Goal: Task Accomplishment & Management: Complete application form

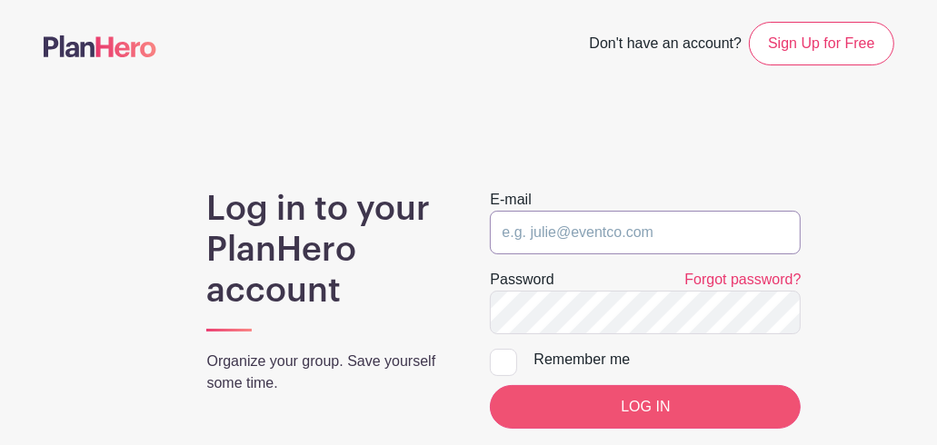
type input "rachelpedersen@bmpc.org"
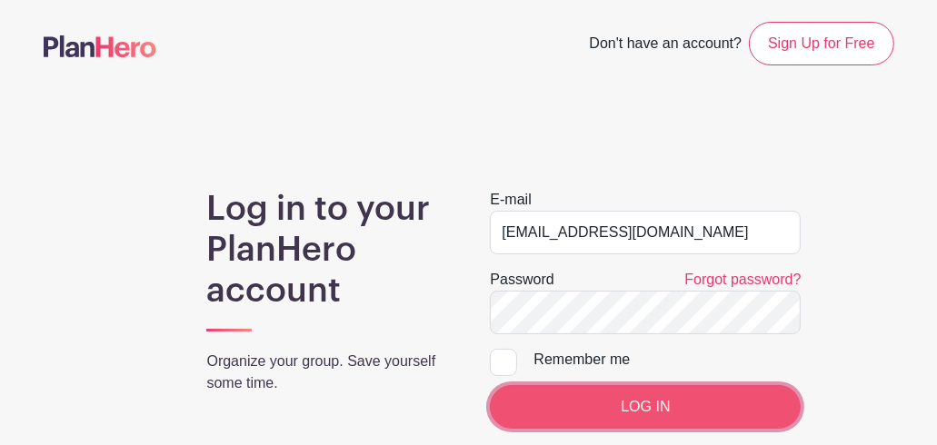
click at [610, 412] on input "LOG IN" at bounding box center [645, 407] width 311 height 44
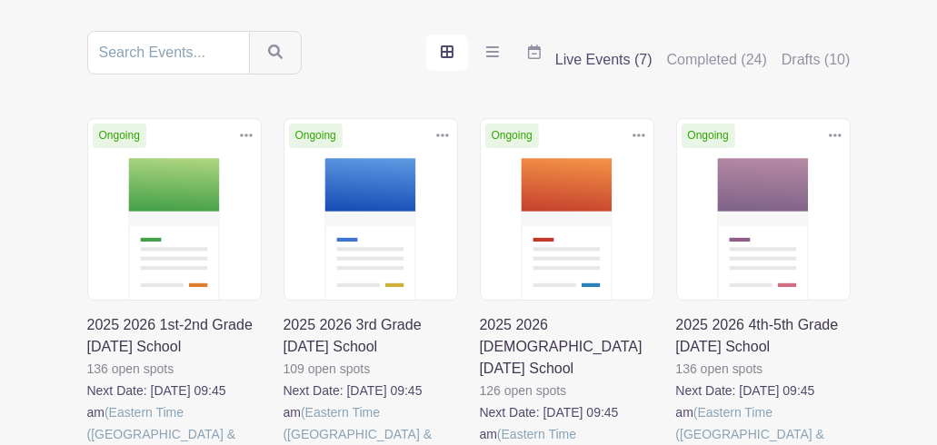
scroll to position [273, 0]
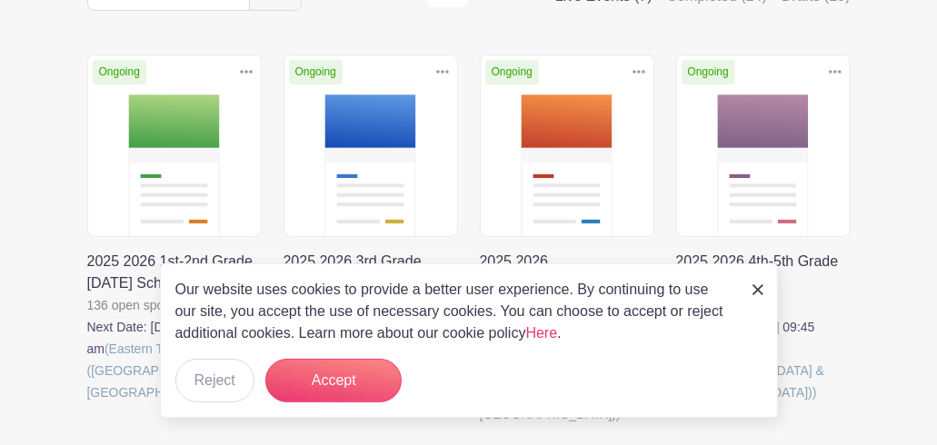
click at [762, 289] on div "Our website uses cookies to provide a better user experience. By continuing to …" at bounding box center [469, 340] width 618 height 154
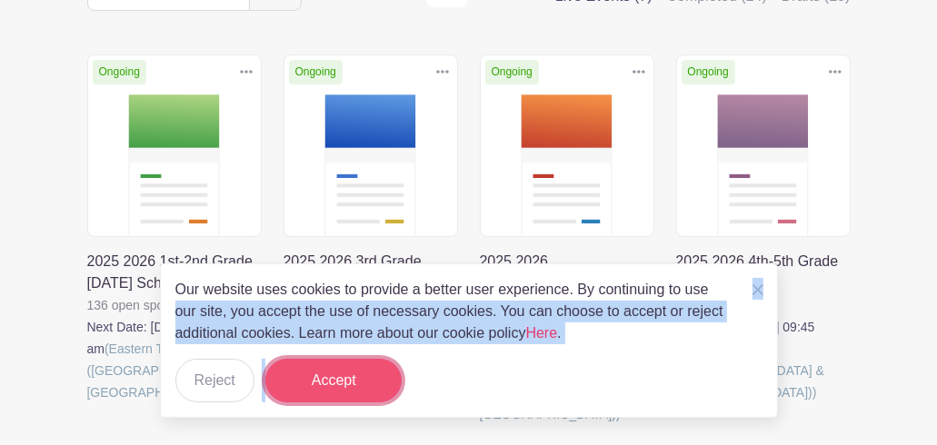
click at [338, 379] on button "Accept" at bounding box center [333, 381] width 136 height 44
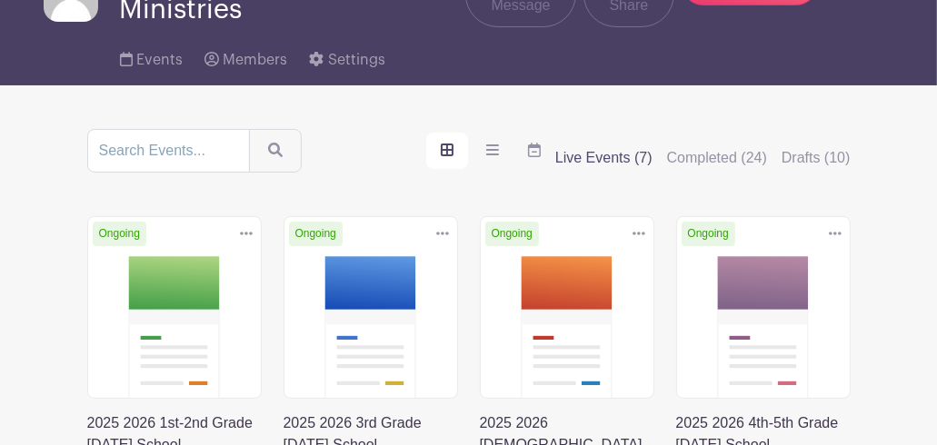
scroll to position [91, 0]
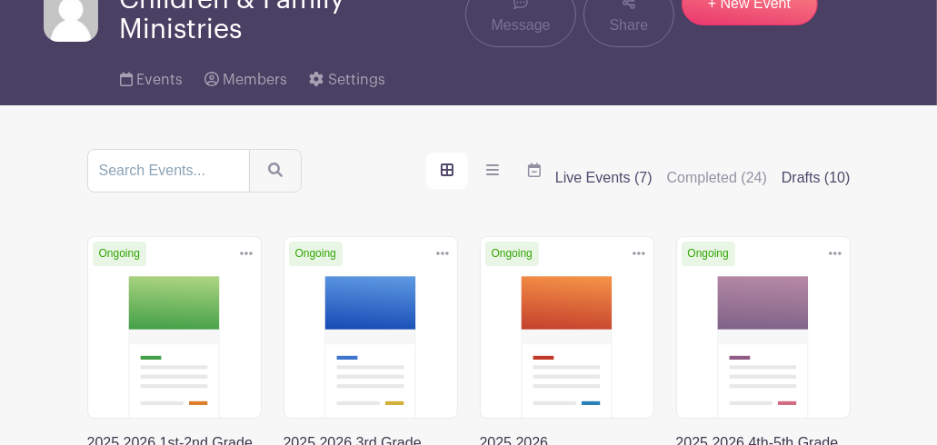
click at [826, 176] on label "Drafts (10)" at bounding box center [815, 178] width 69 height 22
click at [0, 0] on input "Drafts (10)" at bounding box center [0, 0] width 0 height 0
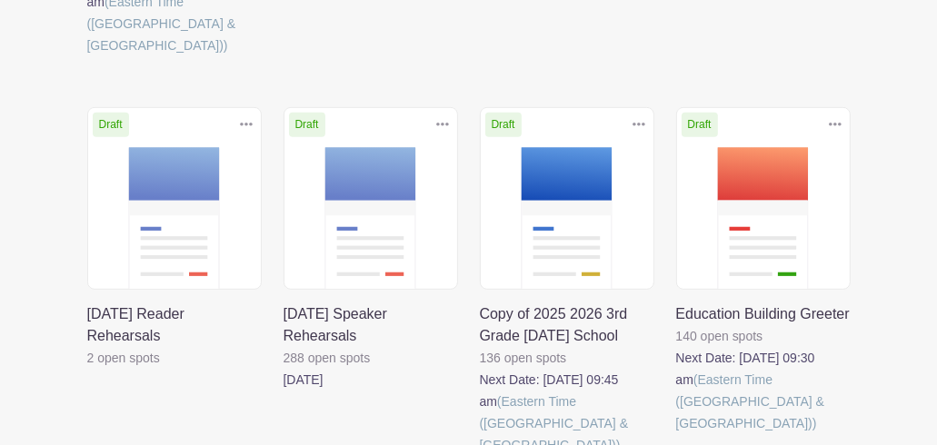
scroll to position [636, 0]
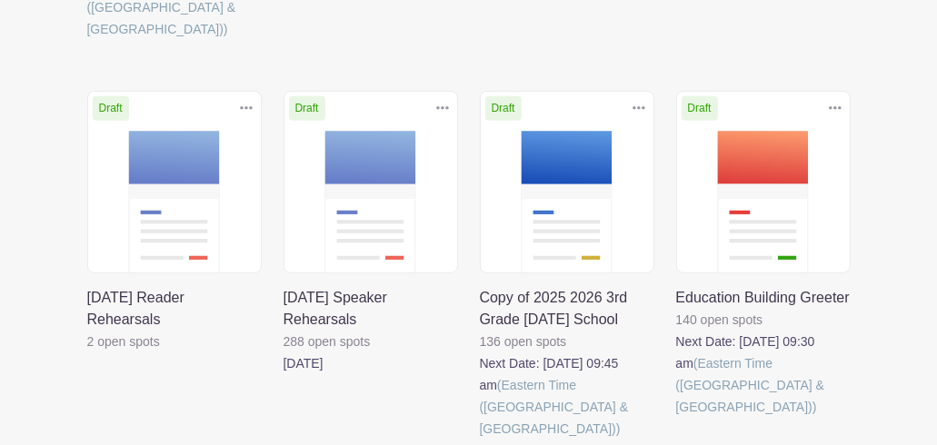
click at [676, 418] on link at bounding box center [676, 418] width 0 height 0
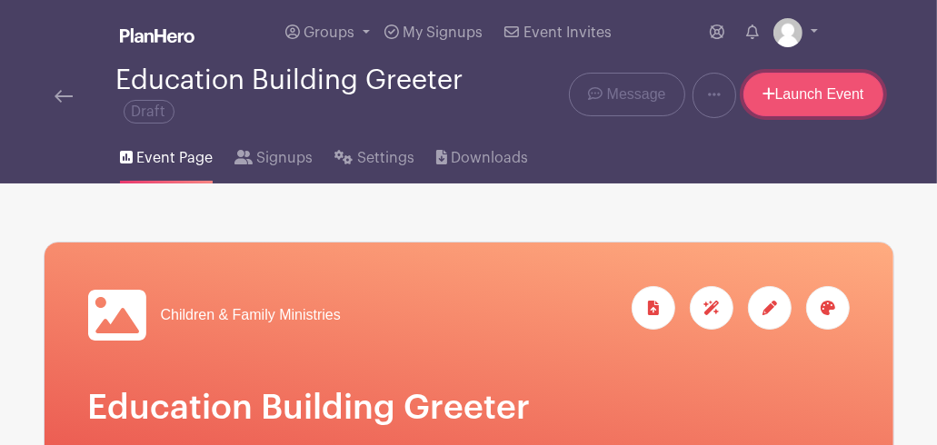
click at [835, 95] on link "Launch Event" at bounding box center [813, 95] width 140 height 44
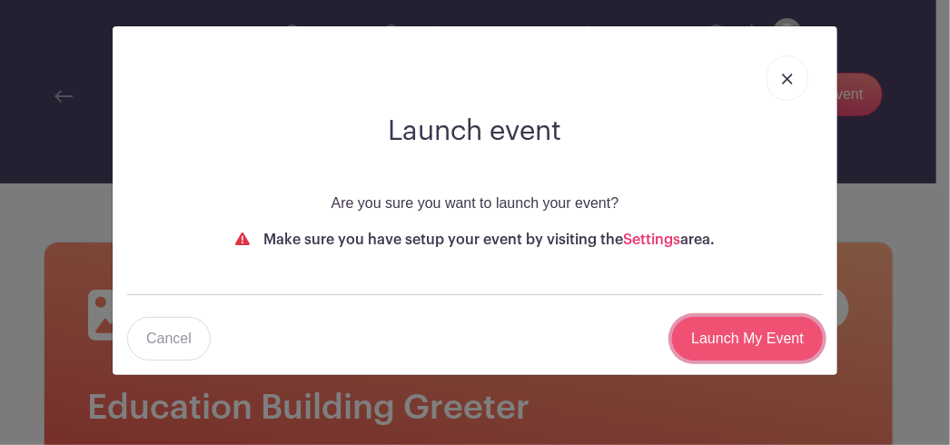
click at [731, 338] on input "Launch My Event" at bounding box center [747, 339] width 151 height 44
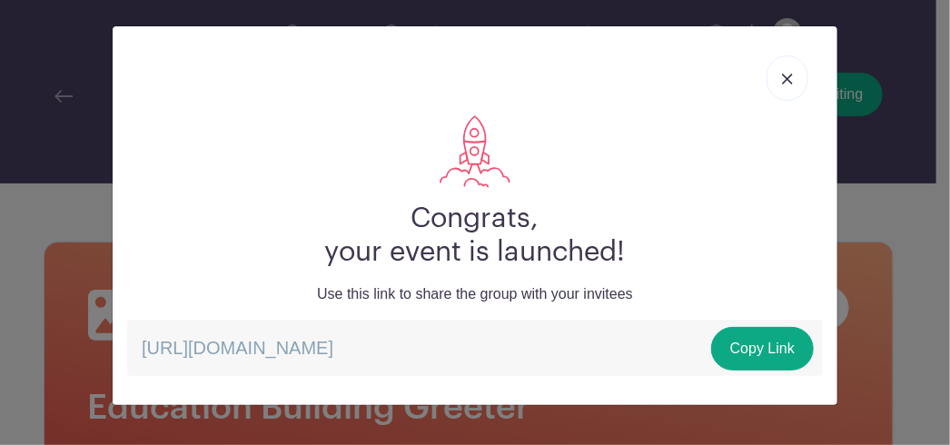
click at [790, 76] on img at bounding box center [787, 79] width 11 height 11
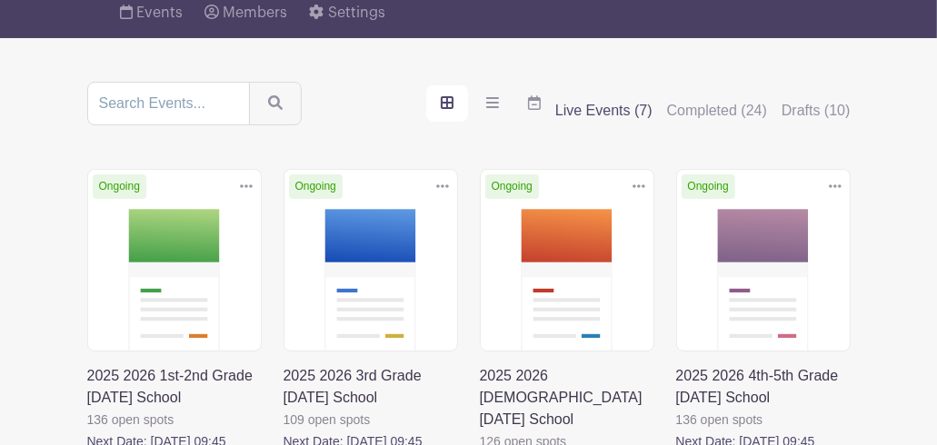
scroll to position [114, 0]
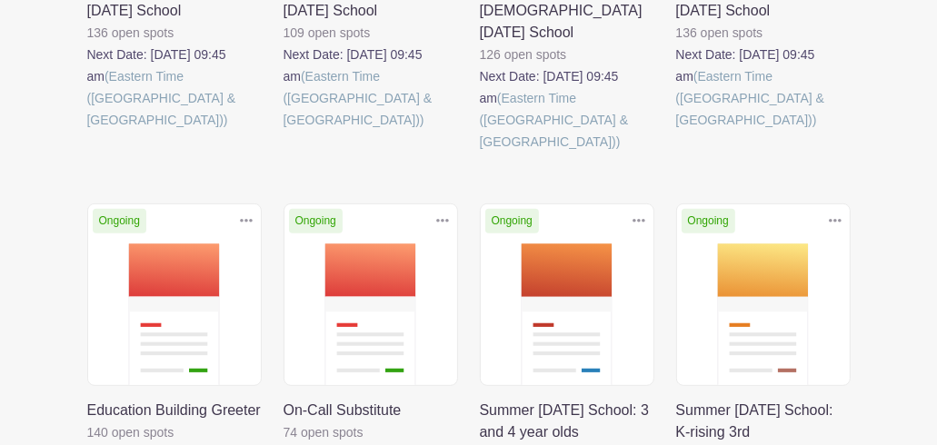
scroll to position [636, 0]
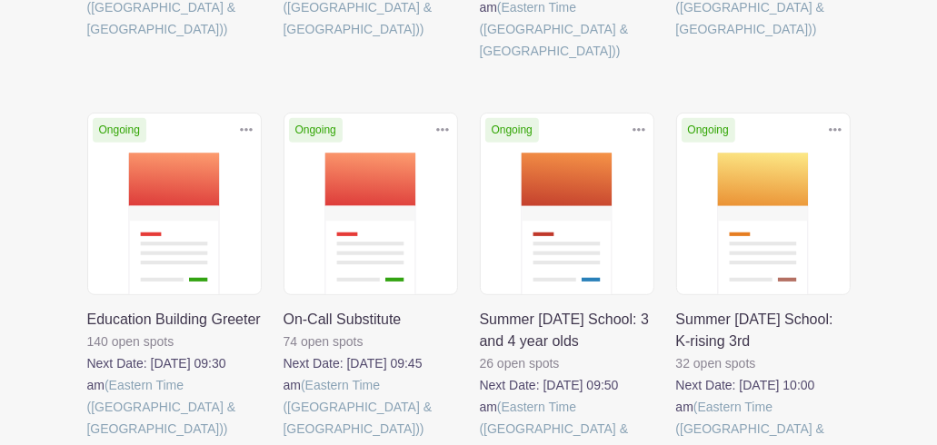
click at [87, 440] on link at bounding box center [87, 440] width 0 height 0
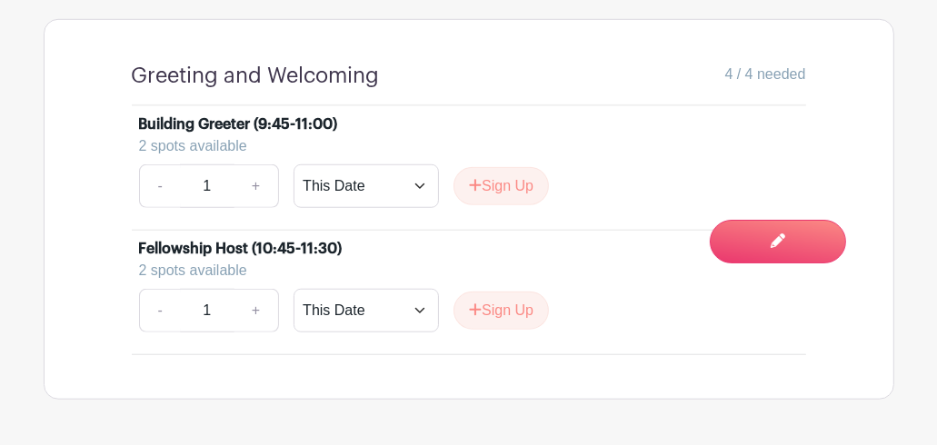
scroll to position [999, 0]
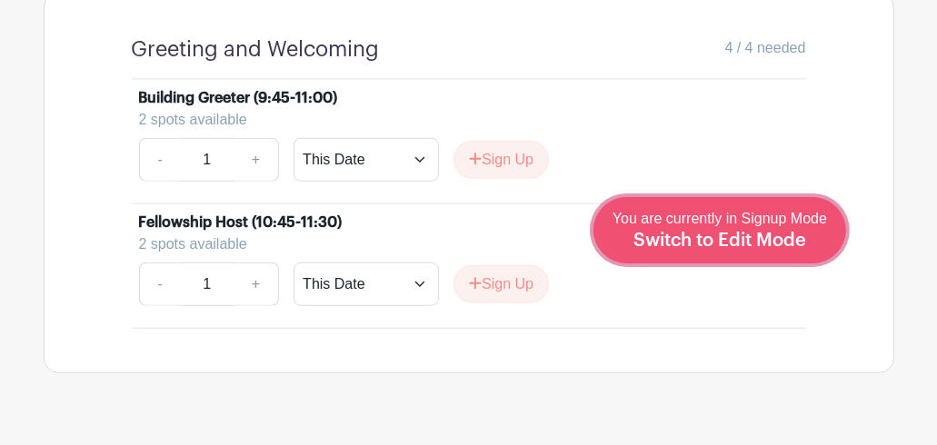
click at [764, 235] on span "Switch to Edit Mode" at bounding box center [719, 241] width 173 height 18
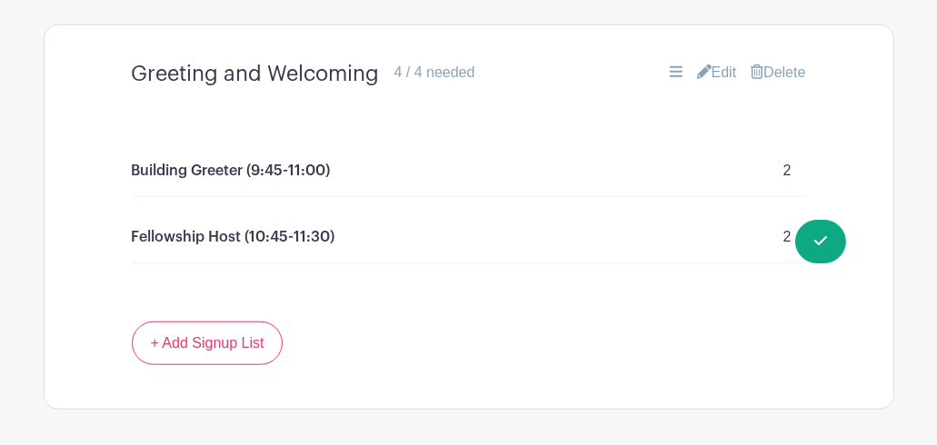
scroll to position [1090, 0]
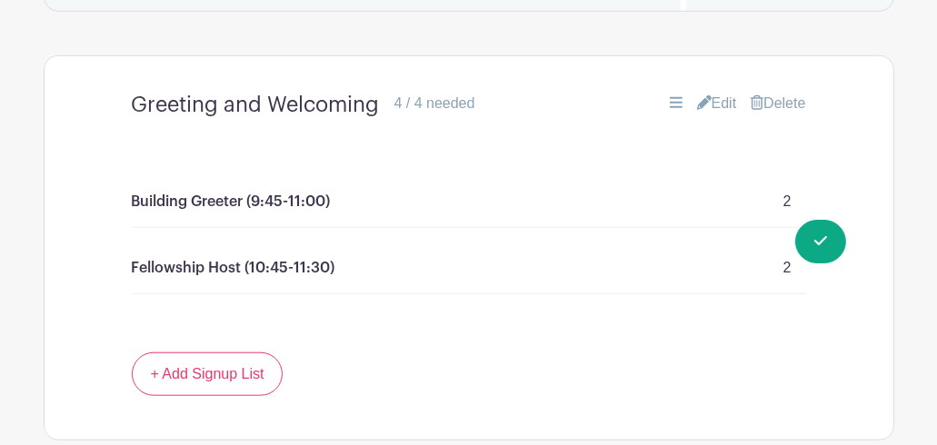
click at [712, 114] on link "Edit" at bounding box center [717, 104] width 40 height 22
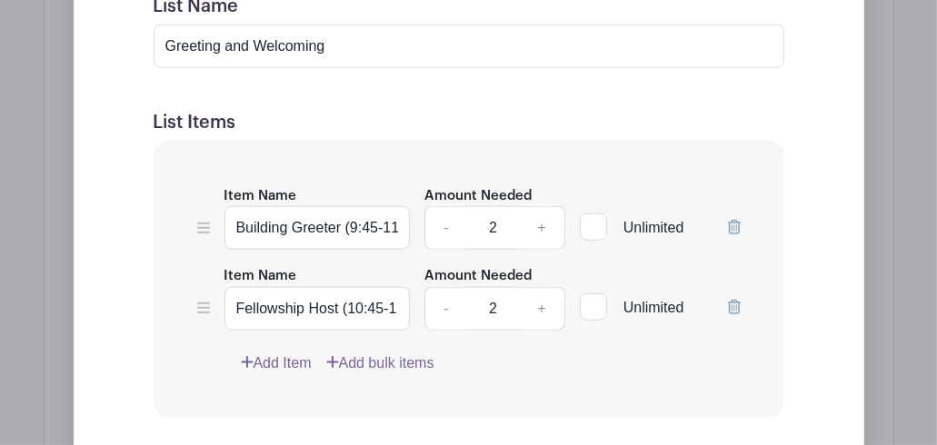
scroll to position [1453, 0]
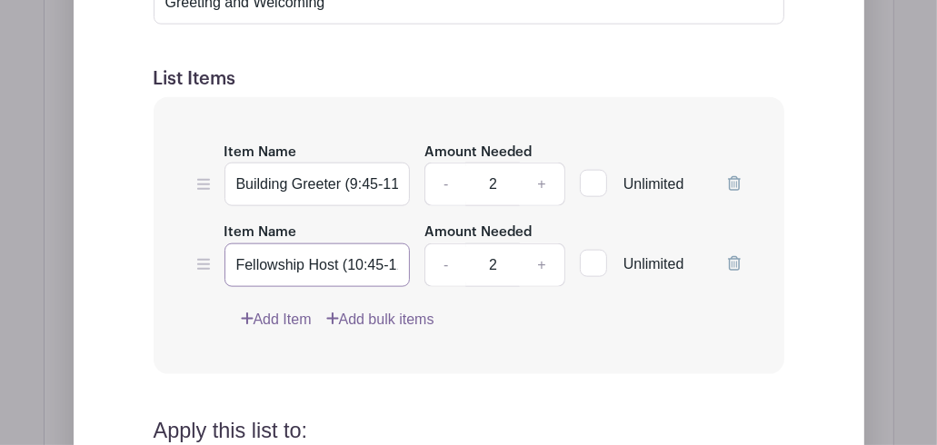
drag, startPoint x: 339, startPoint y: 292, endPoint x: 187, endPoint y: 286, distance: 151.8
click at [187, 286] on div "Item Name Building Greeter (9:45-11:00) Amount Needed - 2 + Unlimited Item Name…" at bounding box center [469, 235] width 630 height 277
drag, startPoint x: 342, startPoint y: 286, endPoint x: 410, endPoint y: 289, distance: 67.3
click at [410, 287] on input "Before Church (10:45-11:30)" at bounding box center [317, 265] width 186 height 44
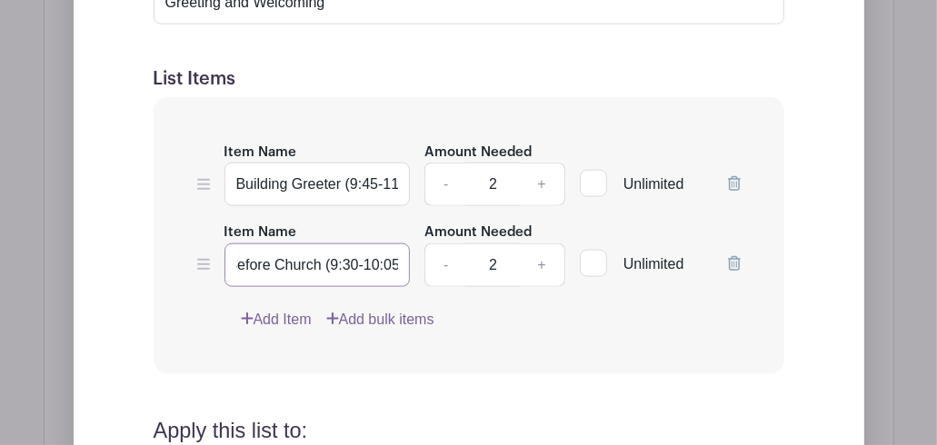
scroll to position [0, 13]
type input "Before Church (9:30-10:05)"
click at [283, 331] on link "Add Item" at bounding box center [276, 320] width 71 height 22
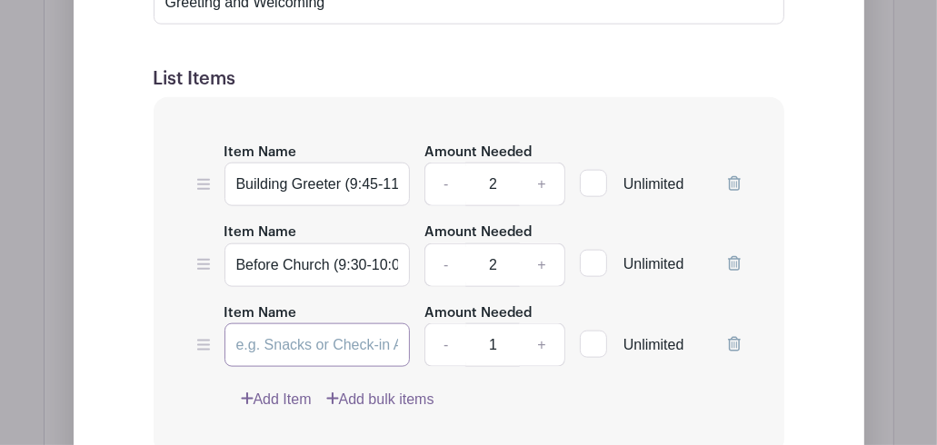
click at [283, 367] on input "Item Name" at bounding box center [317, 345] width 186 height 44
type input "After [DEMOGRAPHIC_DATA] (10:55-11:15)"
click at [541, 367] on link "+" at bounding box center [541, 345] width 45 height 44
type input "2"
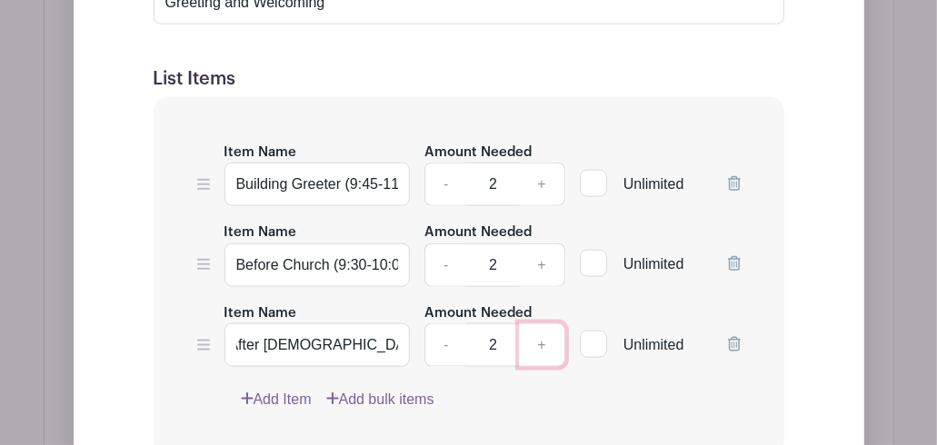
scroll to position [0, 0]
click at [451, 411] on div "Add Item Add bulk items" at bounding box center [491, 400] width 500 height 22
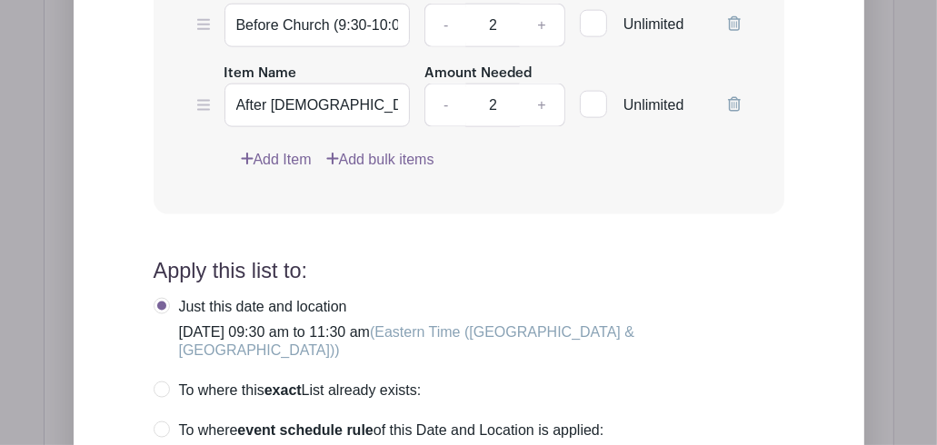
scroll to position [1726, 0]
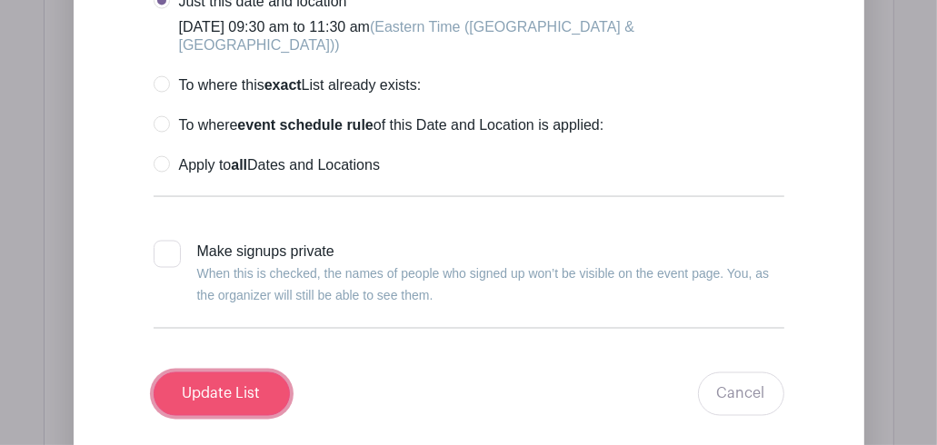
click at [231, 400] on input "Update List" at bounding box center [222, 394] width 136 height 44
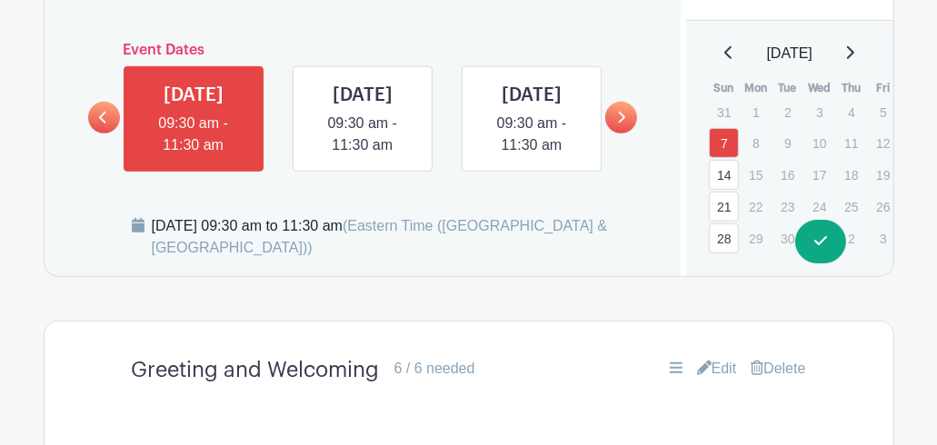
scroll to position [781, 0]
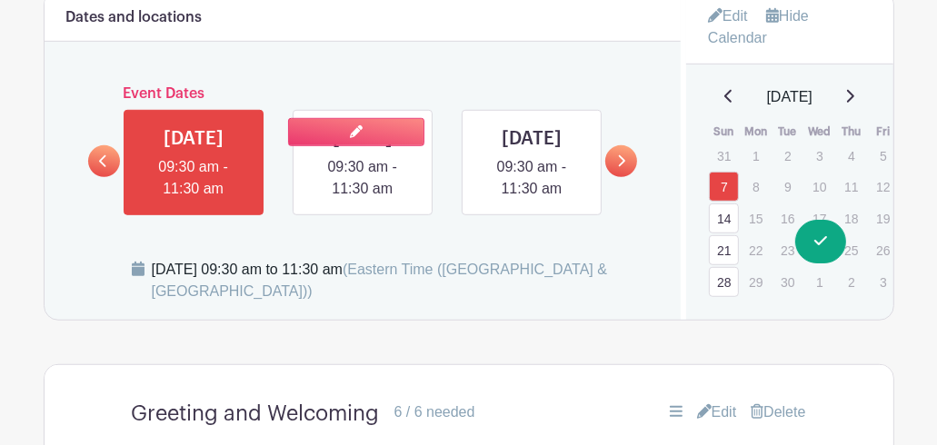
click at [362, 200] on link at bounding box center [362, 200] width 0 height 0
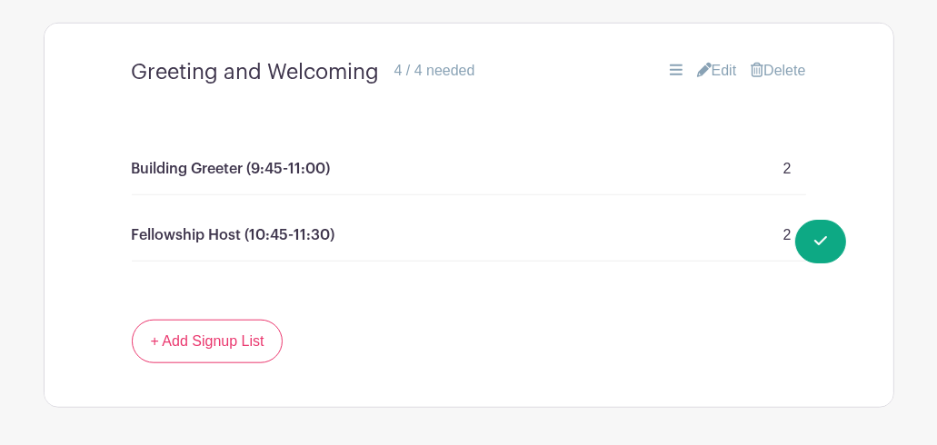
scroll to position [1145, 0]
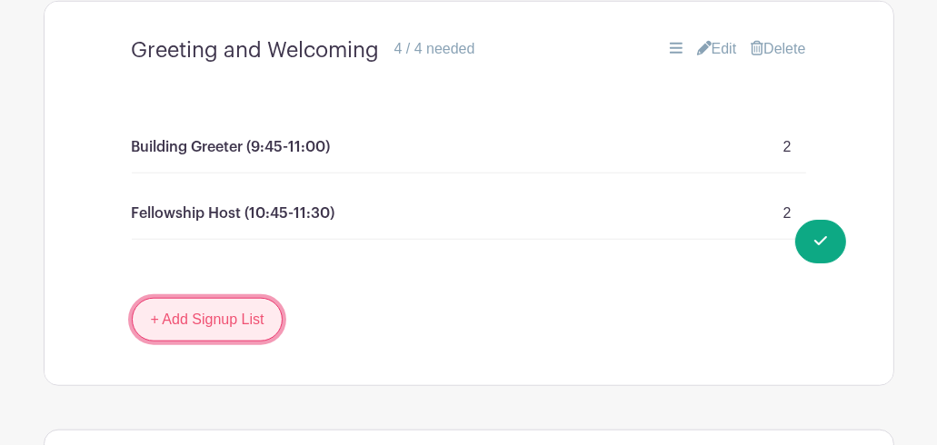
click at [233, 342] on link "+ Add Signup List" at bounding box center [208, 320] width 152 height 44
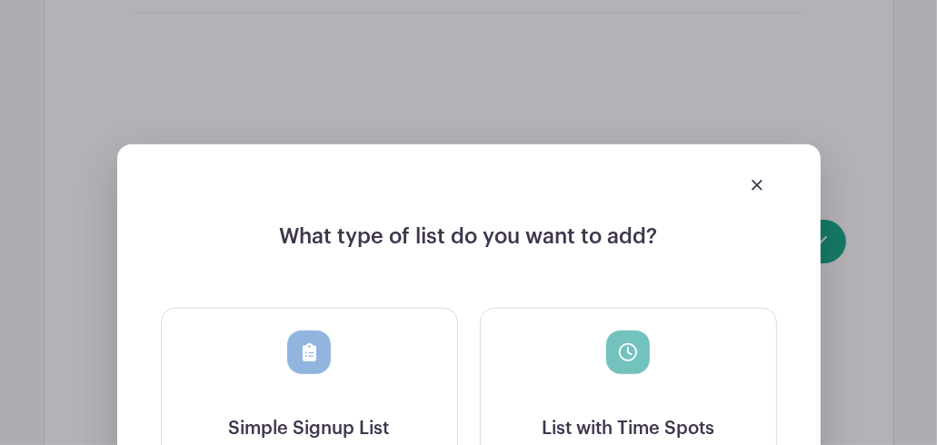
scroll to position [1417, 0]
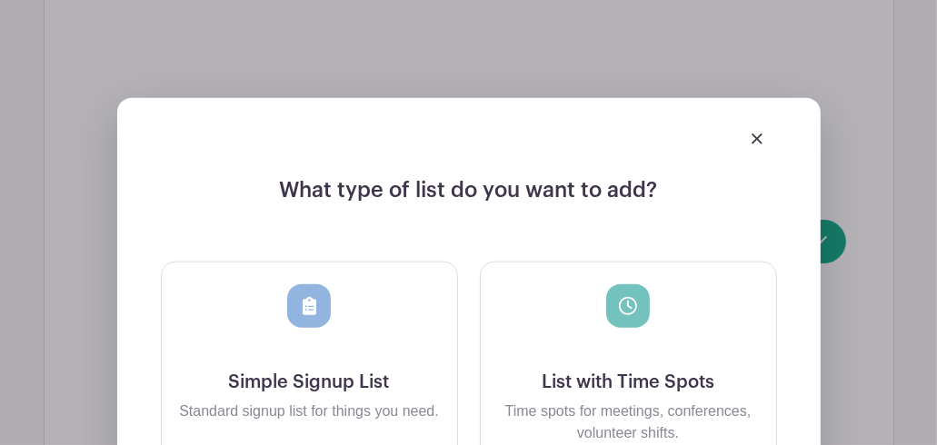
click at [752, 164] on div at bounding box center [469, 138] width 616 height 51
click at [758, 144] on img at bounding box center [756, 139] width 11 height 11
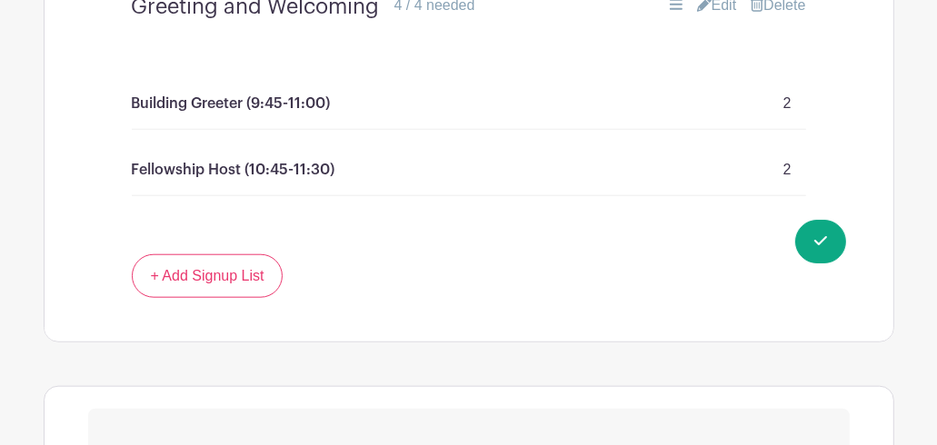
scroll to position [1145, 0]
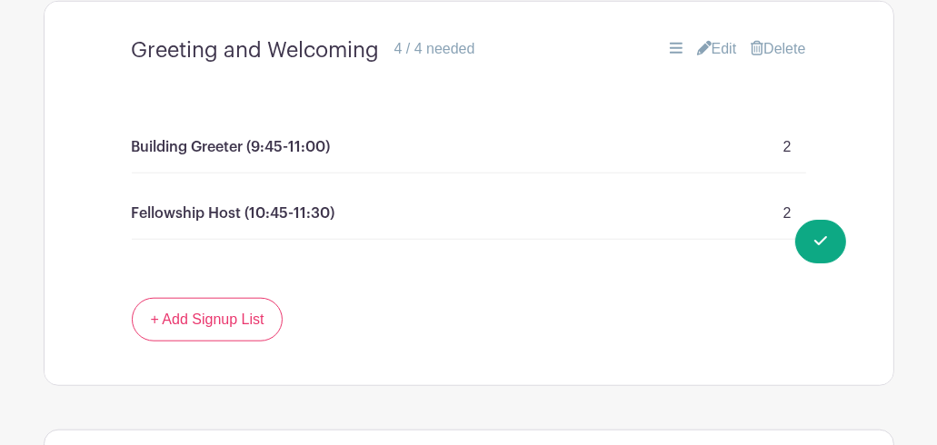
click at [713, 60] on link "Edit" at bounding box center [717, 49] width 40 height 22
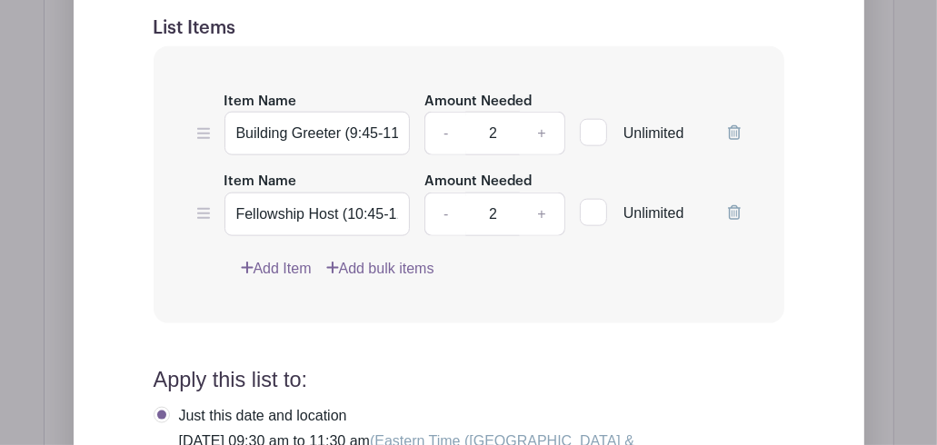
scroll to position [1508, 0]
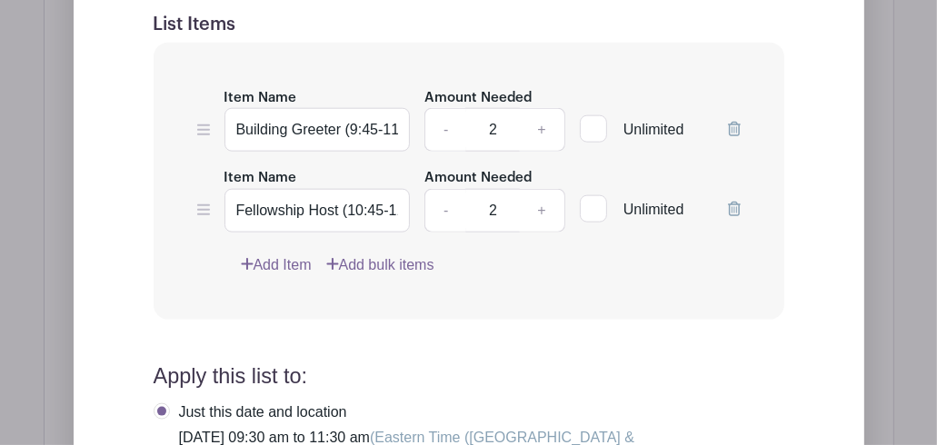
click at [264, 276] on link "Add Item" at bounding box center [276, 265] width 71 height 22
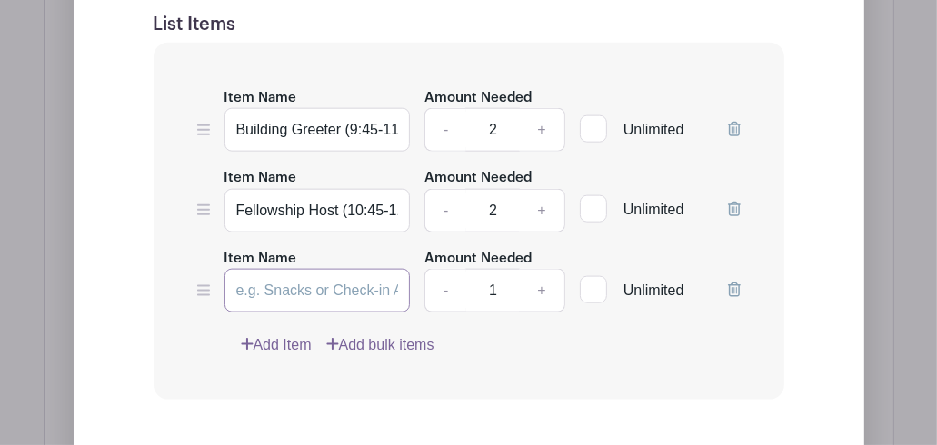
click at [310, 312] on input "Item Name" at bounding box center [317, 291] width 186 height 44
type input "W"
type input "Before Church Greeters (9:45-10:05)"
click at [546, 312] on link "+" at bounding box center [541, 291] width 45 height 44
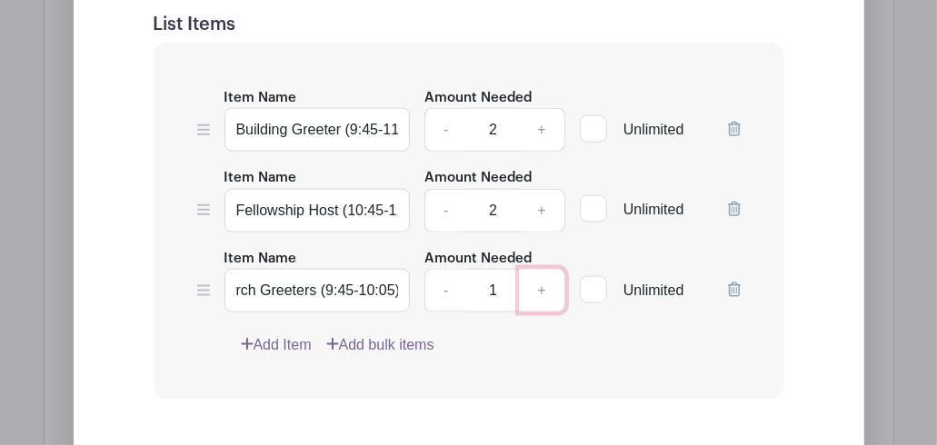
type input "2"
click at [538, 356] on div "Add Item Add bulk items" at bounding box center [491, 345] width 500 height 22
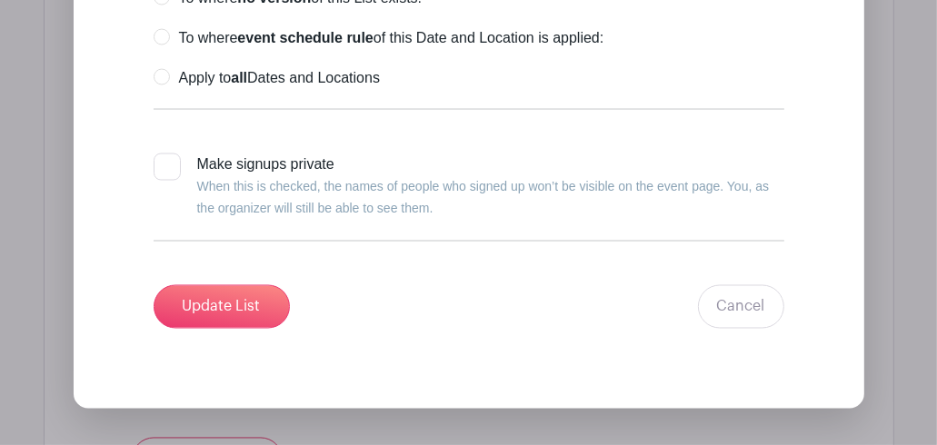
scroll to position [2144, 0]
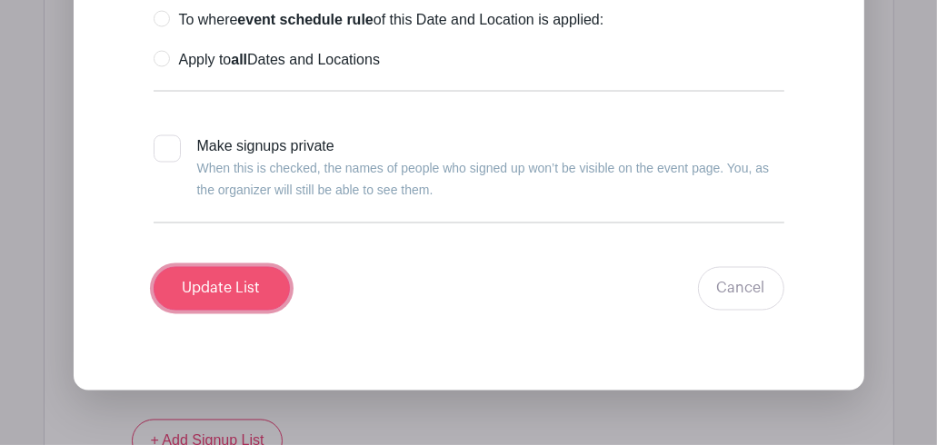
click at [251, 297] on input "Update List" at bounding box center [222, 289] width 136 height 44
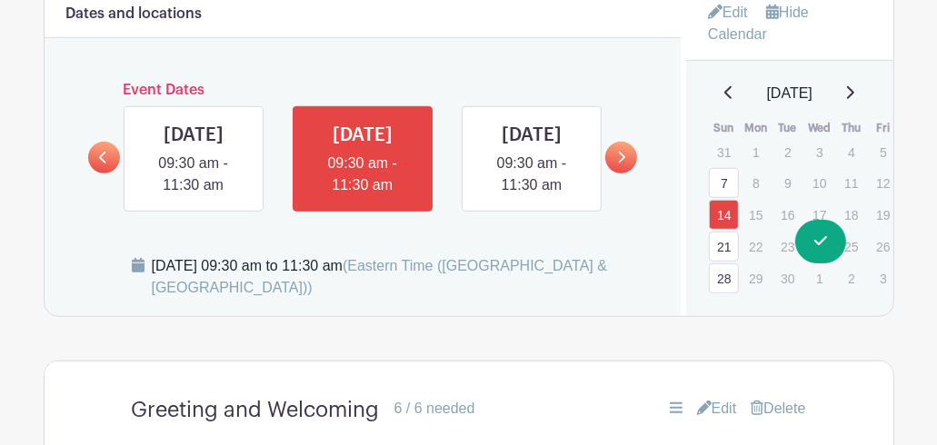
scroll to position [781, 0]
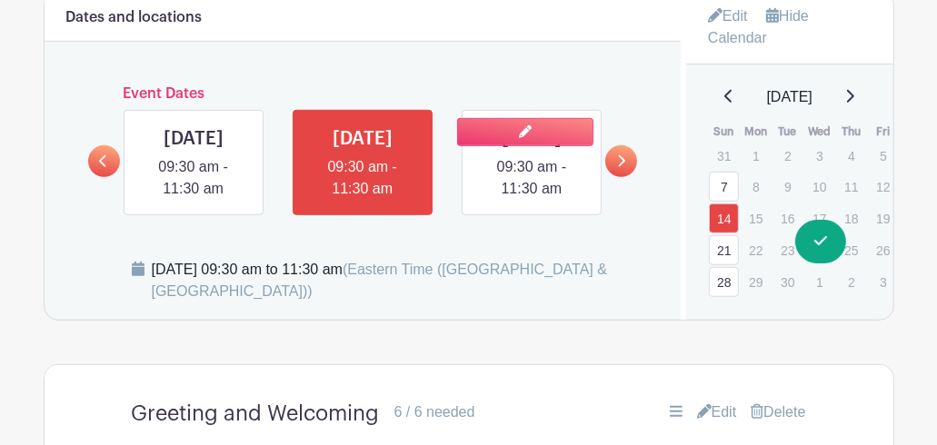
click at [531, 200] on link at bounding box center [531, 200] width 0 height 0
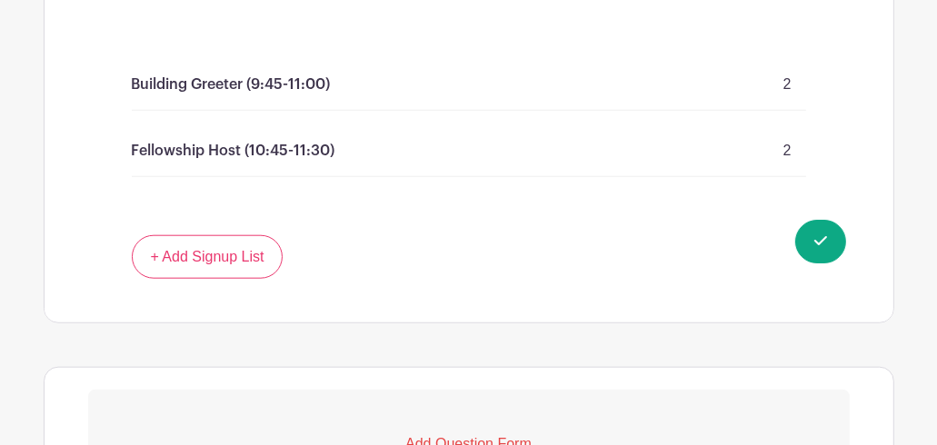
scroll to position [1235, 0]
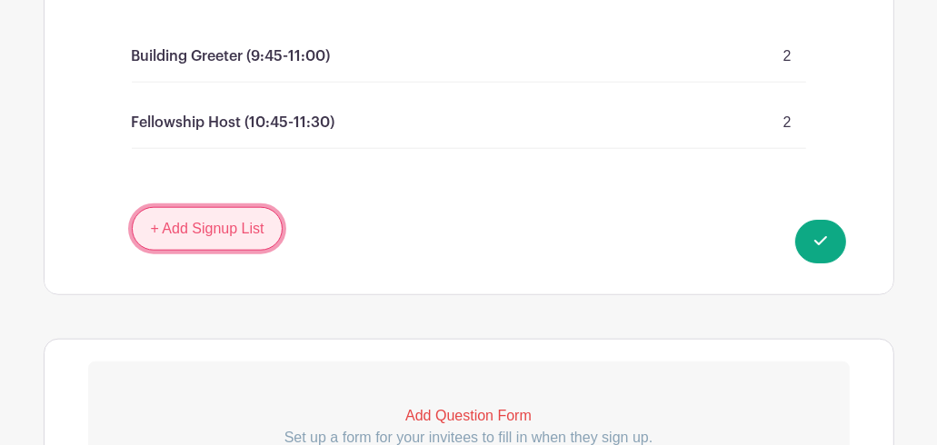
click at [211, 251] on link "+ Add Signup List" at bounding box center [208, 229] width 152 height 44
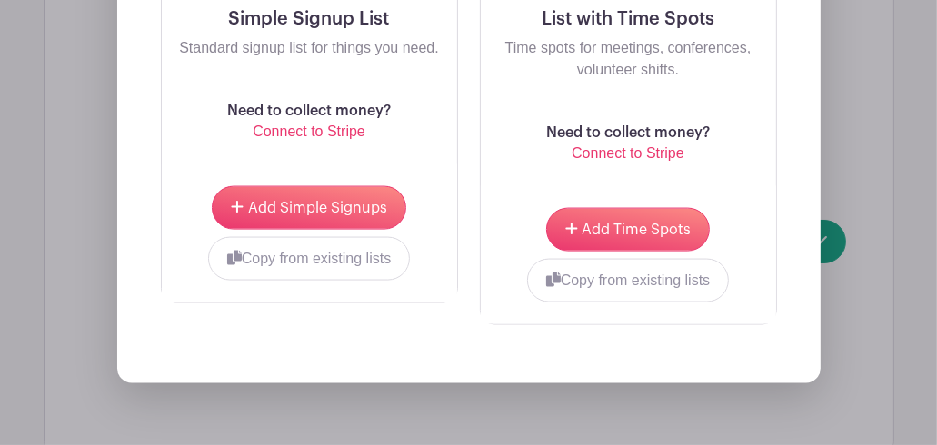
scroll to position [1508, 0]
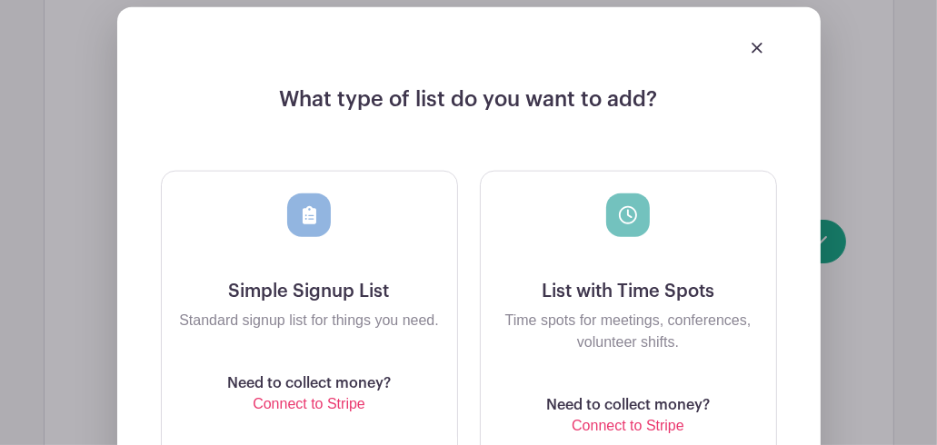
click at [757, 54] on img at bounding box center [756, 48] width 11 height 11
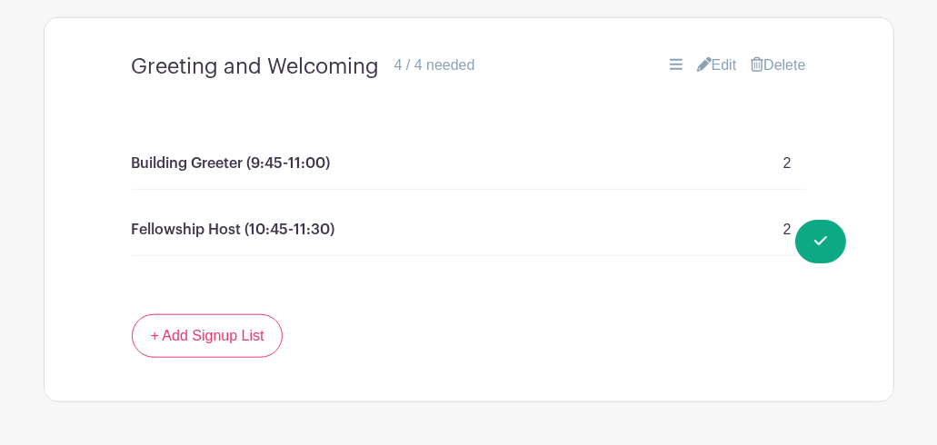
scroll to position [1079, 0]
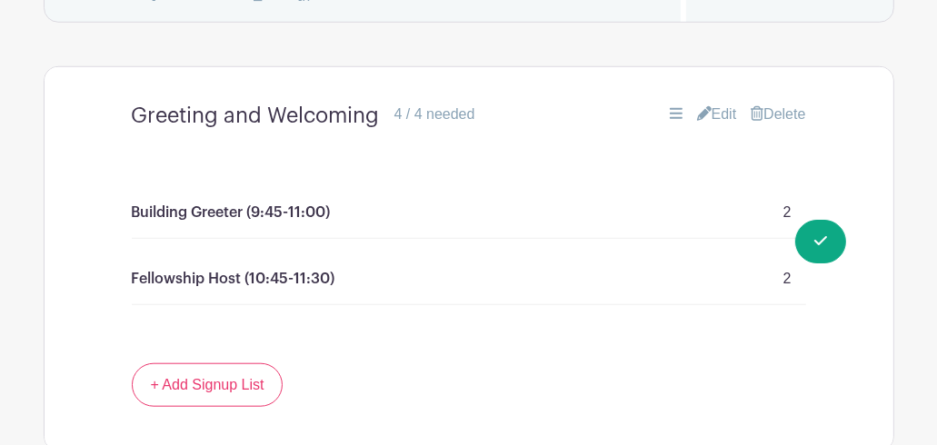
drag, startPoint x: 717, startPoint y: 139, endPoint x: 709, endPoint y: 144, distance: 9.4
click at [717, 125] on link "Edit" at bounding box center [717, 115] width 40 height 22
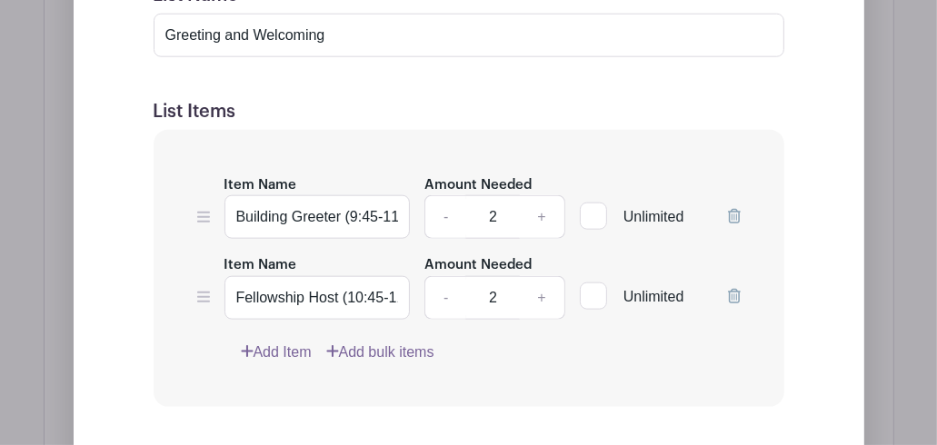
scroll to position [1533, 0]
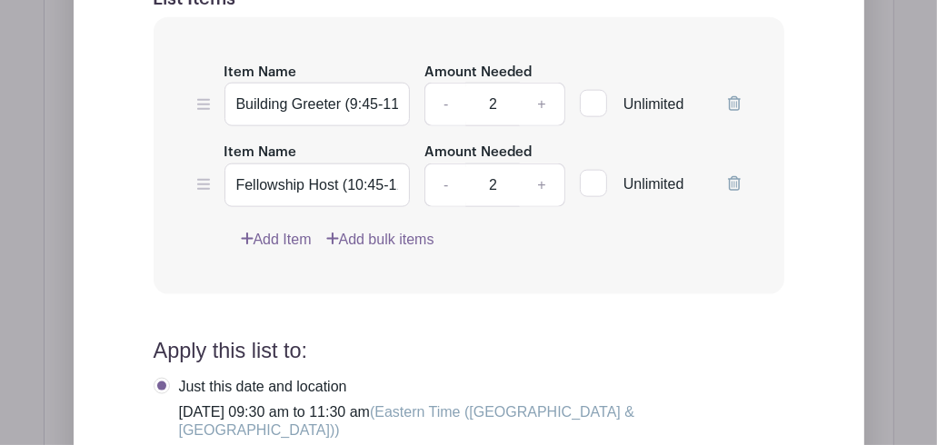
click at [265, 251] on link "Add Item" at bounding box center [276, 240] width 71 height 22
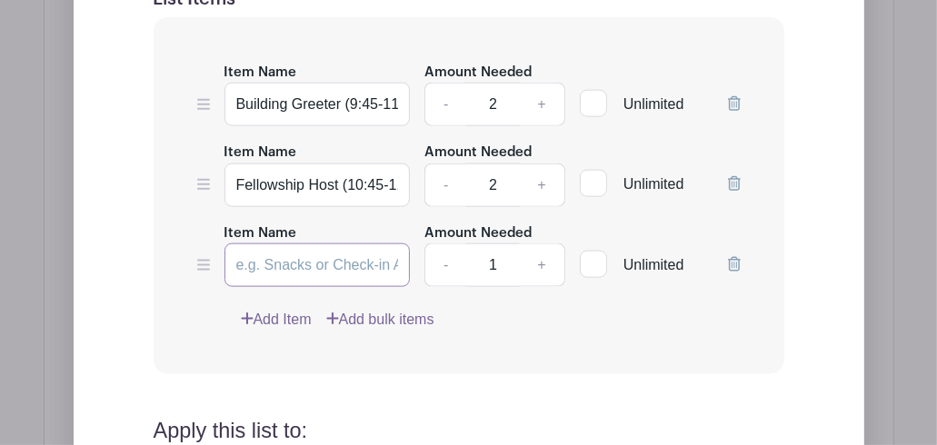
click at [276, 287] on input "Item Name" at bounding box center [317, 265] width 186 height 44
type input "Before Church Greeter (9:45-10:05)"
click at [540, 287] on link "+" at bounding box center [541, 265] width 45 height 44
type input "2"
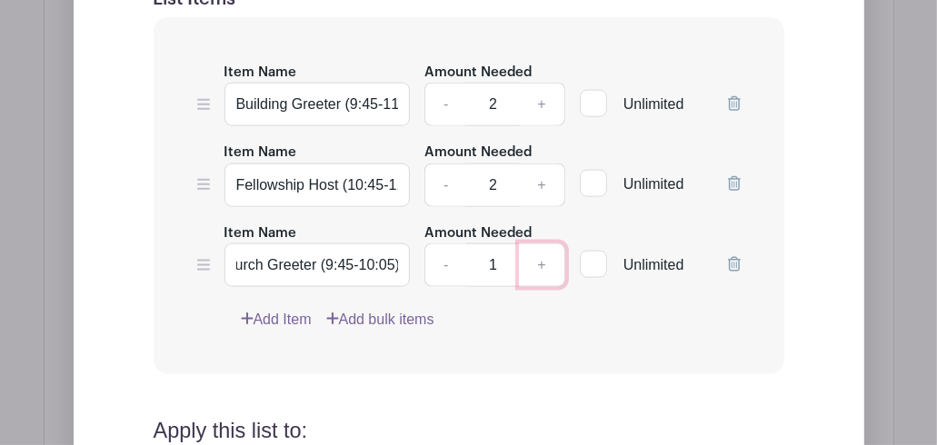
scroll to position [0, 0]
click at [491, 331] on div "Add Item Add bulk items" at bounding box center [491, 320] width 500 height 22
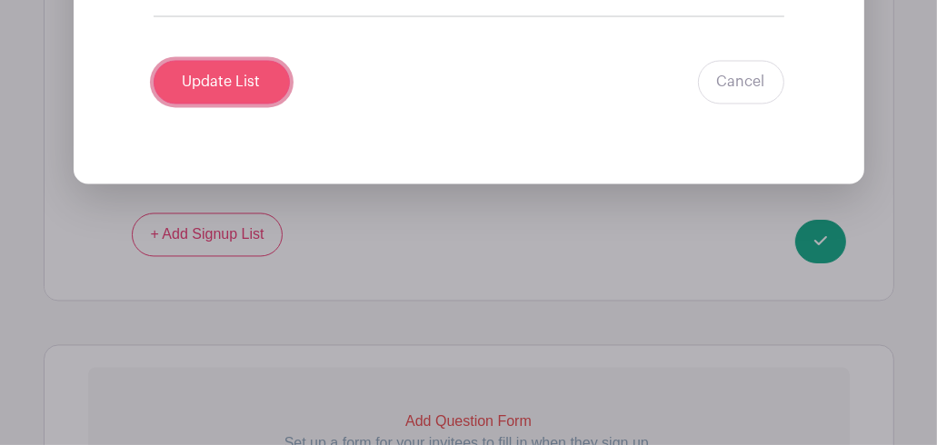
click at [236, 83] on input "Update List" at bounding box center [222, 82] width 136 height 44
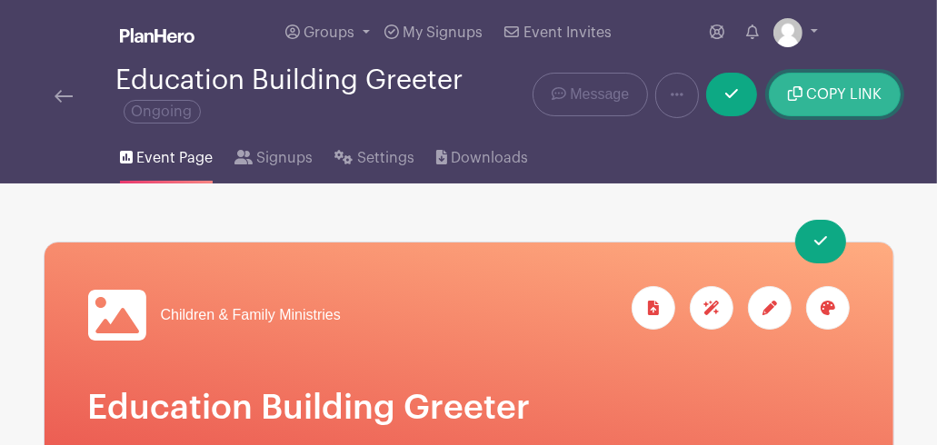
click at [828, 102] on span "COPY LINK" at bounding box center [843, 94] width 75 height 15
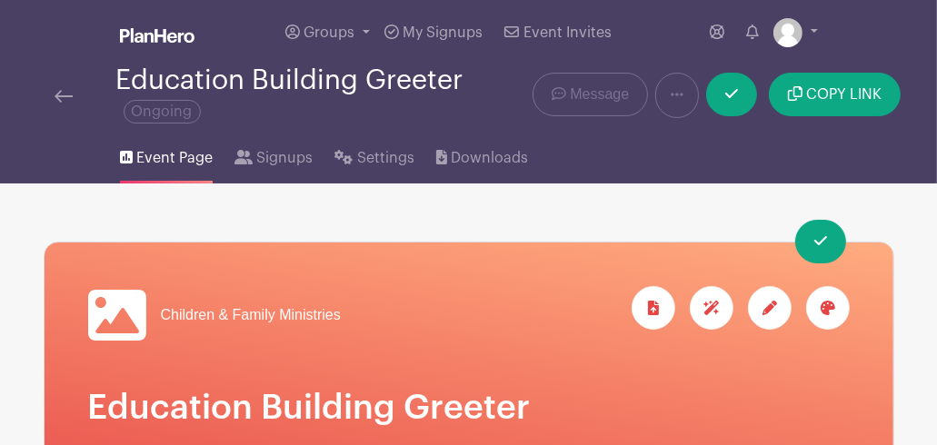
click at [56, 95] on img at bounding box center [64, 96] width 18 height 13
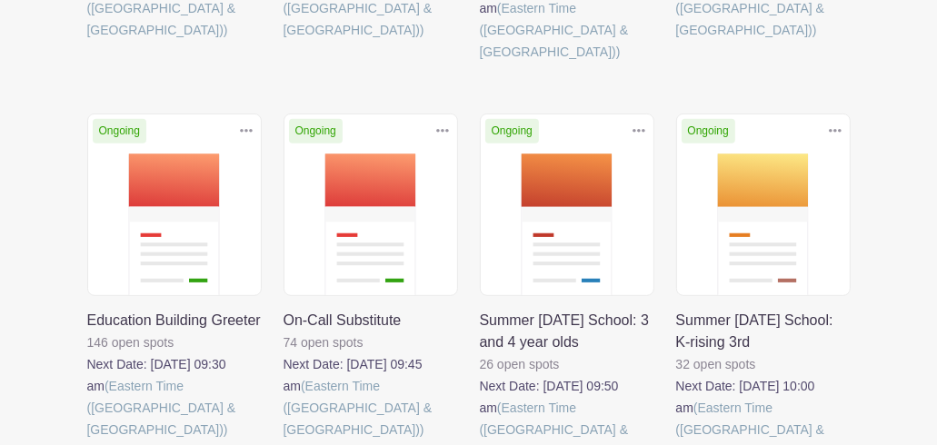
scroll to position [636, 0]
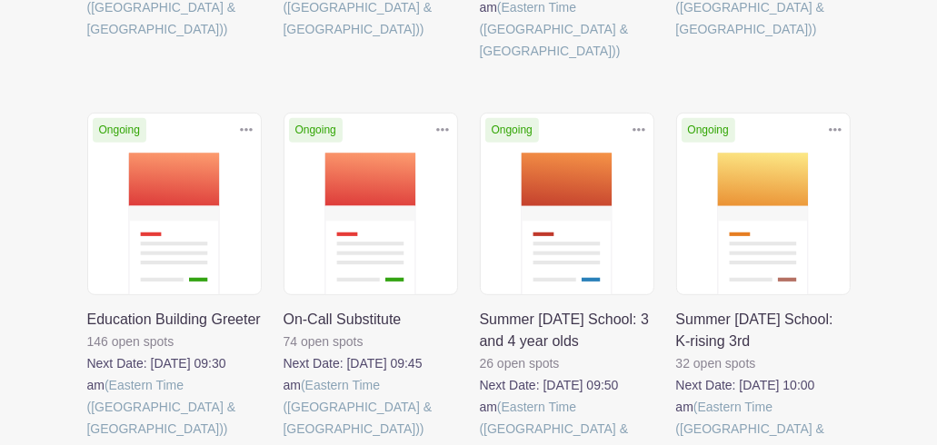
click at [283, 440] on link at bounding box center [283, 440] width 0 height 0
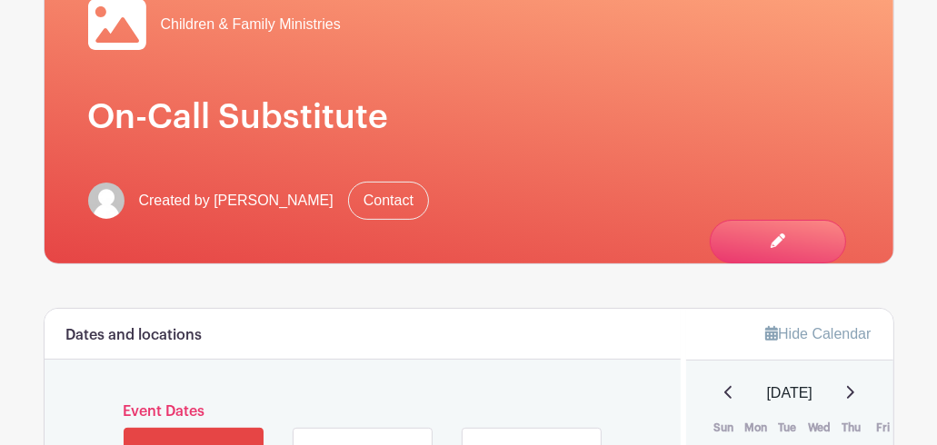
scroll to position [47, 0]
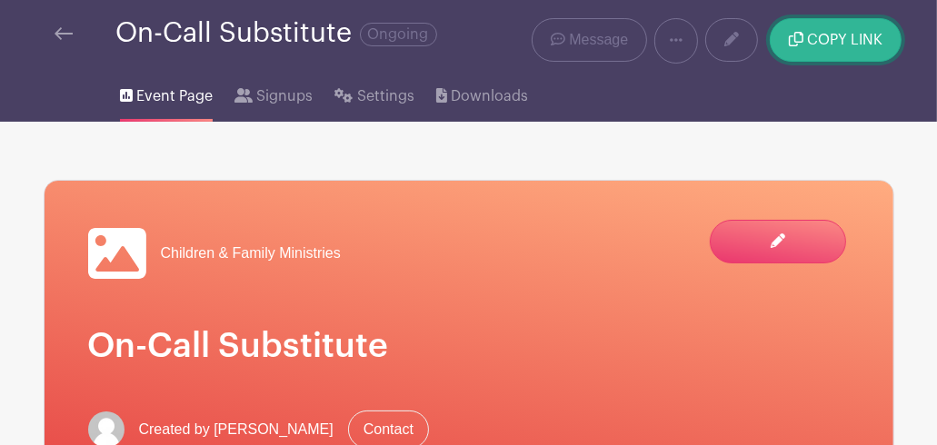
click at [818, 43] on span "COPY LINK" at bounding box center [844, 40] width 75 height 15
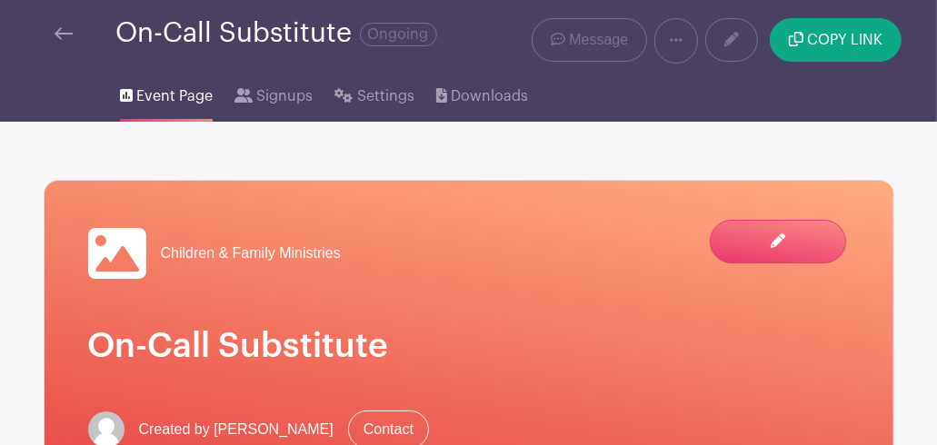
click at [59, 35] on img at bounding box center [64, 33] width 18 height 13
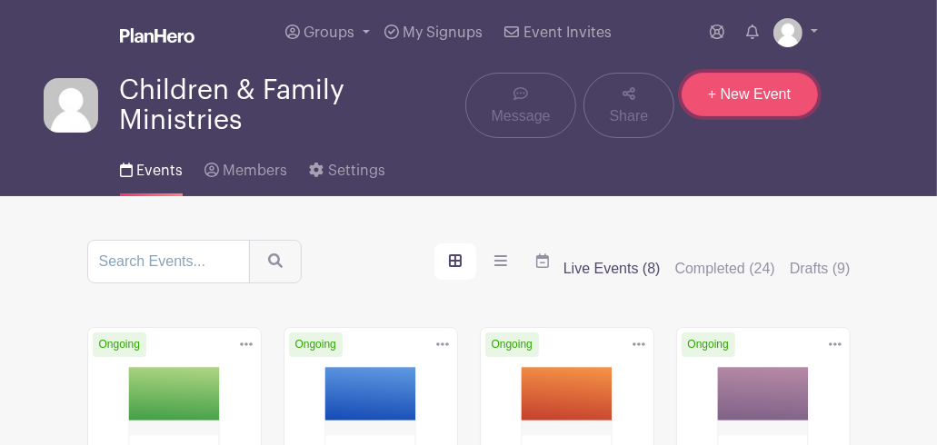
click at [721, 97] on link "+ New Event" at bounding box center [749, 95] width 136 height 44
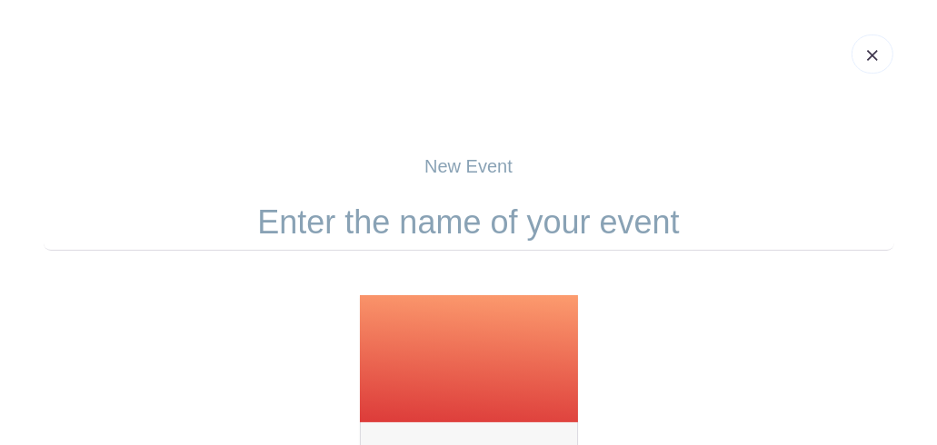
click at [343, 220] on input "text" at bounding box center [469, 222] width 850 height 56
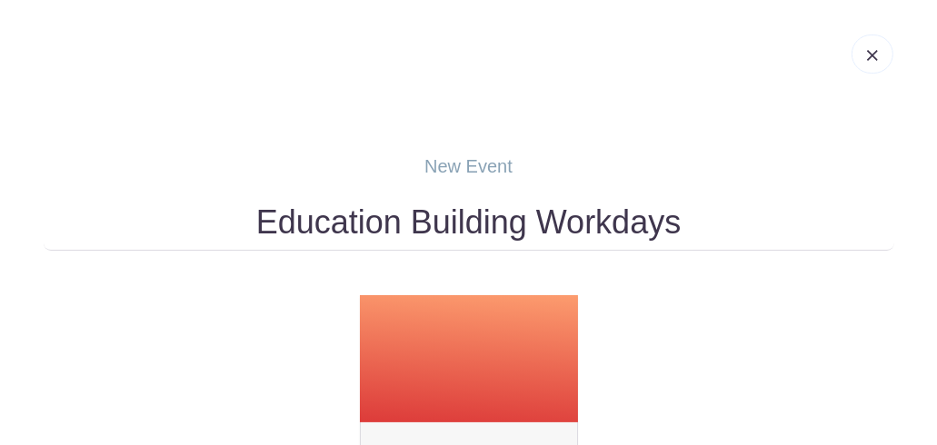
type input "Education Building Workdays"
drag, startPoint x: 626, startPoint y: 308, endPoint x: 626, endPoint y: 281, distance: 27.3
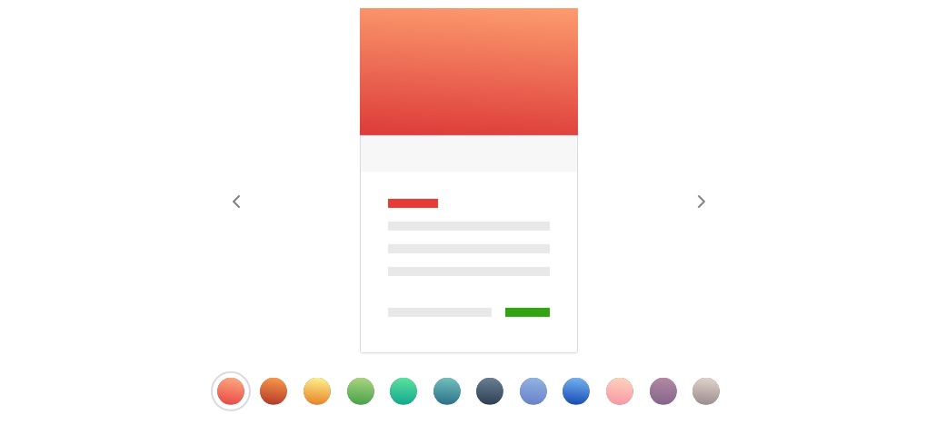
scroll to position [363, 0]
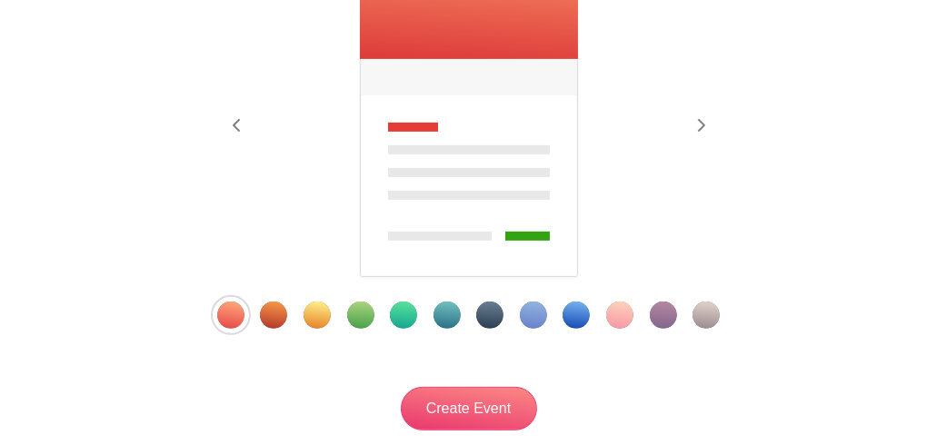
click at [322, 311] on div "Template 3" at bounding box center [316, 315] width 27 height 27
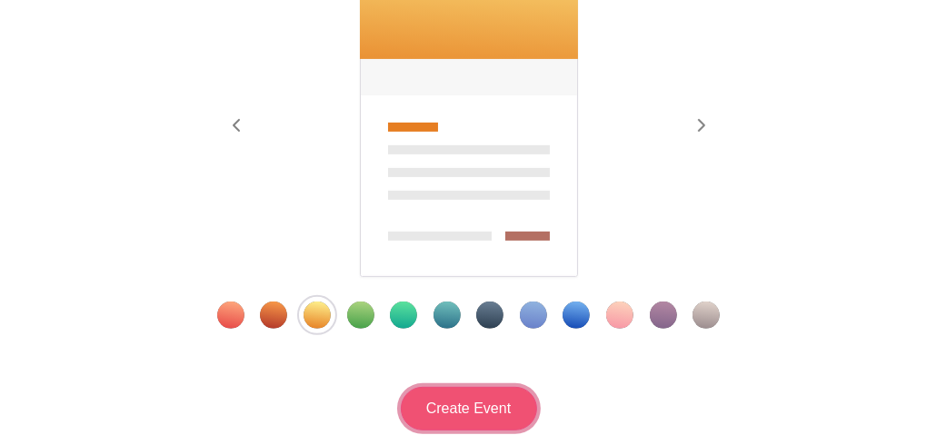
drag, startPoint x: 498, startPoint y: 405, endPoint x: 392, endPoint y: 372, distance: 110.6
click at [497, 405] on input "Create Event" at bounding box center [469, 409] width 136 height 44
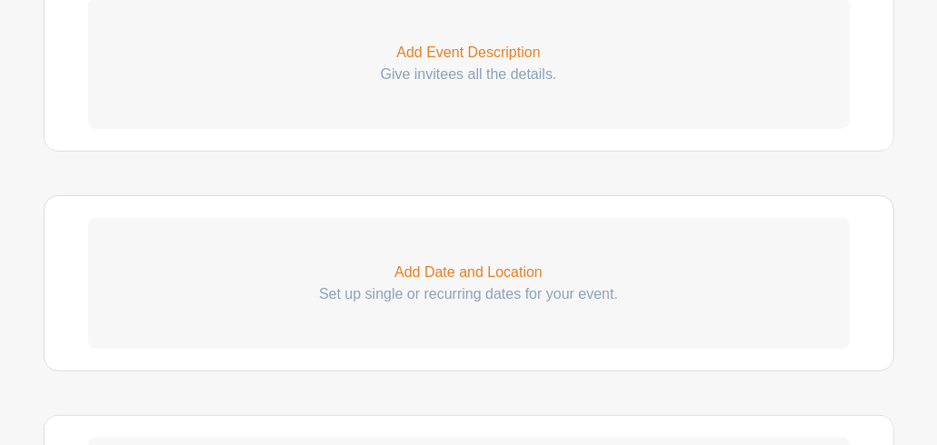
scroll to position [454, 0]
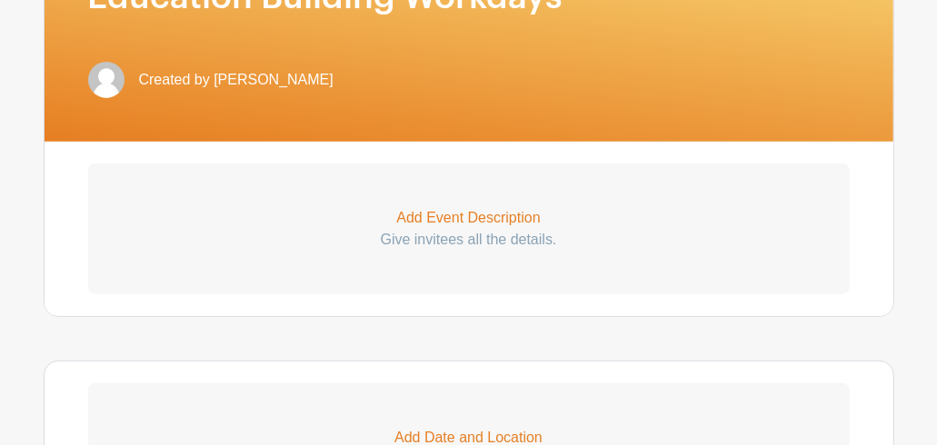
click at [475, 214] on p "Add Event Description" at bounding box center [468, 218] width 761 height 22
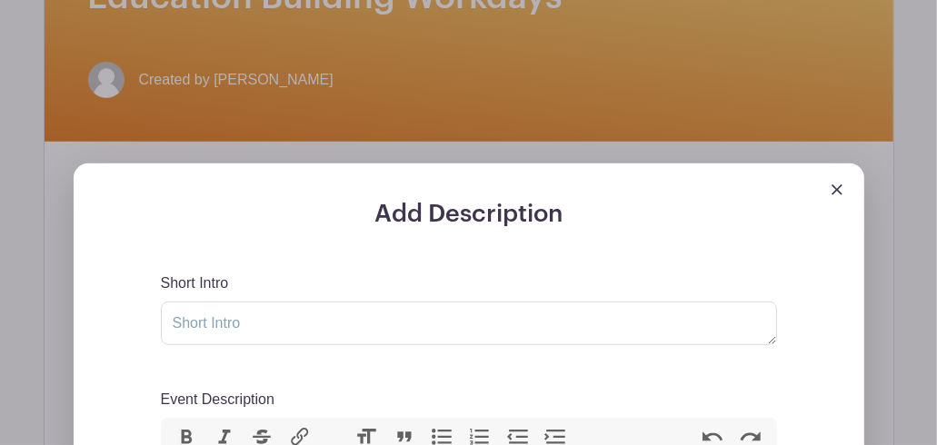
click at [838, 190] on img at bounding box center [836, 189] width 11 height 11
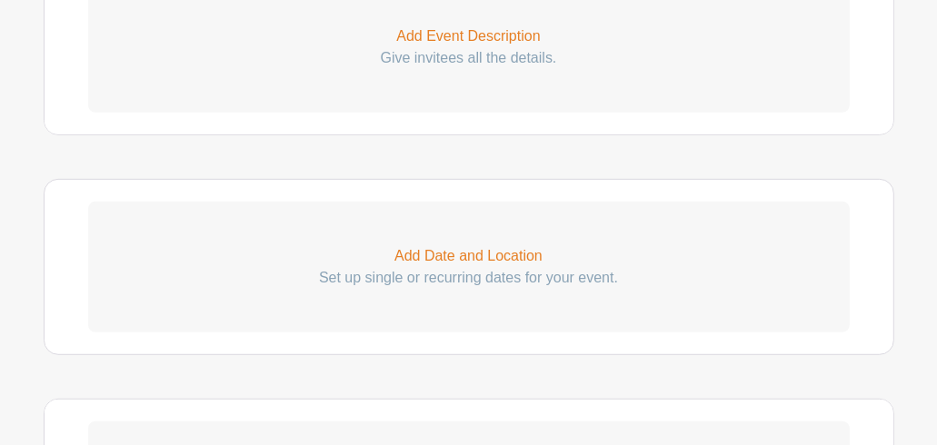
scroll to position [727, 0]
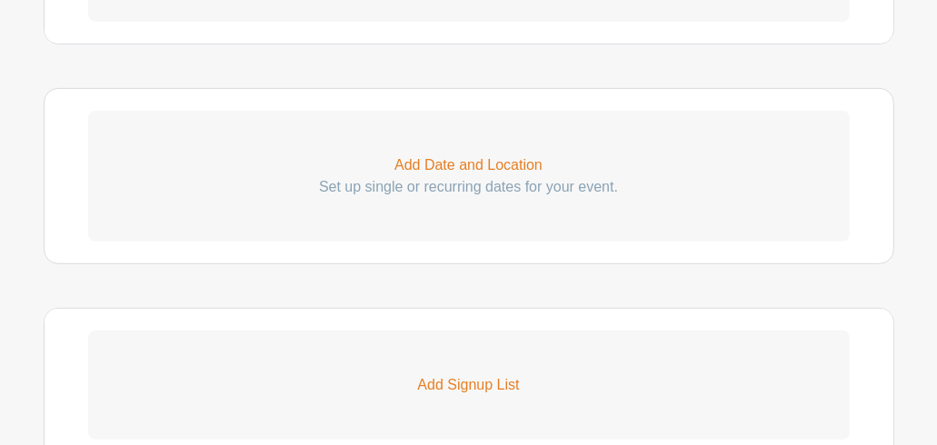
click at [476, 167] on p "Add Date and Location" at bounding box center [468, 165] width 761 height 22
select select "7"
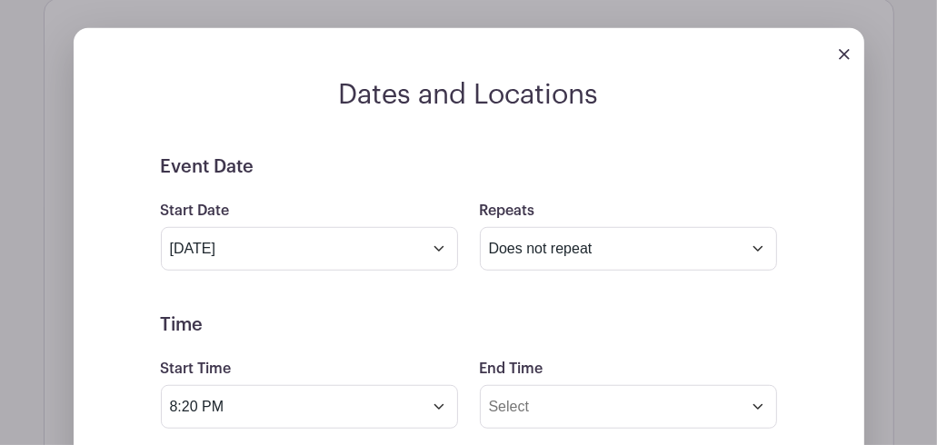
scroll to position [818, 0]
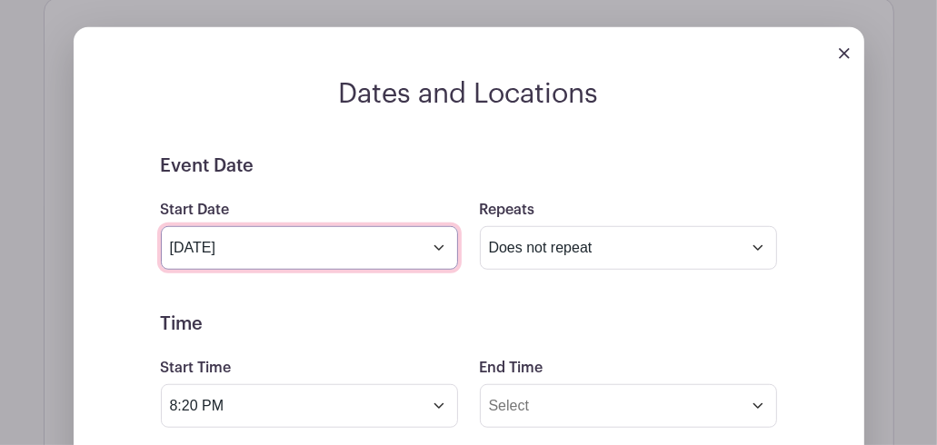
click at [439, 248] on input "[DATE]" at bounding box center [309, 248] width 297 height 44
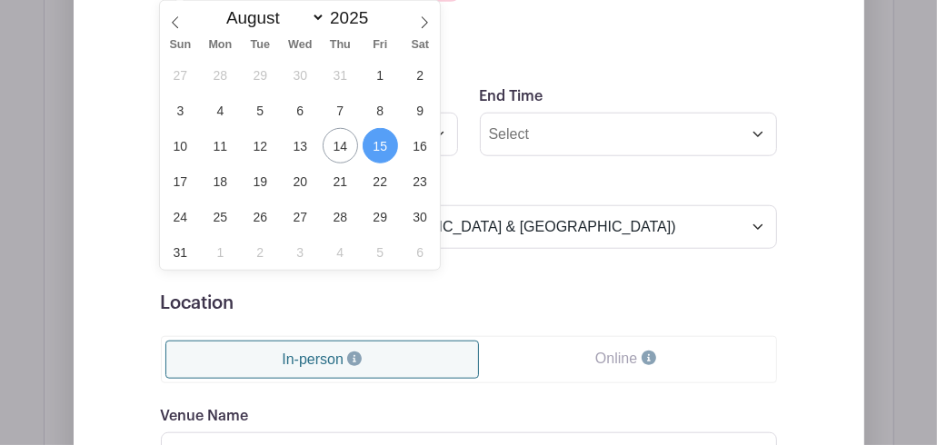
scroll to position [1090, 0]
click at [345, 186] on span "21" at bounding box center [339, 180] width 35 height 35
type input "[DATE]"
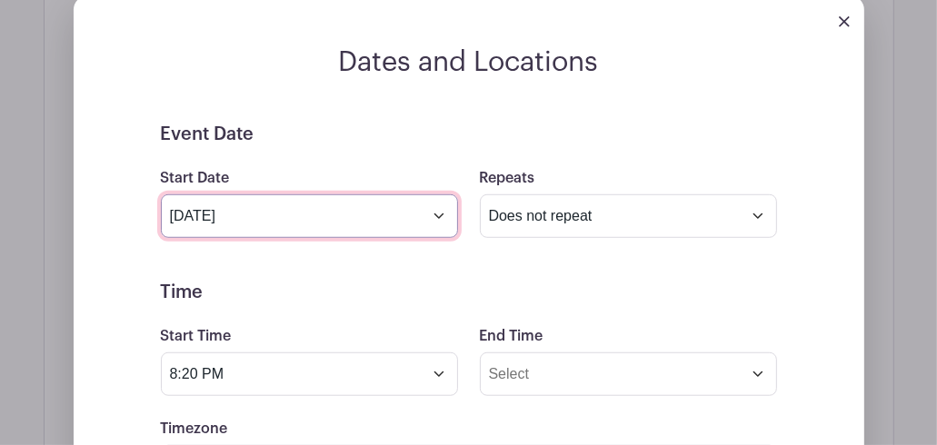
scroll to position [843, 0]
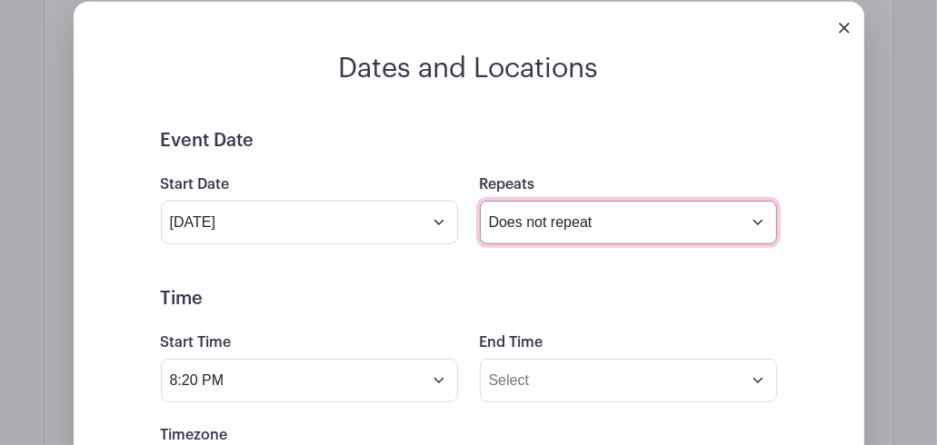
click at [518, 232] on select "Does not repeat Daily Weekly Monthly on day 21 Monthly on the third [DATE] Othe…" at bounding box center [628, 223] width 297 height 44
click at [480, 201] on select "Does not repeat Daily Weekly Monthly on day 21 Monthly on the third [DATE] Othe…" at bounding box center [628, 223] width 297 height 44
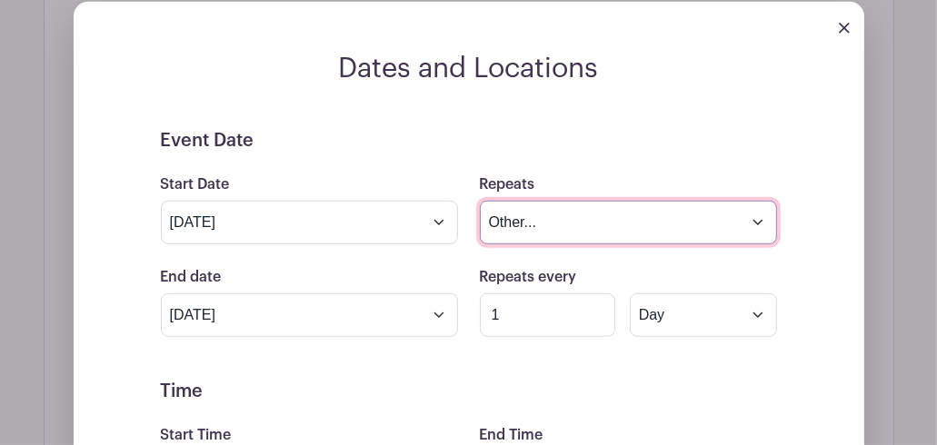
click at [761, 223] on select "Does not repeat Daily Weekly Monthly on day 21 Monthly on the third [DATE] Othe…" at bounding box center [628, 223] width 297 height 44
select select "once"
click at [480, 201] on select "Does not repeat Daily Weekly Monthly on day 21 Monthly on the third [DATE] Othe…" at bounding box center [628, 223] width 297 height 44
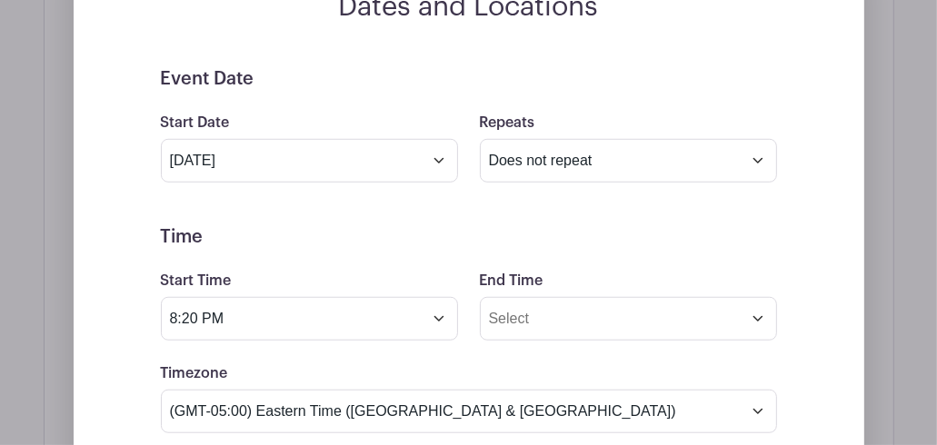
scroll to position [934, 0]
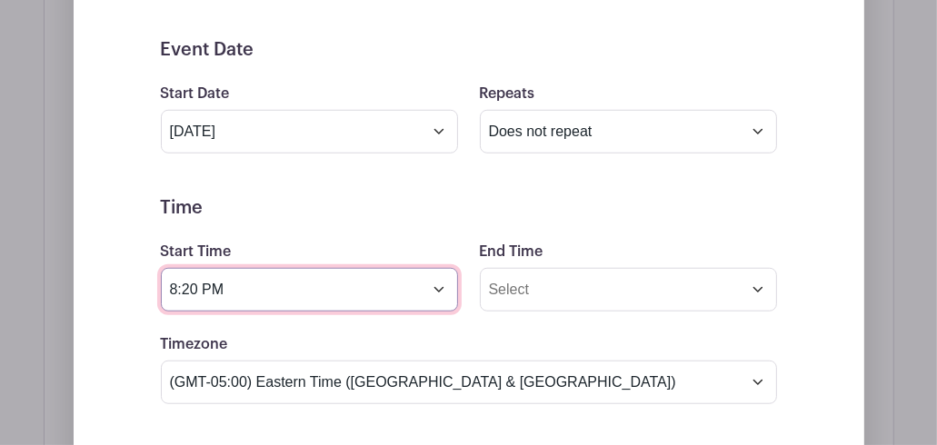
click at [443, 292] on input "8:20 PM" at bounding box center [309, 290] width 297 height 44
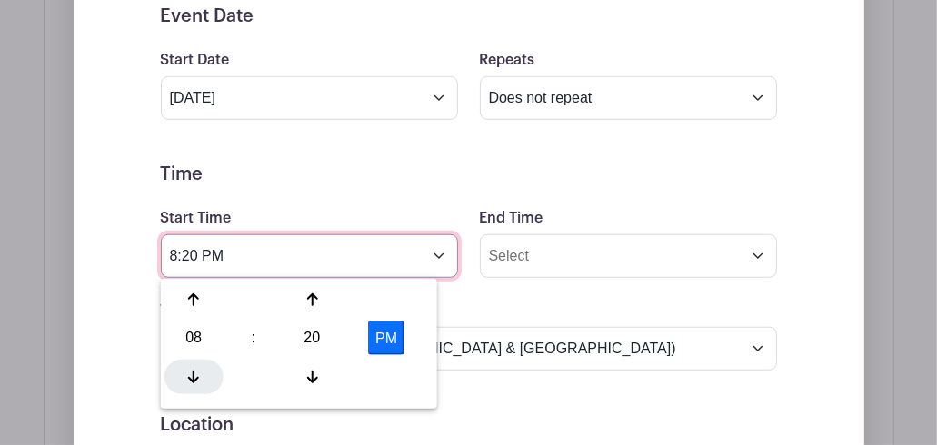
scroll to position [1025, 0]
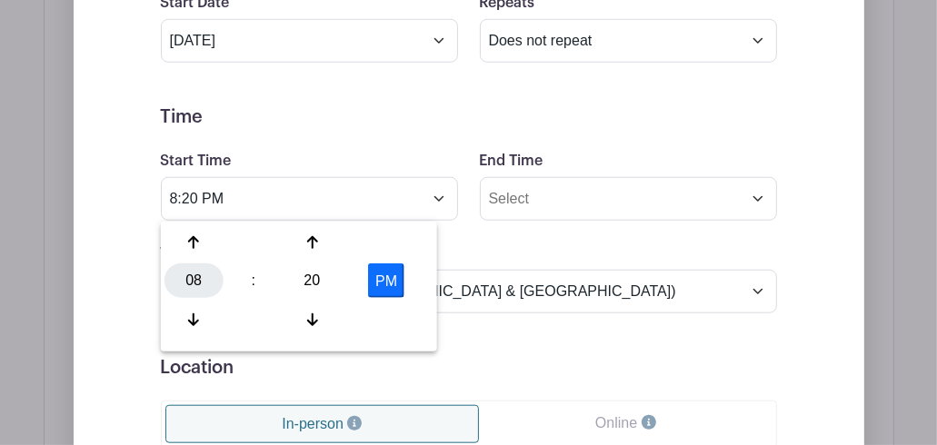
click at [195, 279] on div "08" at bounding box center [193, 280] width 59 height 35
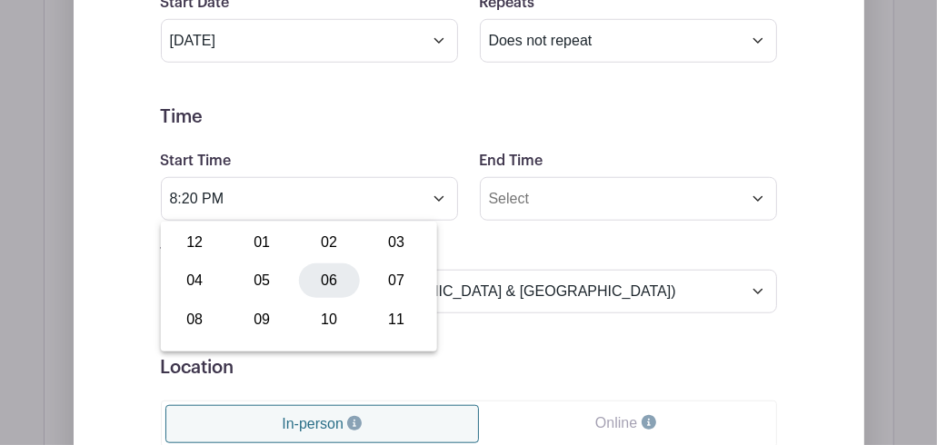
click at [321, 278] on div "06" at bounding box center [329, 280] width 61 height 35
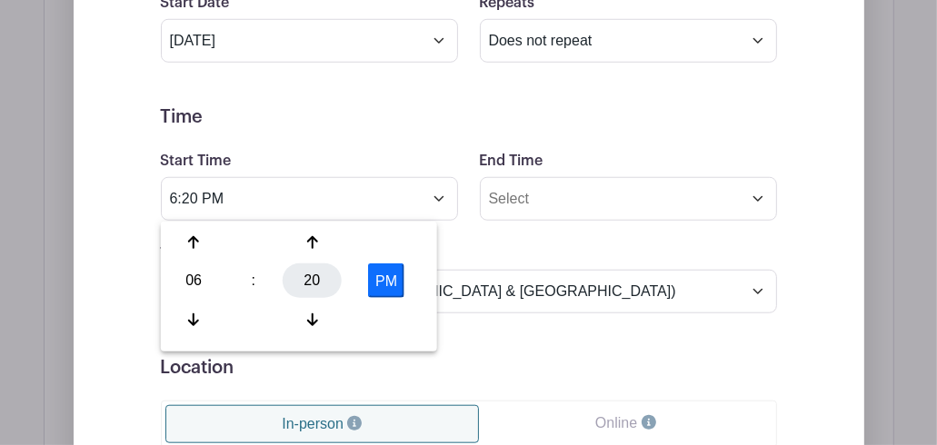
click at [305, 274] on div "20" at bounding box center [312, 280] width 59 height 35
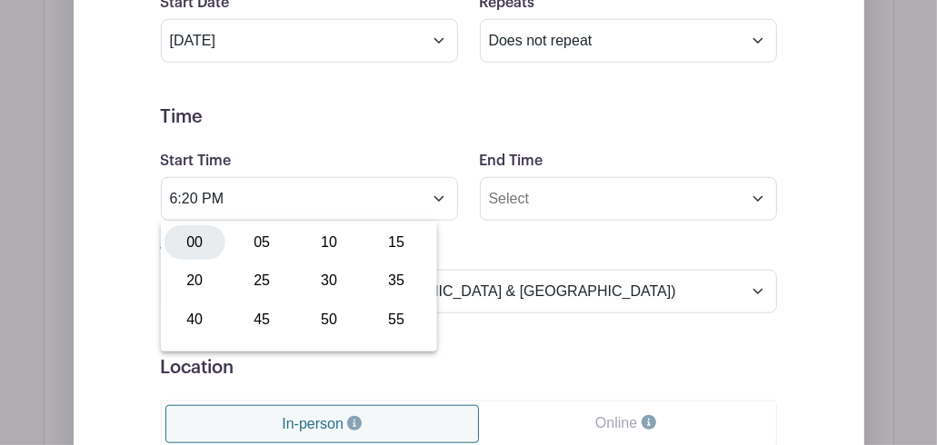
click at [182, 248] on div "00" at bounding box center [194, 242] width 61 height 35
type input "6:00 PM"
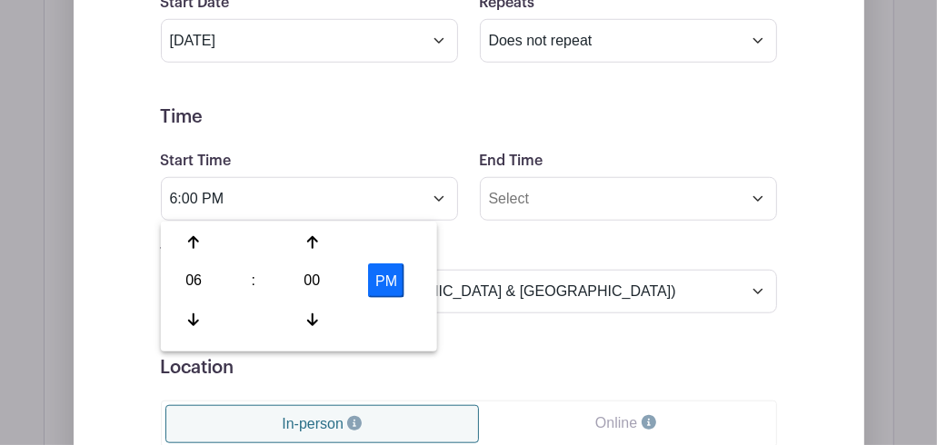
click at [133, 225] on div "Event Date Start Date [DATE] Repeats Does not repeat Daily Weekly Monthly on da…" at bounding box center [468, 357] width 703 height 818
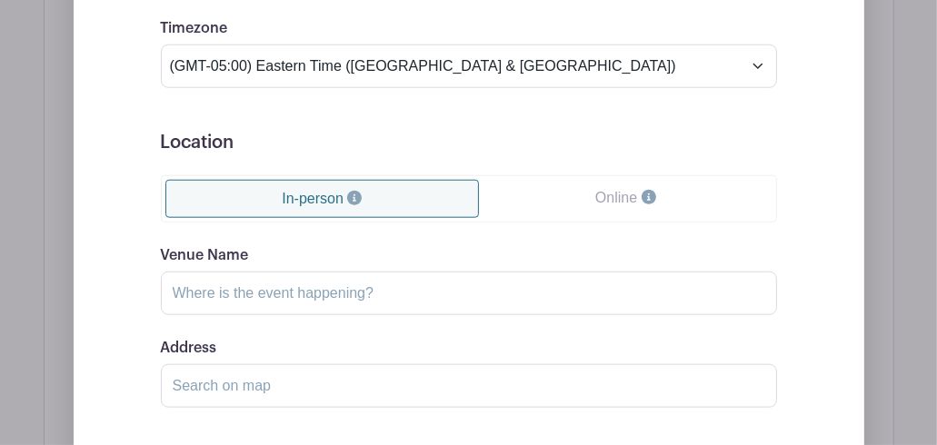
scroll to position [1297, 0]
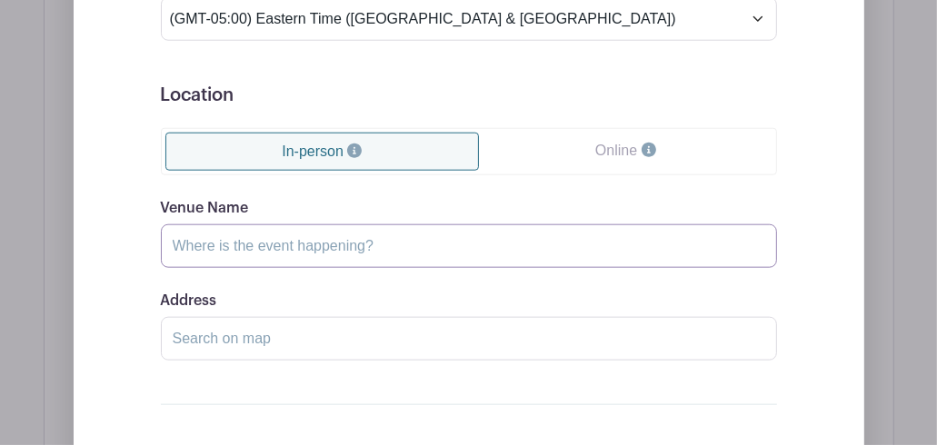
click at [334, 241] on input "Venue Name" at bounding box center [469, 246] width 616 height 44
type input "Education Building"
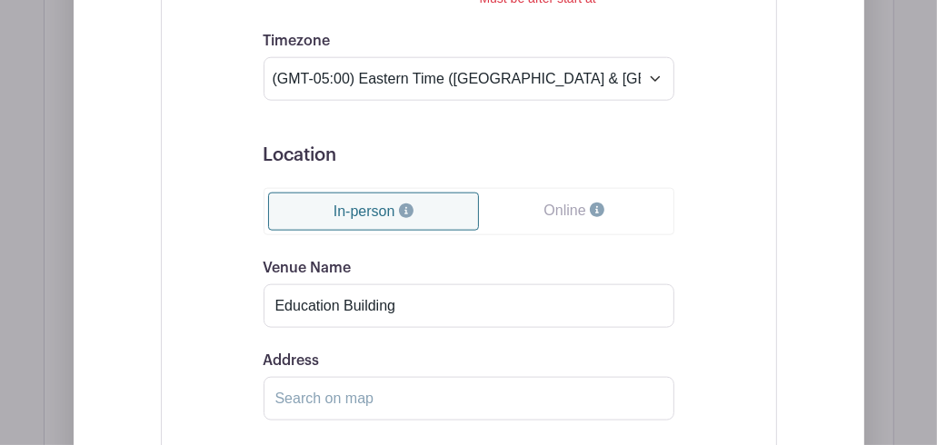
scroll to position [1384, 0]
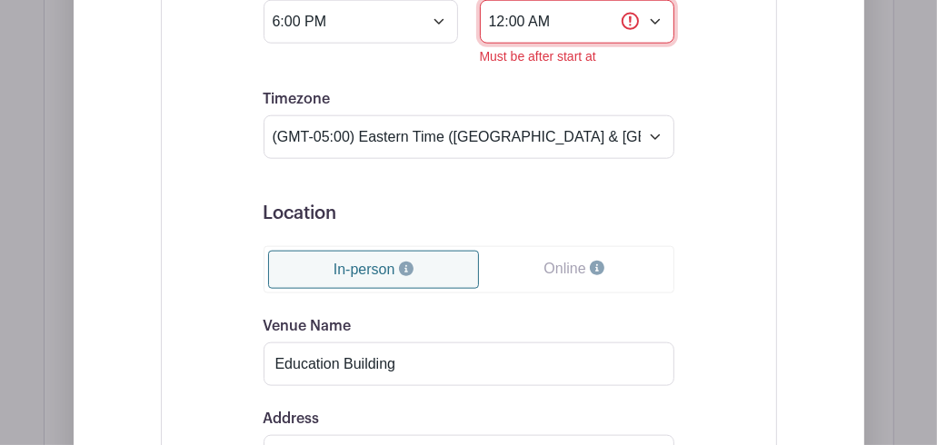
click at [565, 22] on input "12:00 AM" at bounding box center [577, 22] width 194 height 44
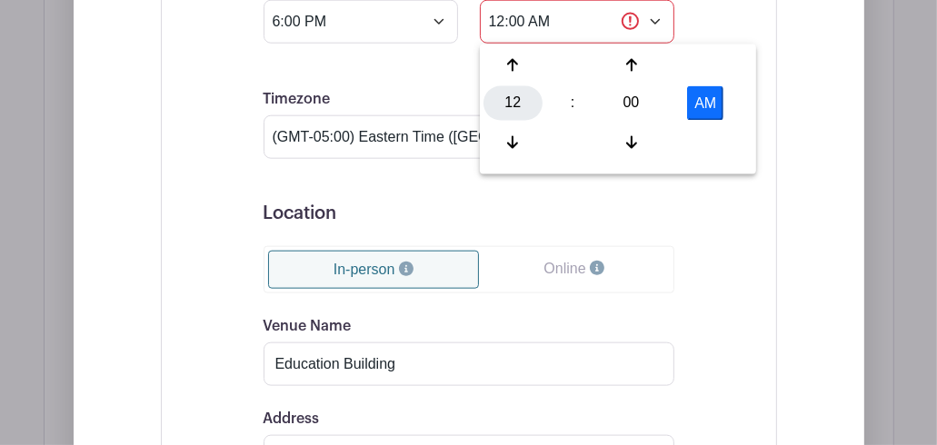
click at [519, 97] on div "12" at bounding box center [512, 103] width 59 height 35
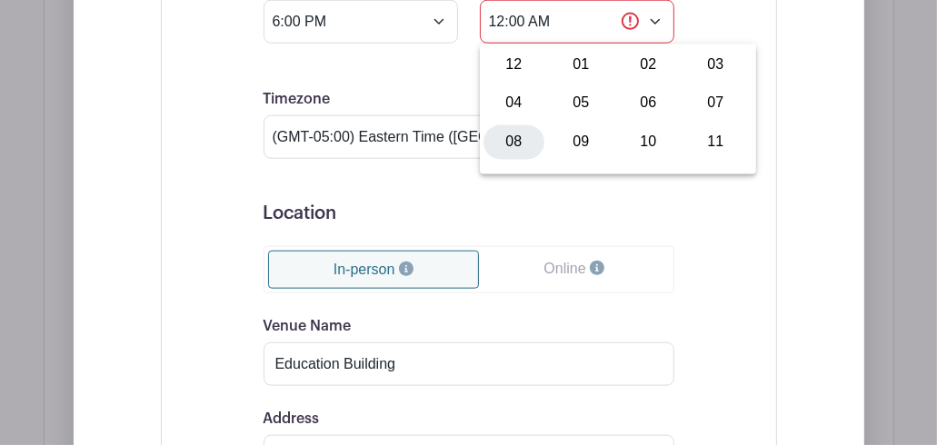
click at [498, 136] on div "08" at bounding box center [513, 141] width 61 height 35
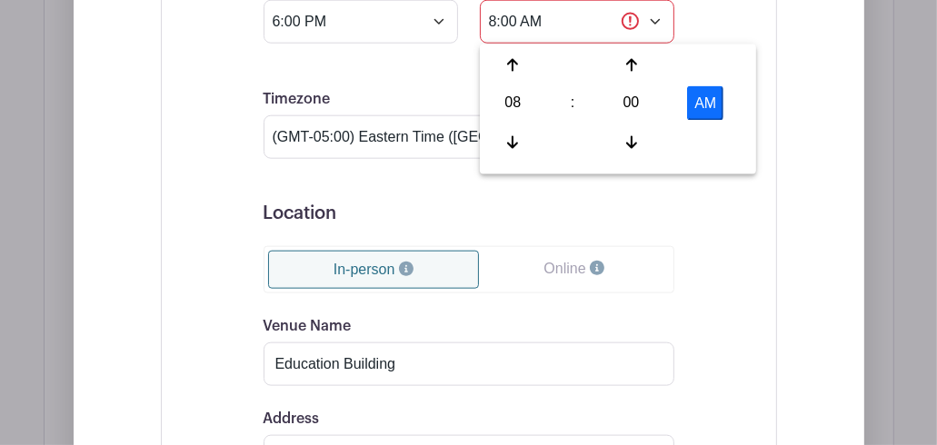
click at [705, 102] on button "AM" at bounding box center [705, 103] width 36 height 35
click at [512, 96] on div "08" at bounding box center [512, 103] width 59 height 35
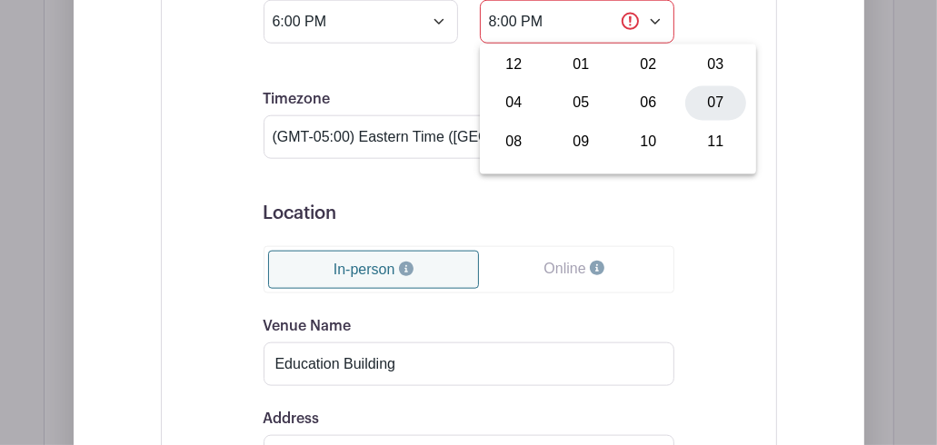
click at [701, 110] on div "07" at bounding box center [715, 103] width 61 height 35
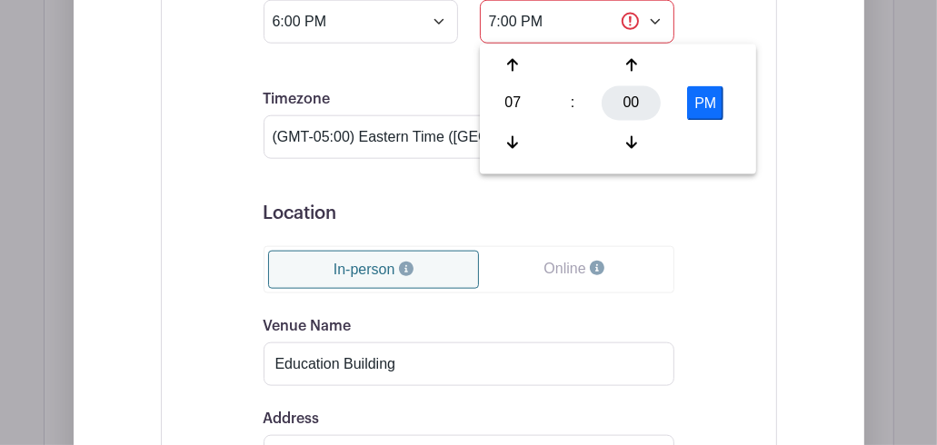
click at [636, 96] on div "00" at bounding box center [630, 103] width 59 height 35
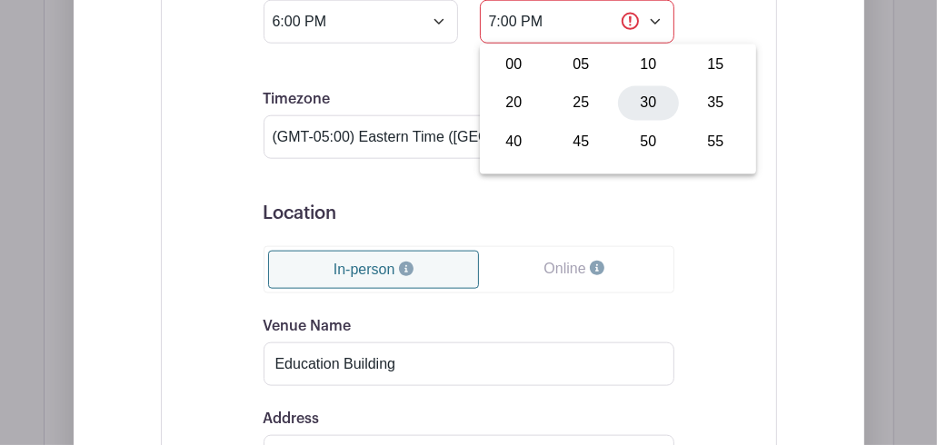
click at [658, 99] on div "30" at bounding box center [648, 103] width 61 height 35
type input "7:30 PM"
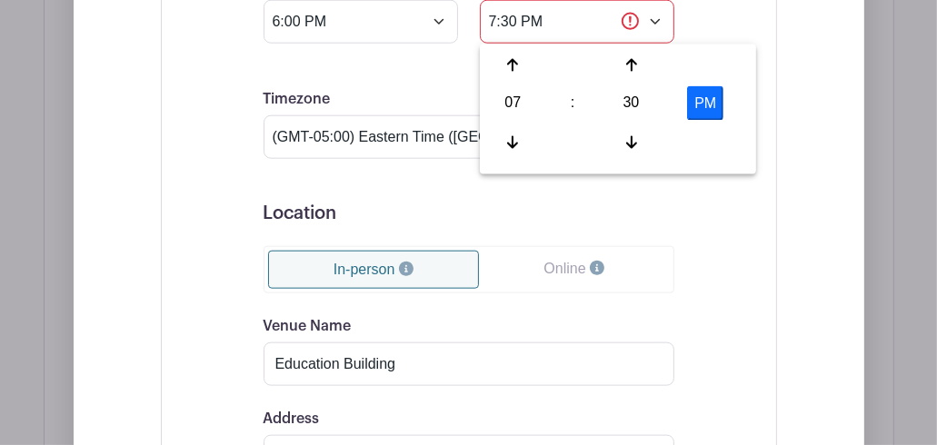
click at [770, 88] on div "Event Date Start Date [DATE] Repeats Does not repeat Daily Weekly Monthly on da…" at bounding box center [469, 191] width 616 height 915
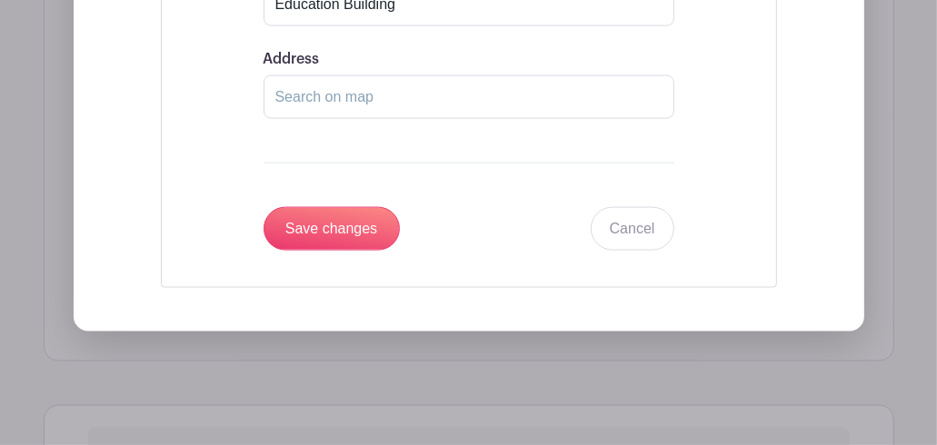
scroll to position [1748, 0]
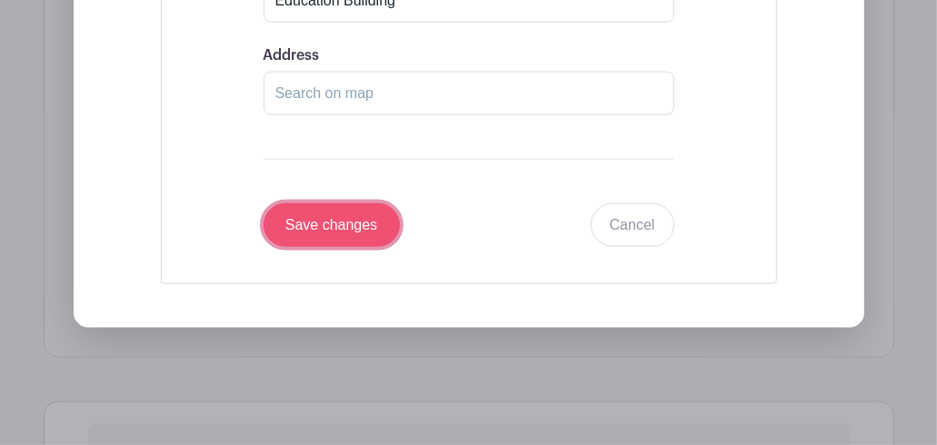
click at [315, 233] on input "Save changes" at bounding box center [331, 225] width 136 height 44
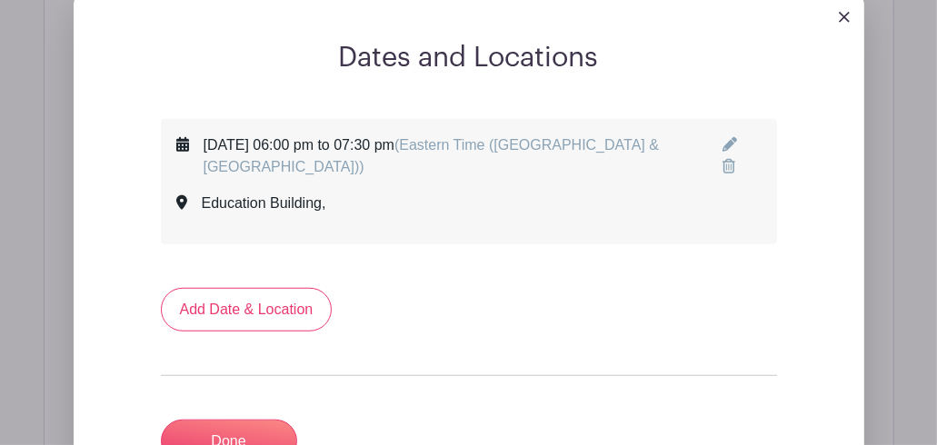
scroll to position [823, 0]
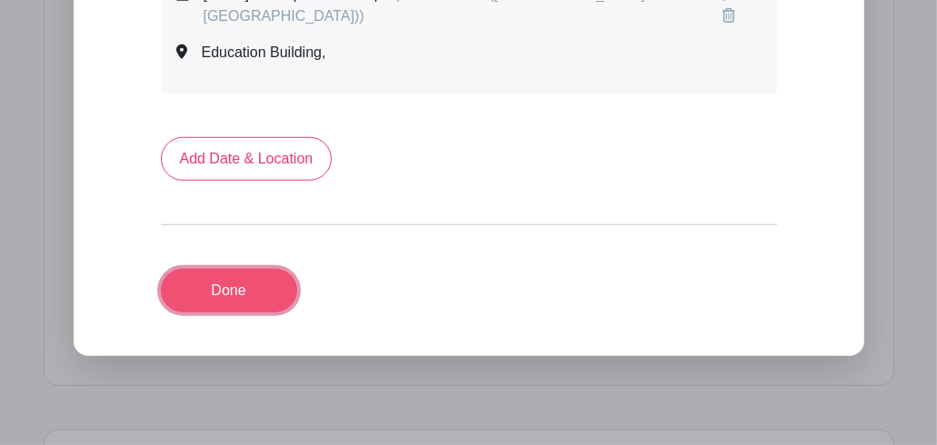
click at [224, 296] on link "Done" at bounding box center [229, 291] width 136 height 44
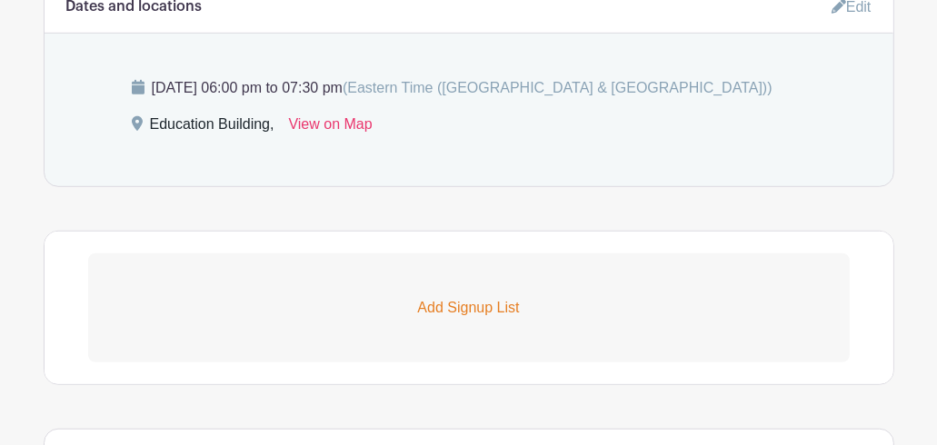
click at [459, 302] on p "Add Signup List" at bounding box center [468, 308] width 761 height 22
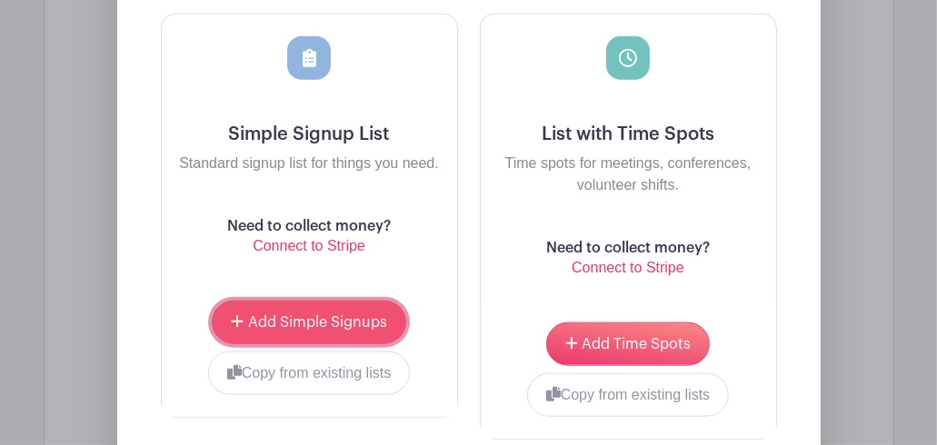
click at [319, 321] on span "Add Simple Signups" at bounding box center [317, 322] width 139 height 15
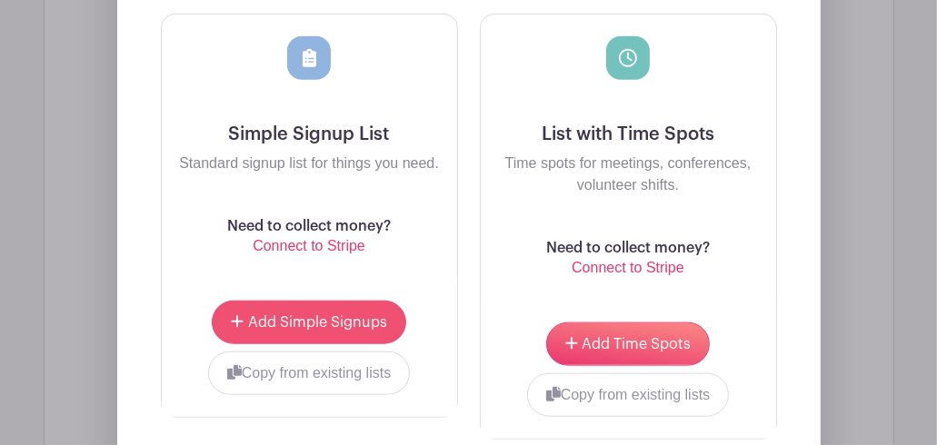
scroll to position [1433, 0]
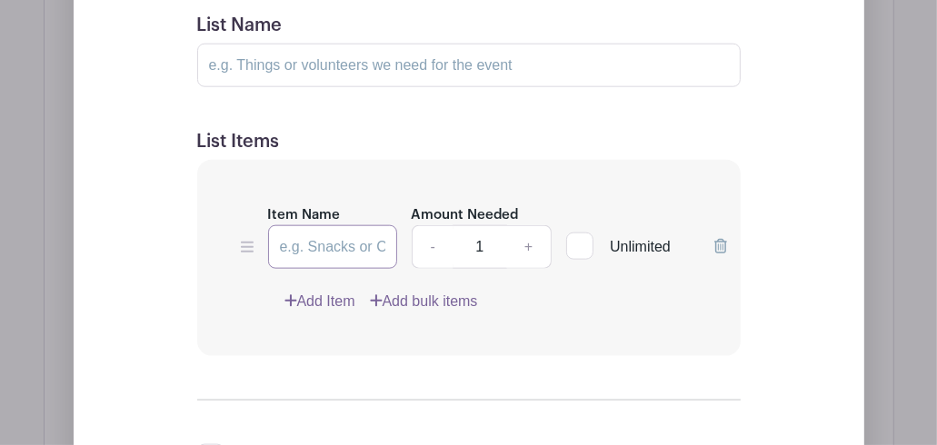
click at [330, 250] on input "Item Name" at bounding box center [332, 247] width 129 height 44
type input "H"
type input "Education Building Reset"
click at [578, 248] on div at bounding box center [579, 246] width 27 height 27
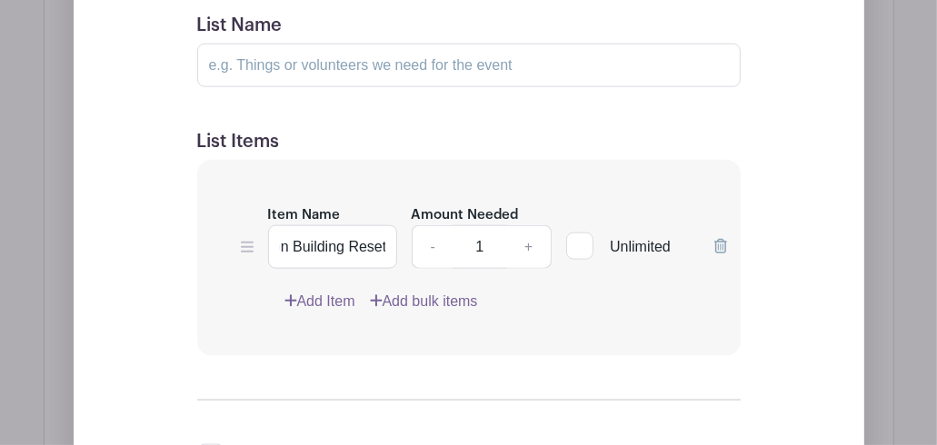
click at [578, 248] on input "Unlimited" at bounding box center [572, 242] width 12 height 12
checkbox input "true"
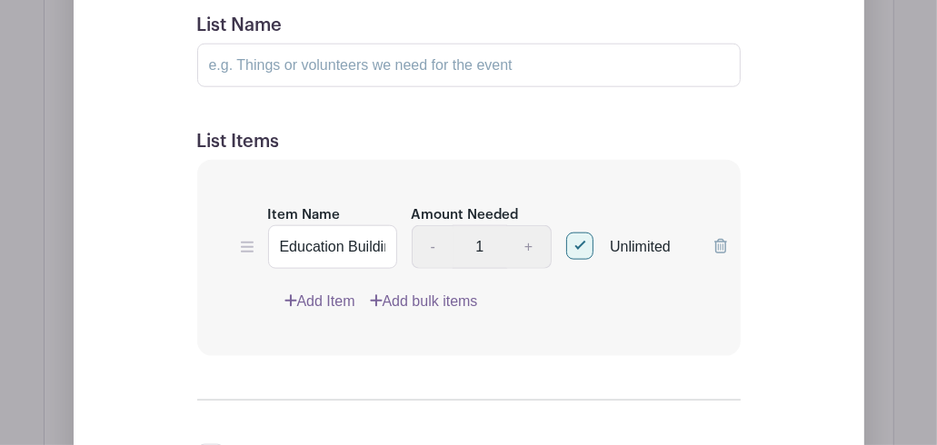
click at [530, 246] on div "- 1 +" at bounding box center [482, 247] width 141 height 44
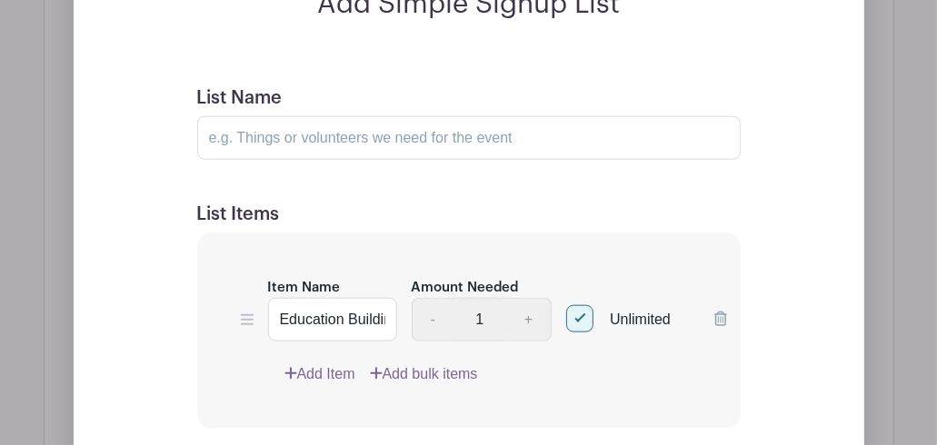
scroll to position [1343, 0]
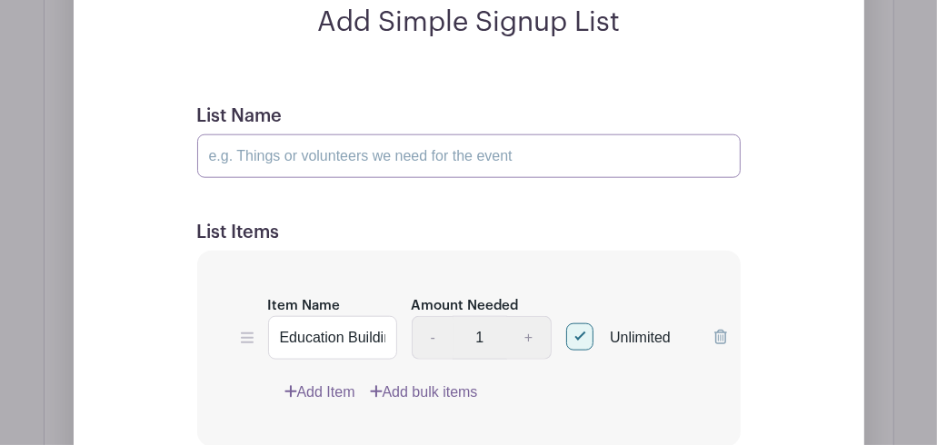
click at [286, 161] on input "List Name" at bounding box center [468, 156] width 543 height 44
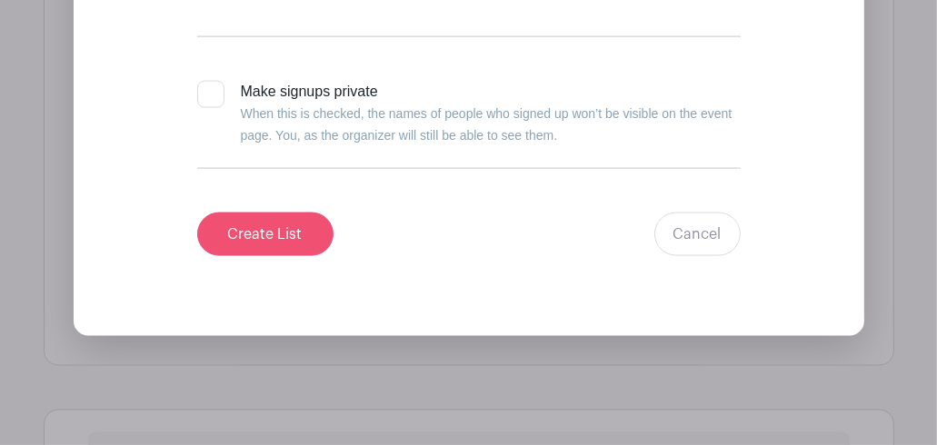
type input "Education Building Work Day"
click at [280, 238] on input "Create List" at bounding box center [265, 235] width 136 height 44
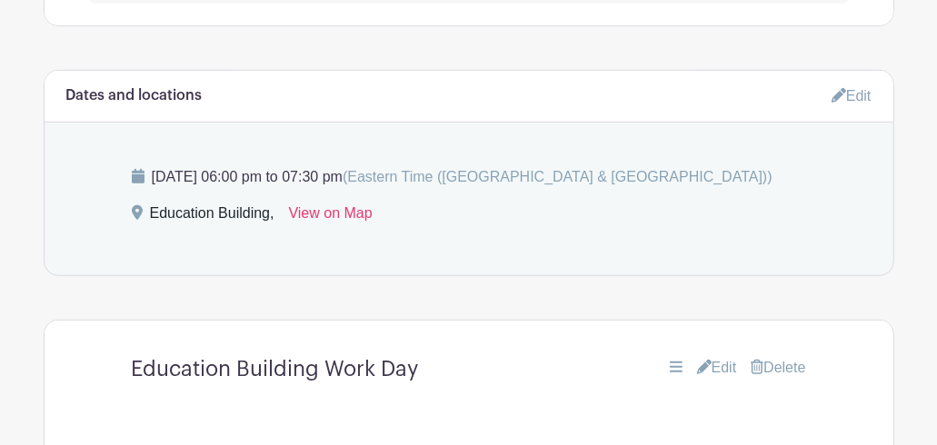
scroll to position [746, 0]
click at [861, 94] on link "Edit" at bounding box center [851, 95] width 40 height 30
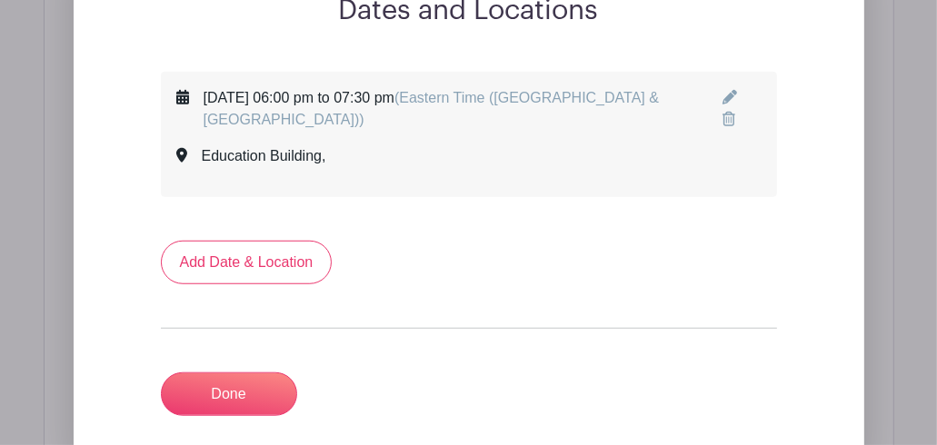
scroll to position [928, 0]
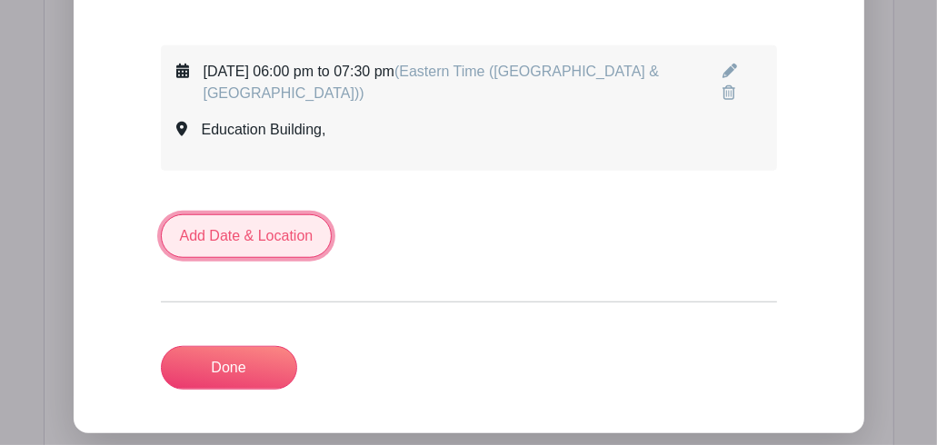
click at [302, 239] on link "Add Date & Location" at bounding box center [247, 236] width 172 height 44
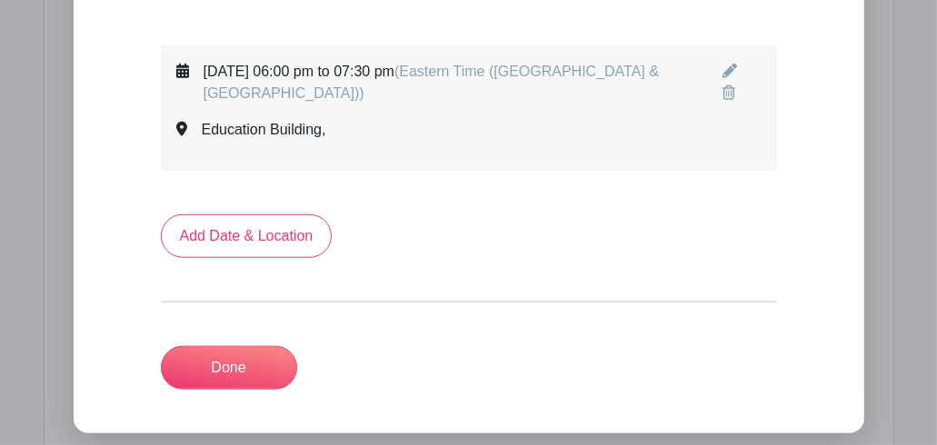
select select "7"
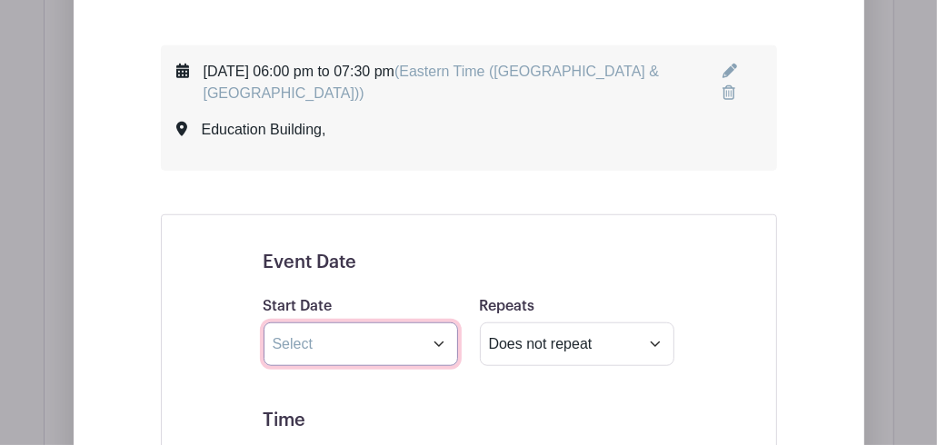
click at [355, 349] on input "text" at bounding box center [360, 344] width 194 height 44
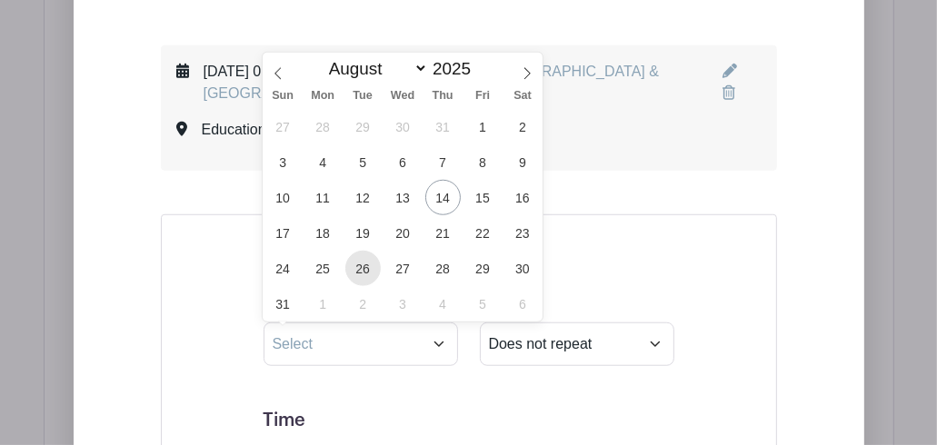
click at [371, 267] on span "26" at bounding box center [362, 268] width 35 height 35
type input "[DATE]"
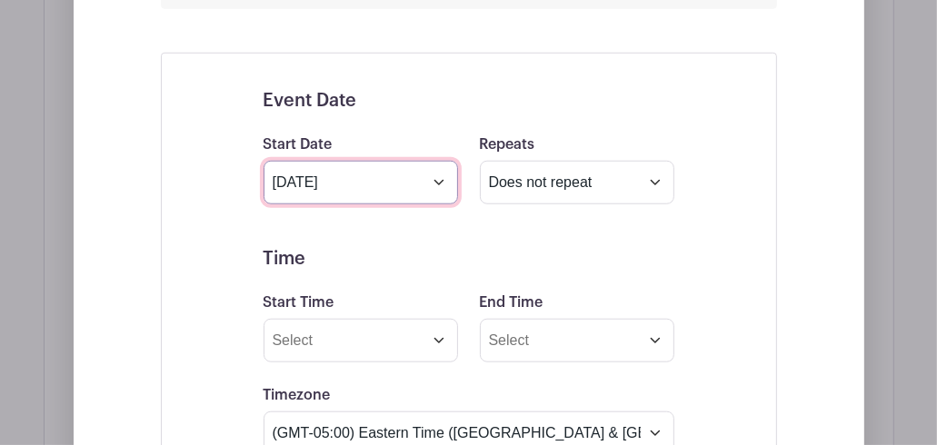
scroll to position [1109, 0]
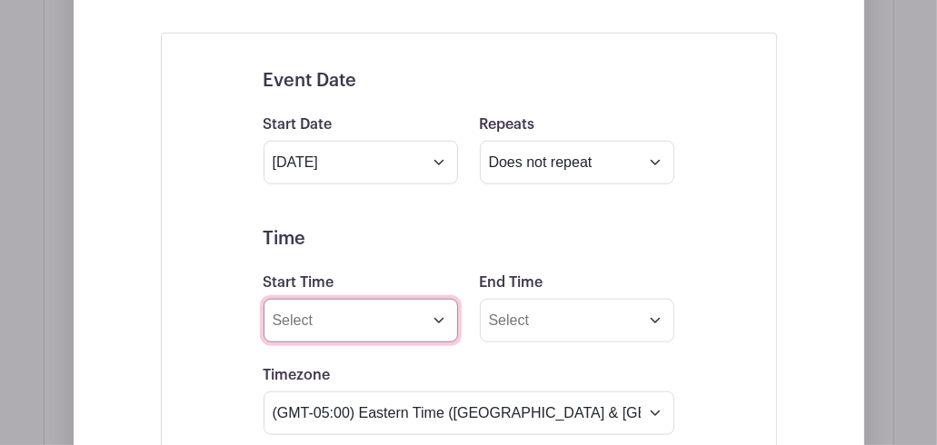
click at [353, 317] on input "Start Time" at bounding box center [360, 321] width 194 height 44
type input "8:22 PM"
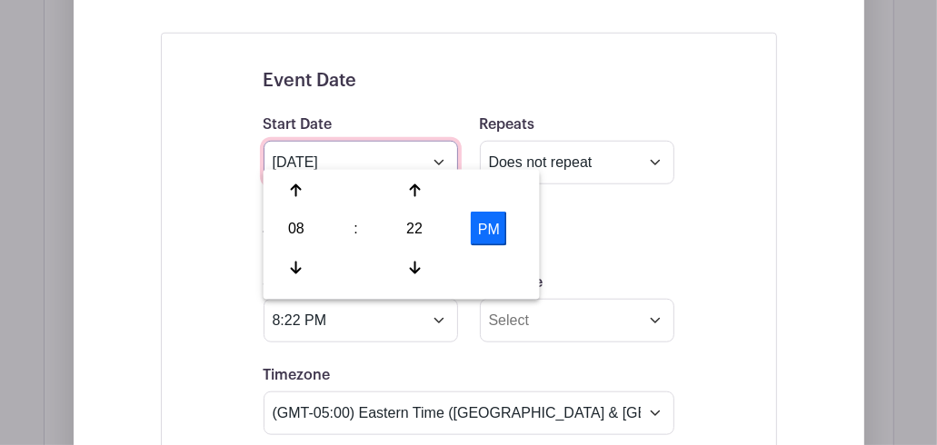
click at [382, 151] on input "[DATE]" at bounding box center [360, 163] width 194 height 44
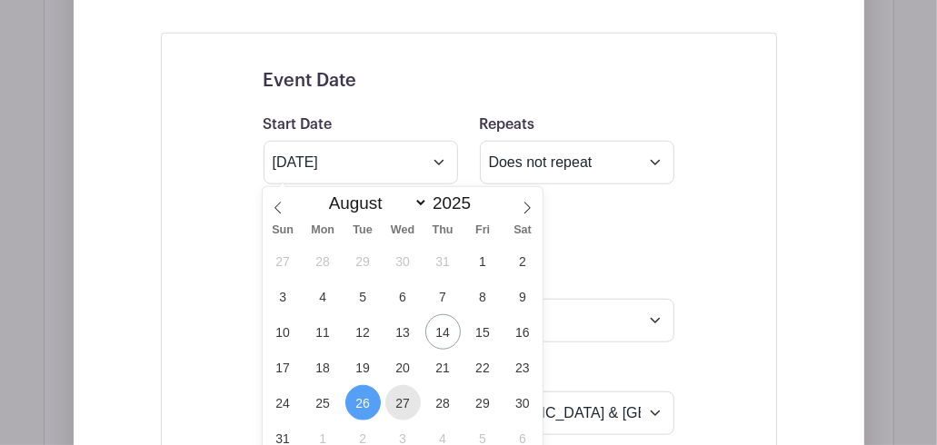
click at [402, 401] on span "27" at bounding box center [402, 402] width 35 height 35
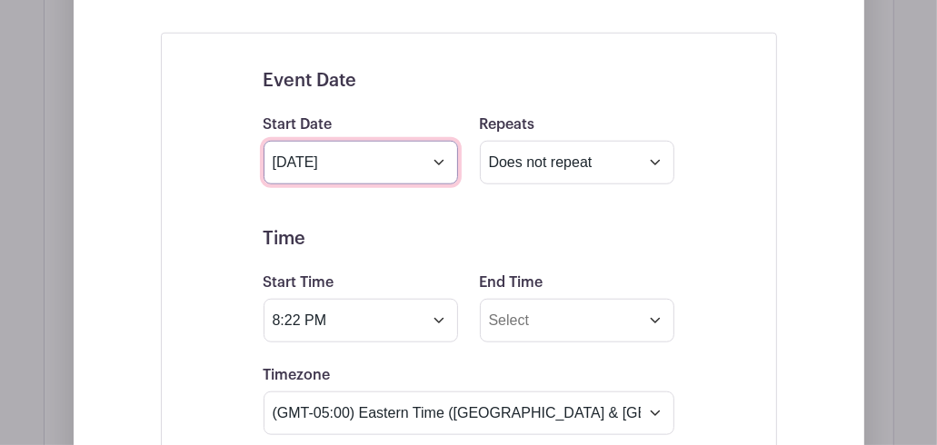
click at [436, 151] on input "[DATE]" at bounding box center [360, 163] width 194 height 44
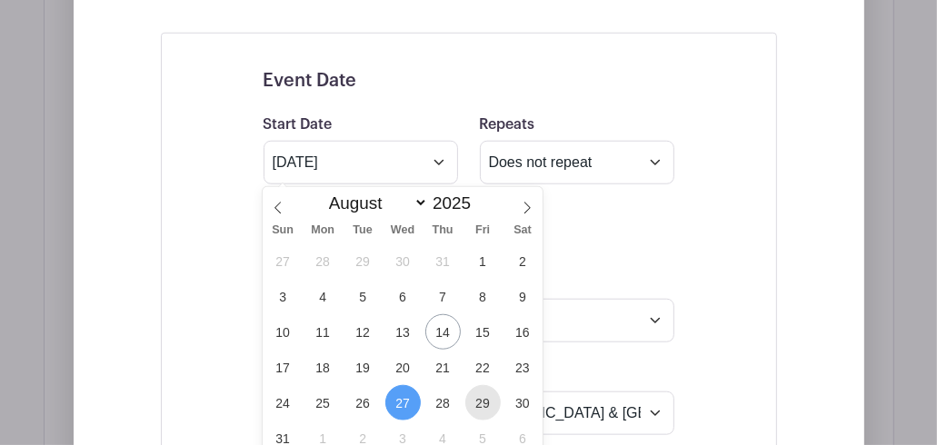
click at [489, 401] on span "29" at bounding box center [482, 402] width 35 height 35
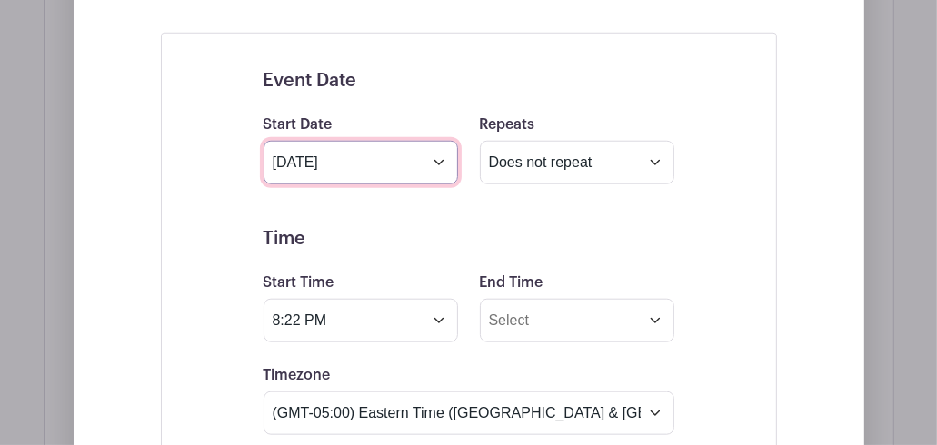
click at [434, 154] on input "[DATE]" at bounding box center [360, 163] width 194 height 44
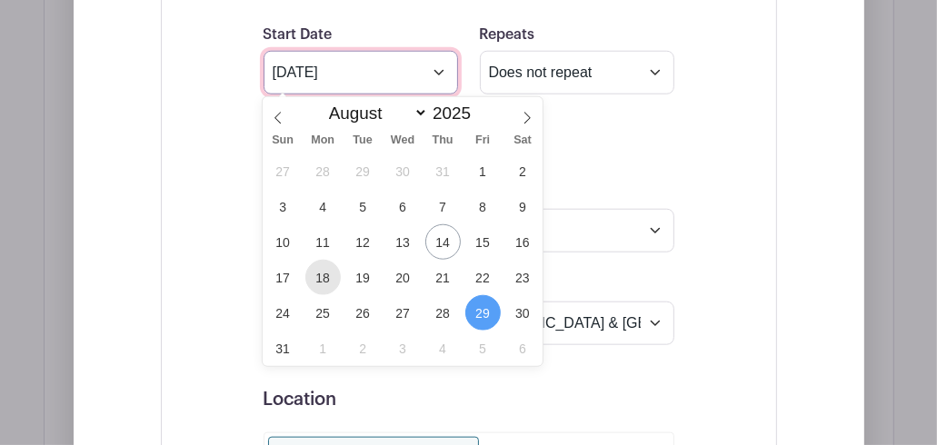
scroll to position [1200, 0]
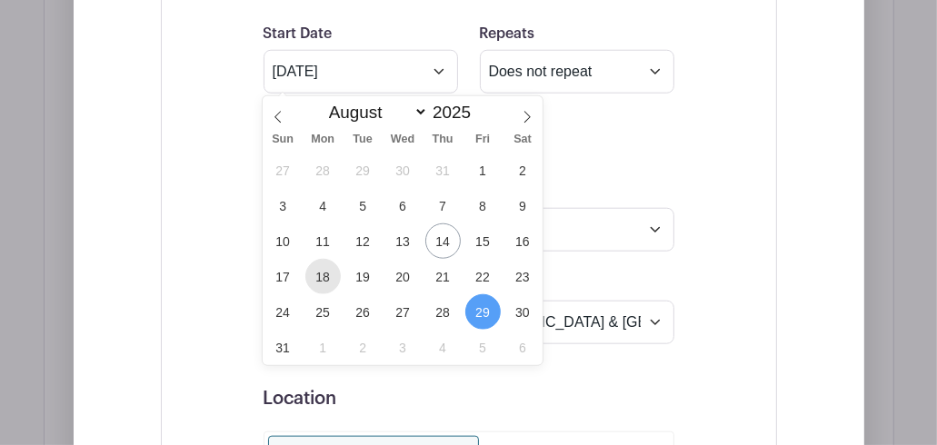
click at [320, 275] on span "18" at bounding box center [322, 276] width 35 height 35
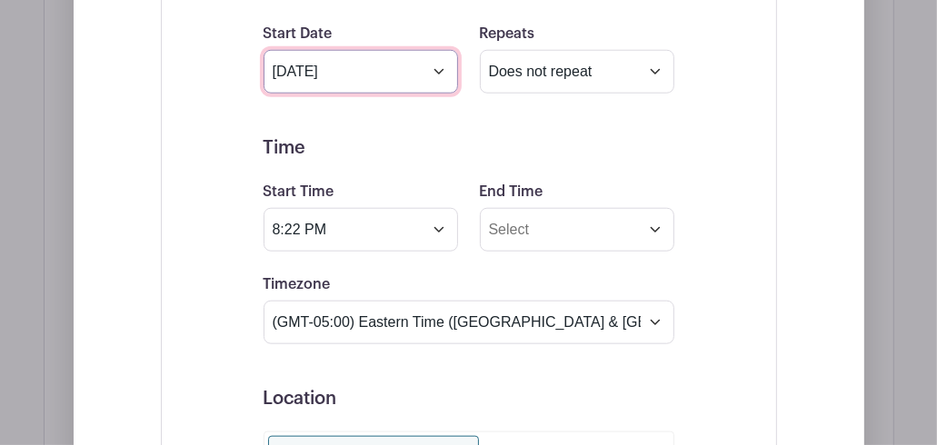
click at [434, 71] on input "[DATE]" at bounding box center [360, 72] width 194 height 44
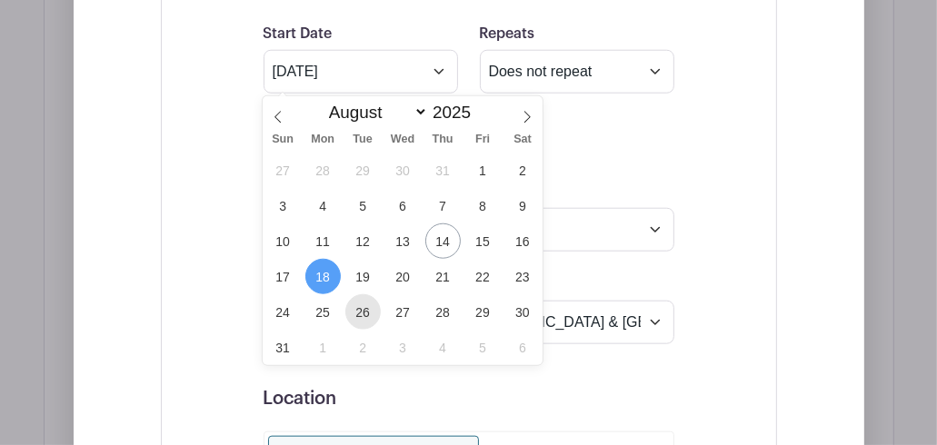
click at [368, 305] on span "26" at bounding box center [362, 311] width 35 height 35
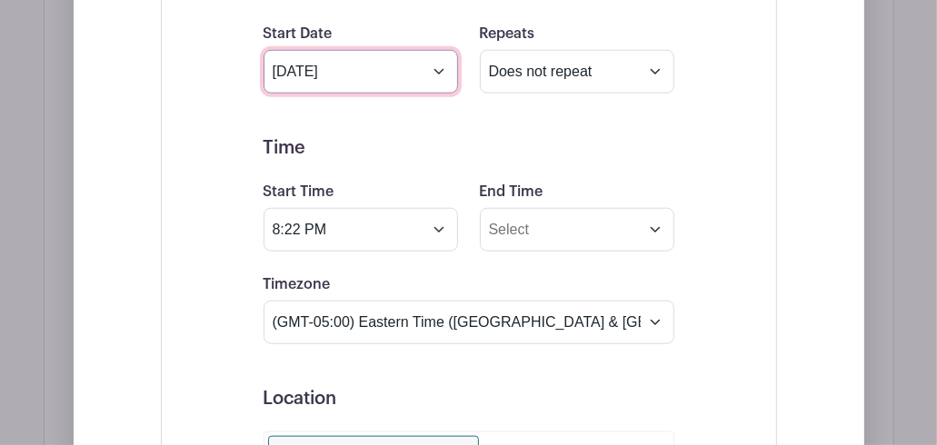
click at [432, 76] on input "[DATE]" at bounding box center [360, 72] width 194 height 44
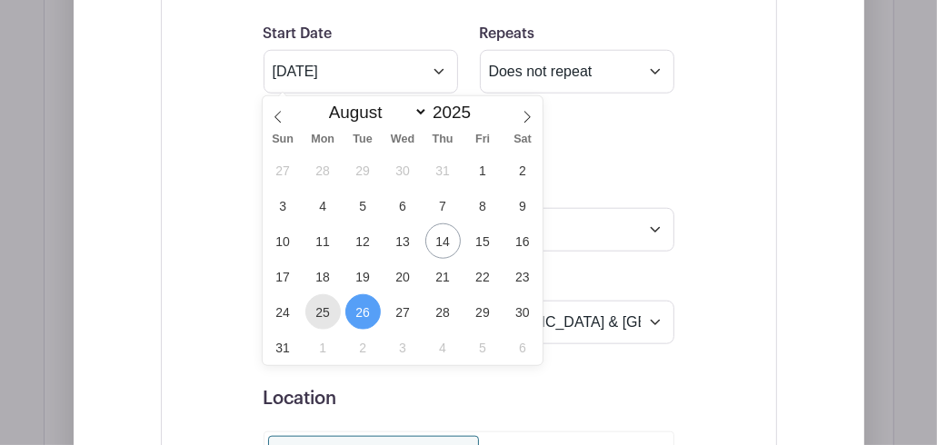
click at [330, 314] on span "25" at bounding box center [322, 311] width 35 height 35
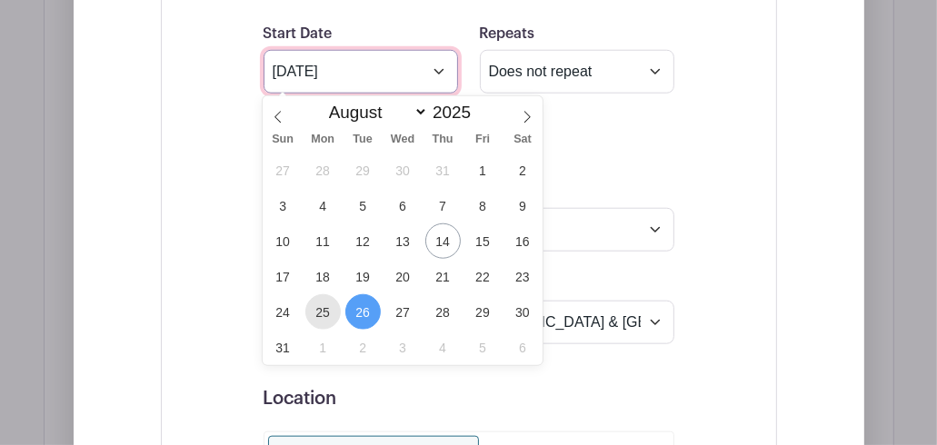
type input "[DATE]"
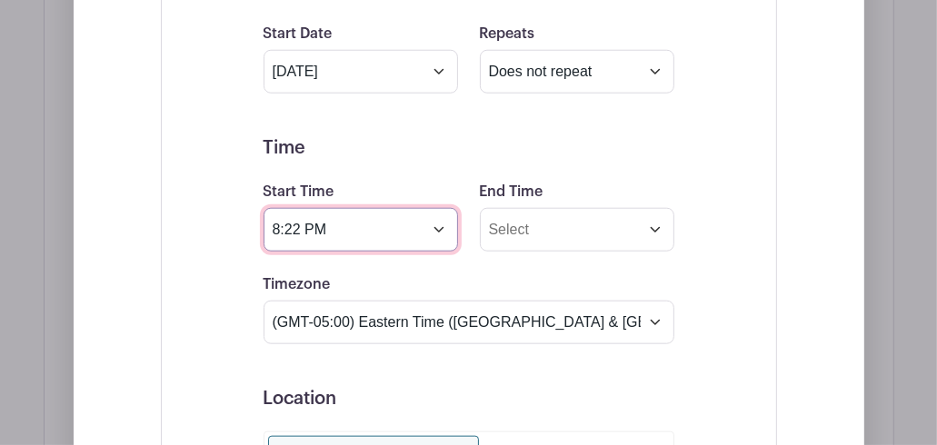
click at [440, 234] on input "8:22 PM" at bounding box center [360, 230] width 194 height 44
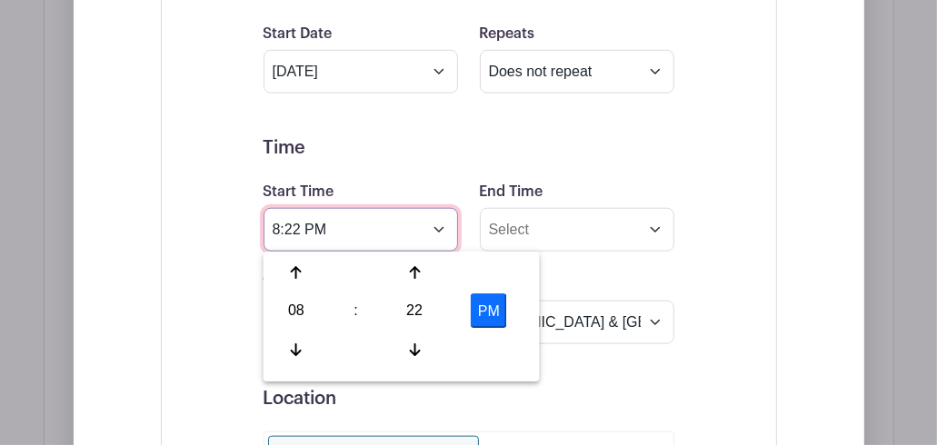
drag, startPoint x: 302, startPoint y: 230, endPoint x: 264, endPoint y: 231, distance: 37.3
click at [264, 231] on input "8:22 PM" at bounding box center [360, 230] width 194 height 44
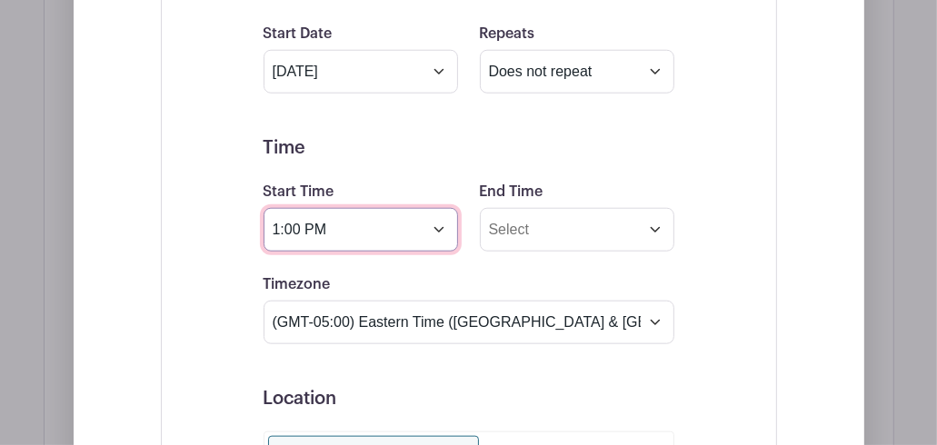
type input "1:00 PM"
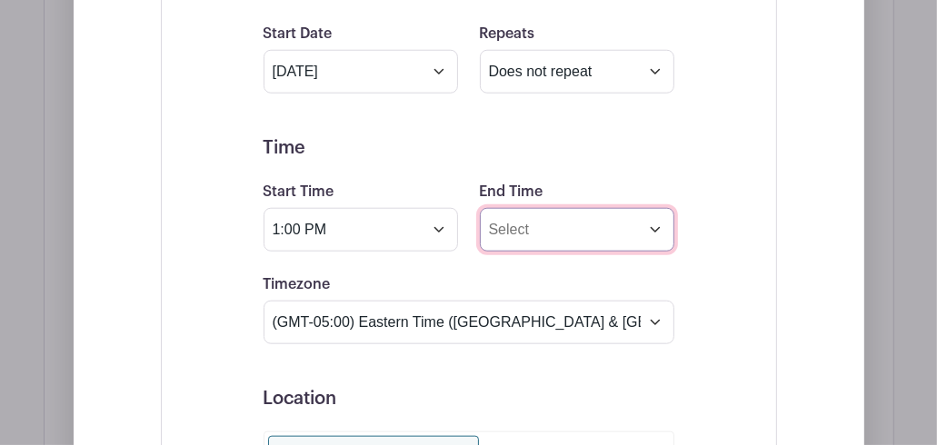
click at [655, 234] on input "End Time" at bounding box center [577, 230] width 194 height 44
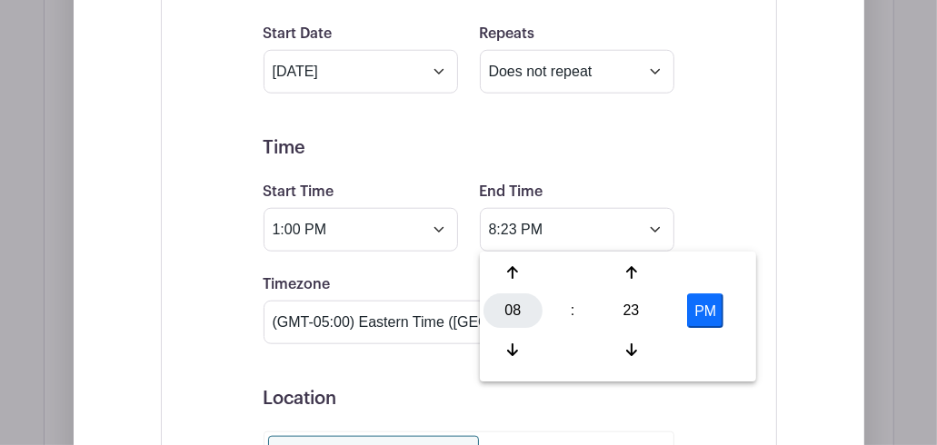
click at [501, 317] on div "08" at bounding box center [512, 311] width 59 height 35
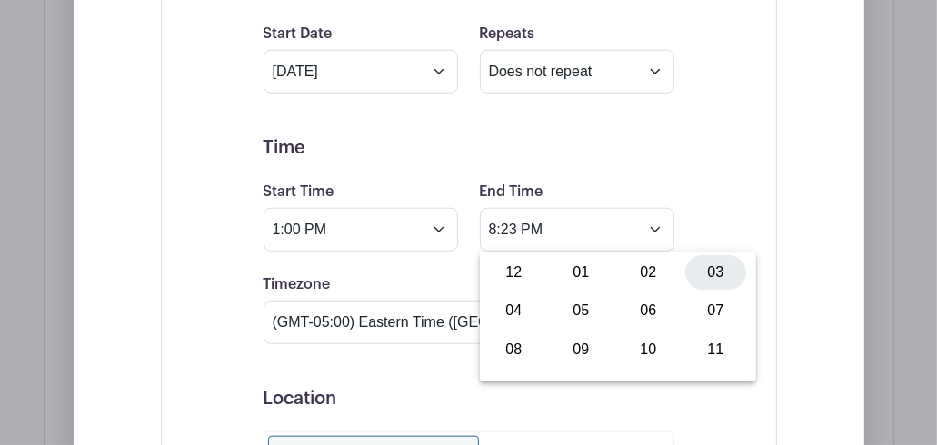
click at [701, 276] on div "03" at bounding box center [715, 272] width 61 height 35
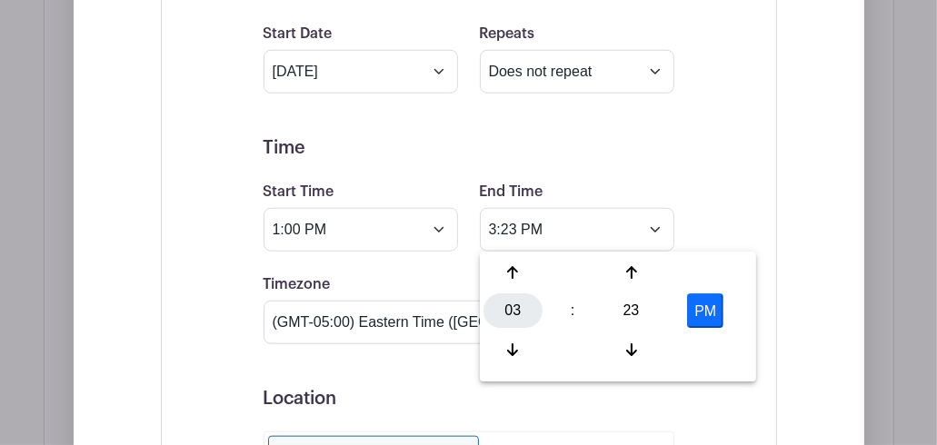
click at [512, 312] on div "03" at bounding box center [512, 311] width 59 height 35
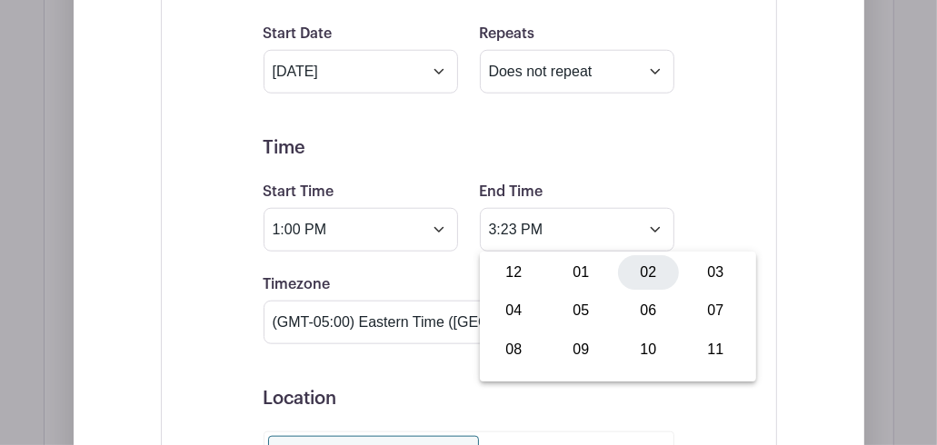
click at [650, 270] on div "02" at bounding box center [648, 272] width 61 height 35
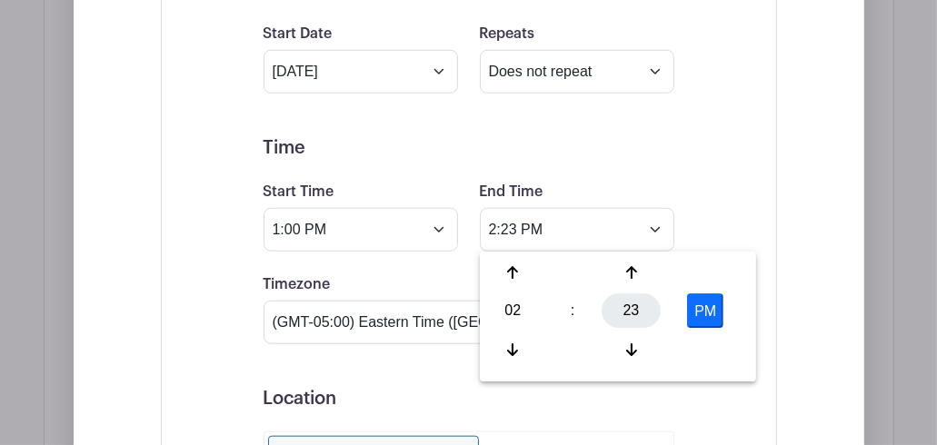
click at [630, 306] on div "23" at bounding box center [630, 311] width 59 height 35
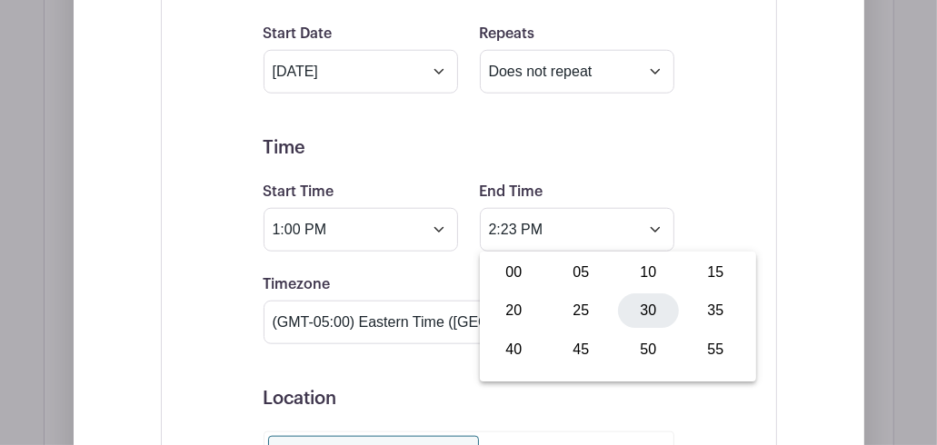
click at [652, 310] on div "30" at bounding box center [648, 311] width 61 height 35
type input "2:30 PM"
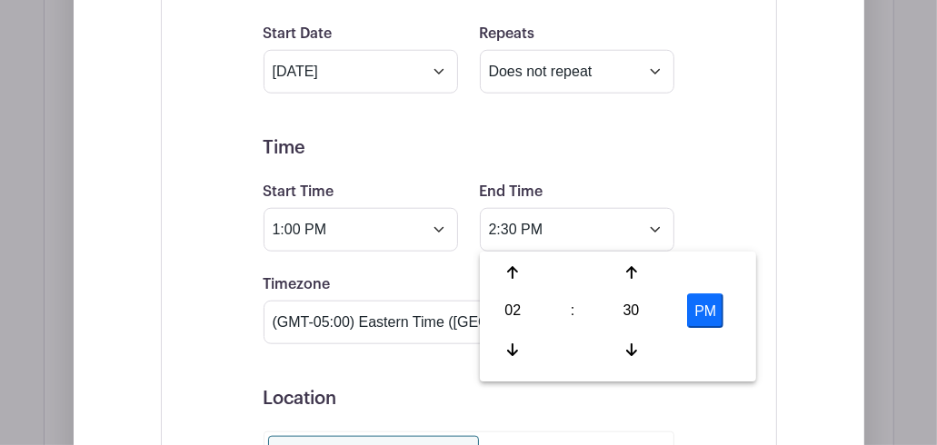
click at [703, 172] on div "Event Date Start Date [DATE] Repeats Does not repeat Daily Weekly Monthly on da…" at bounding box center [469, 412] width 498 height 911
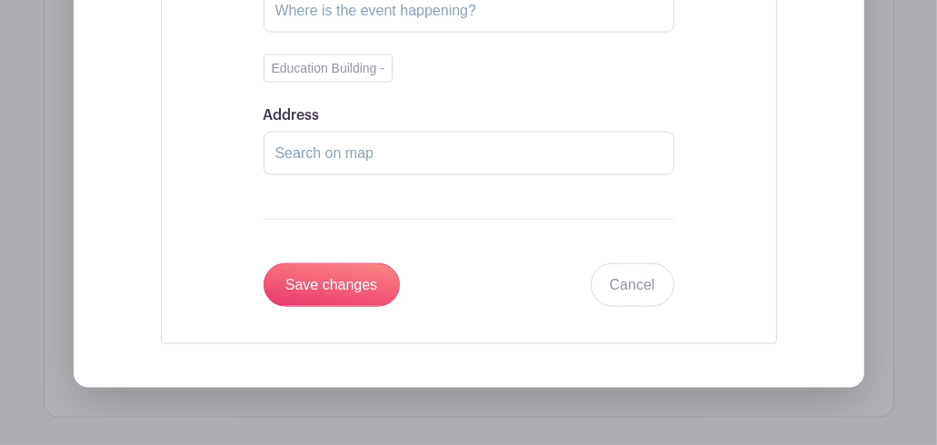
scroll to position [1745, 0]
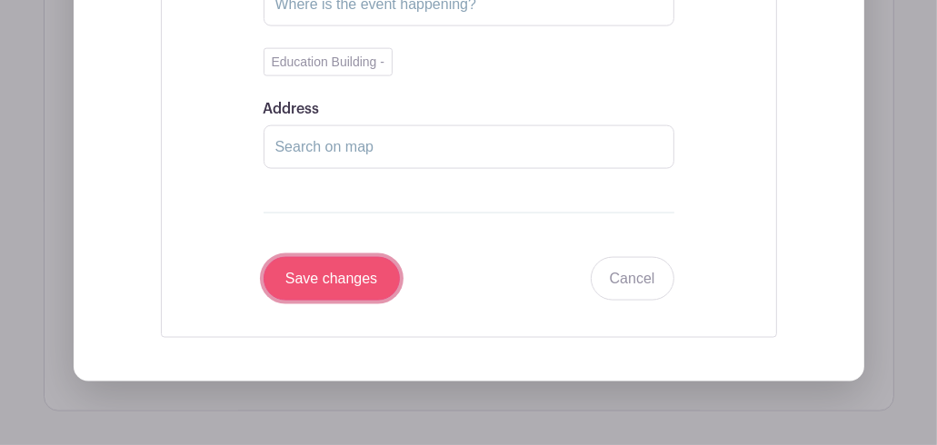
click at [356, 277] on input "Save changes" at bounding box center [331, 279] width 136 height 44
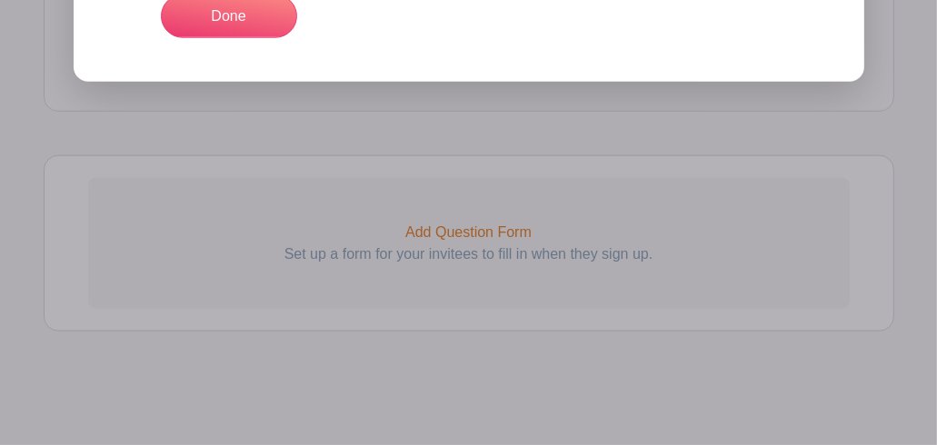
scroll to position [1381, 0]
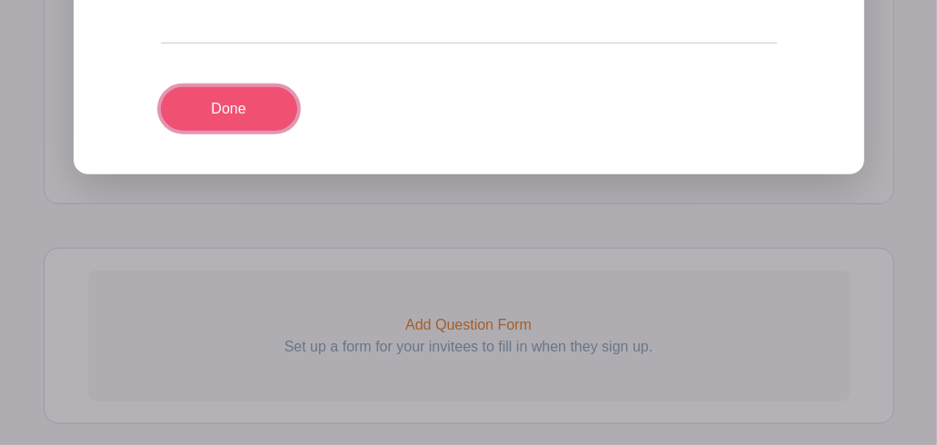
click at [221, 110] on link "Done" at bounding box center [229, 109] width 136 height 44
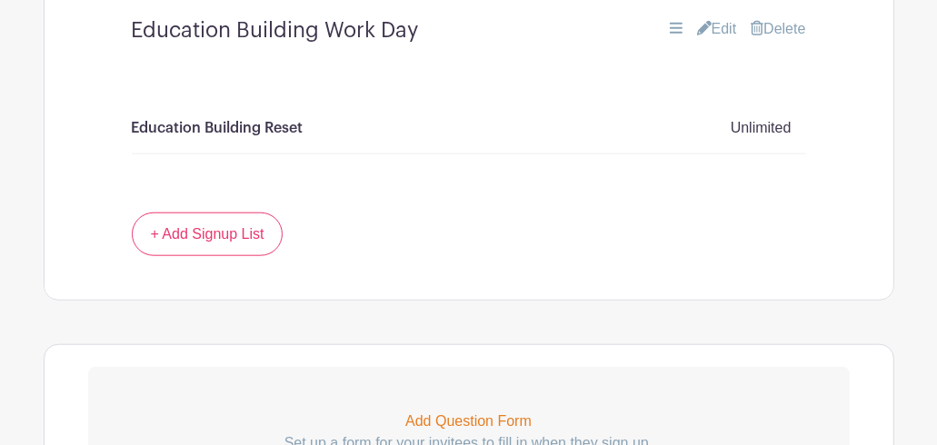
scroll to position [1285, 0]
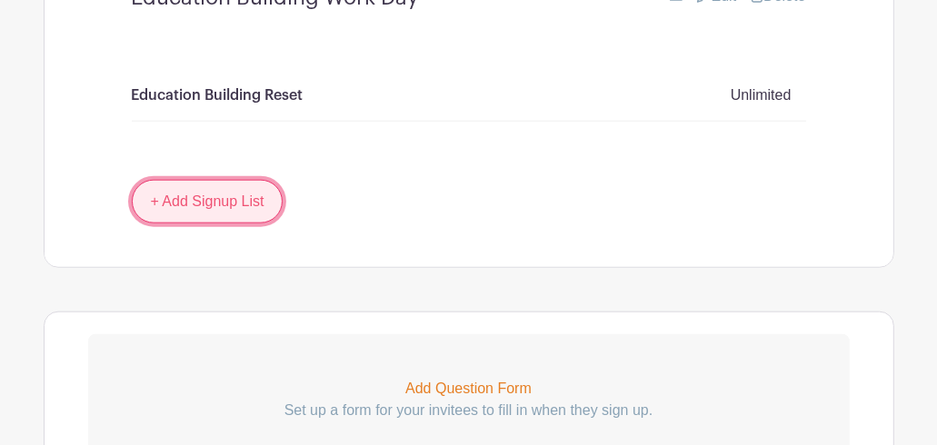
click at [194, 215] on link "+ Add Signup List" at bounding box center [208, 202] width 152 height 44
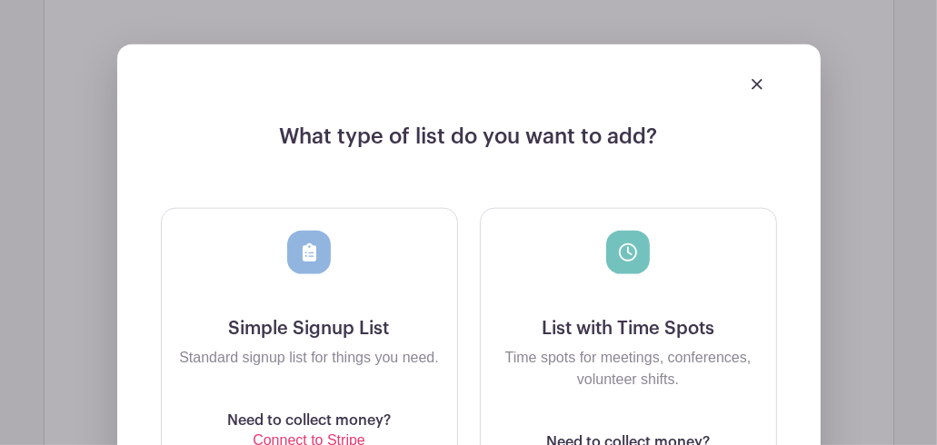
scroll to position [1558, 0]
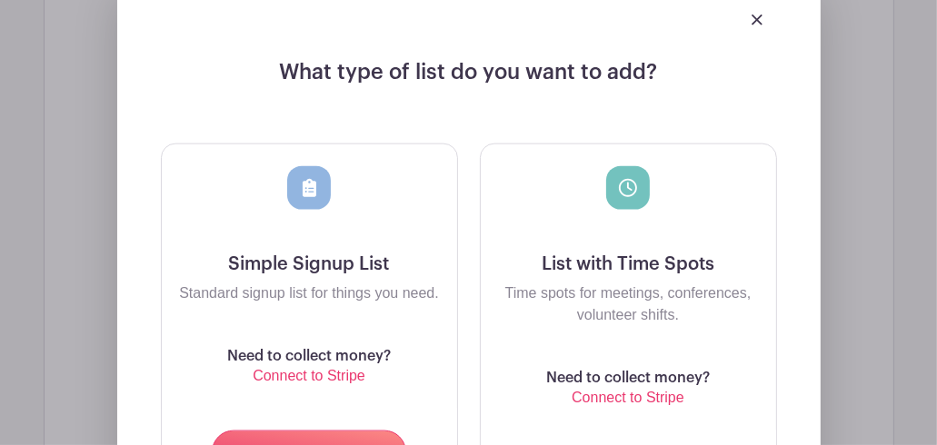
click at [305, 252] on div at bounding box center [309, 209] width 266 height 87
click at [309, 210] on div at bounding box center [309, 188] width 44 height 44
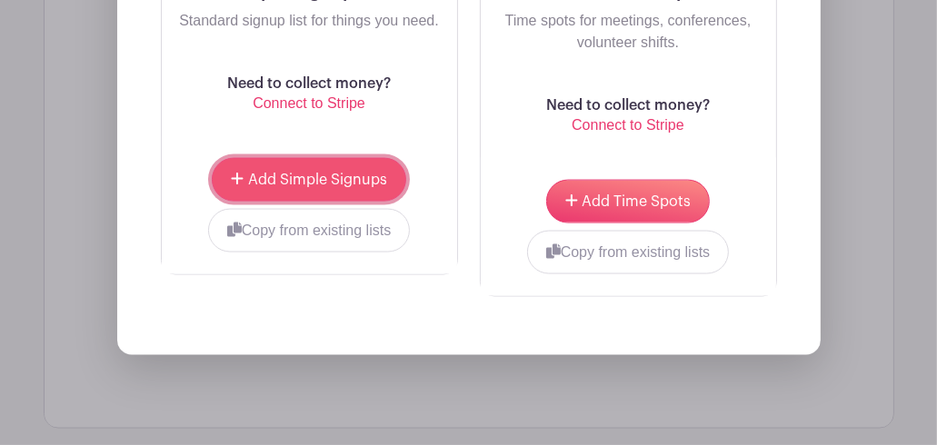
click at [293, 187] on span "Add Simple Signups" at bounding box center [317, 180] width 139 height 15
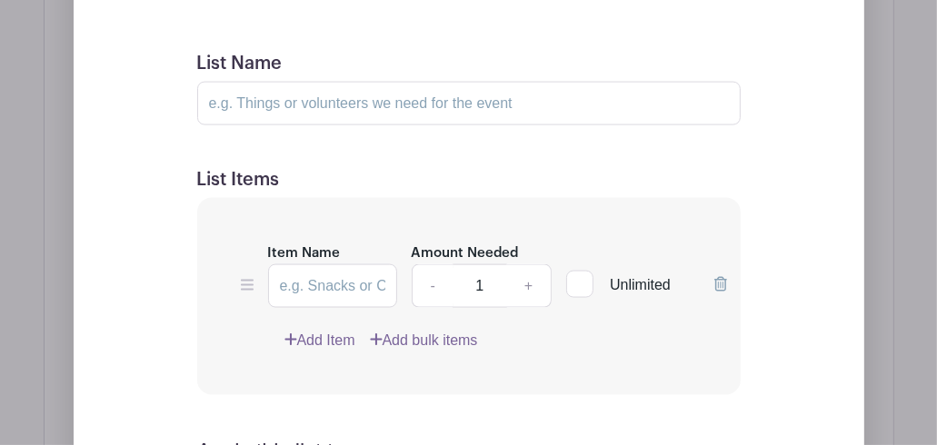
scroll to position [1703, 0]
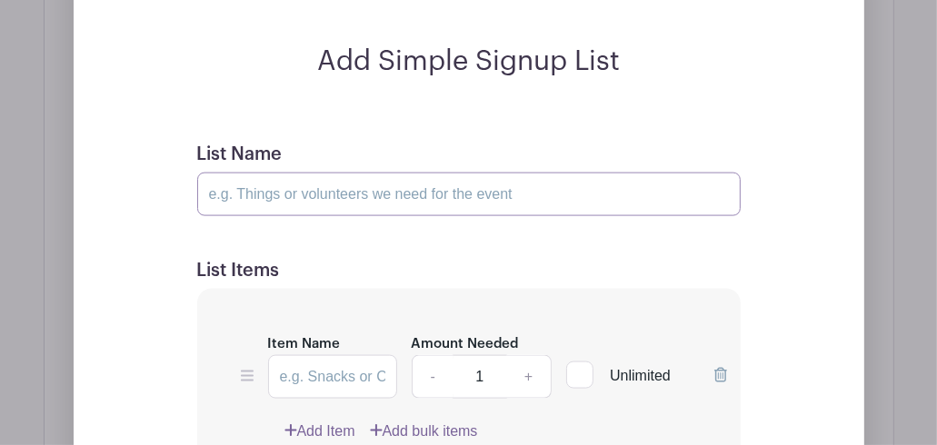
click at [293, 216] on input "List Name" at bounding box center [468, 195] width 543 height 44
click at [317, 216] on input "List Name" at bounding box center [468, 195] width 543 height 44
type input "Education Building Work Day"
click at [334, 390] on input "Item Name" at bounding box center [332, 377] width 129 height 44
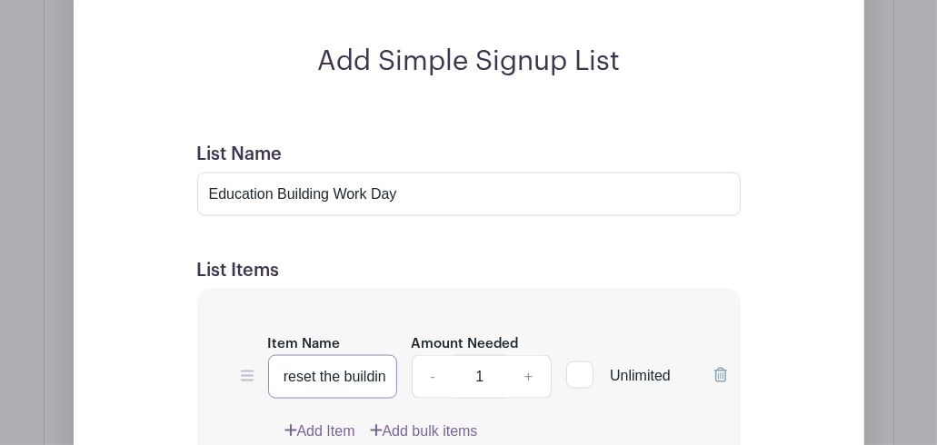
scroll to position [0, 38]
type input "Help reset the building"
click at [573, 389] on div at bounding box center [579, 375] width 27 height 27
click at [573, 377] on input "Unlimited" at bounding box center [572, 371] width 12 height 12
checkbox input "true"
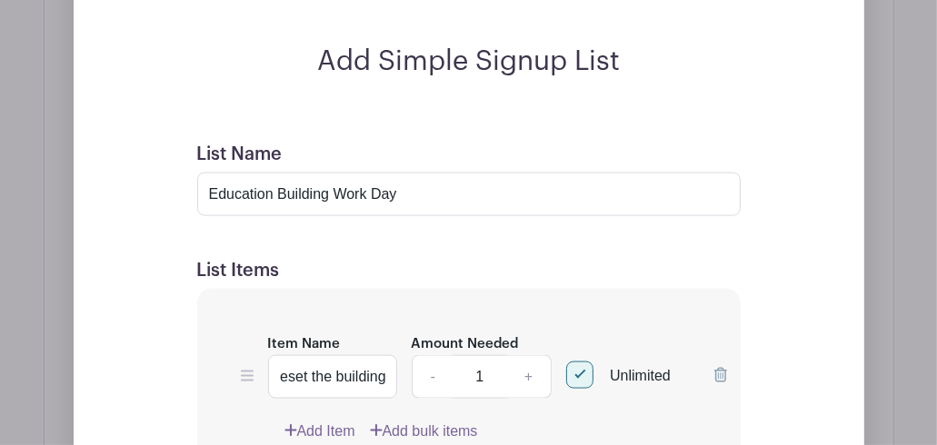
scroll to position [0, 0]
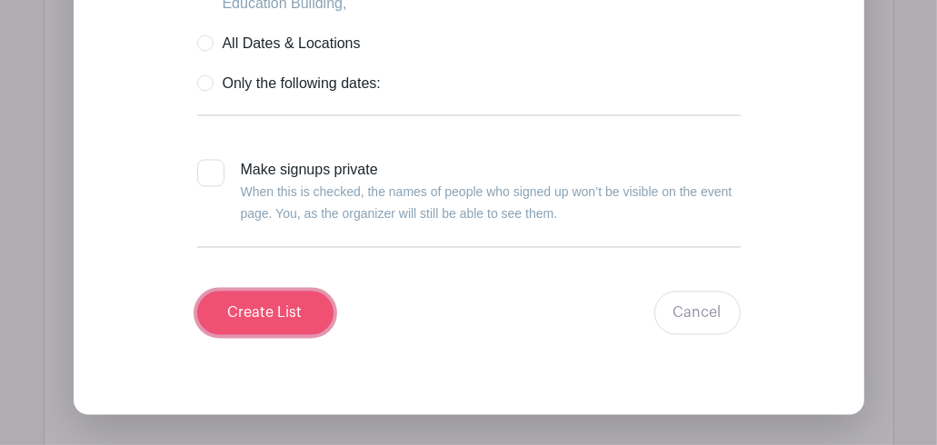
click at [273, 335] on input "Create List" at bounding box center [265, 314] width 136 height 44
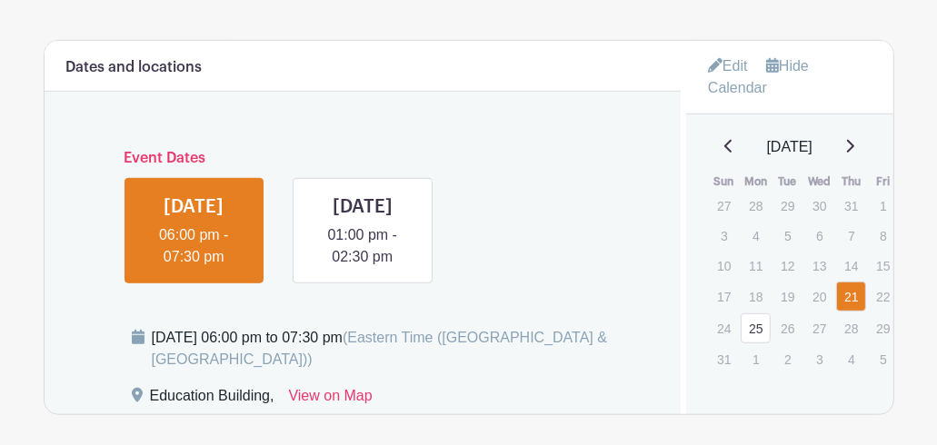
scroll to position [767, 0]
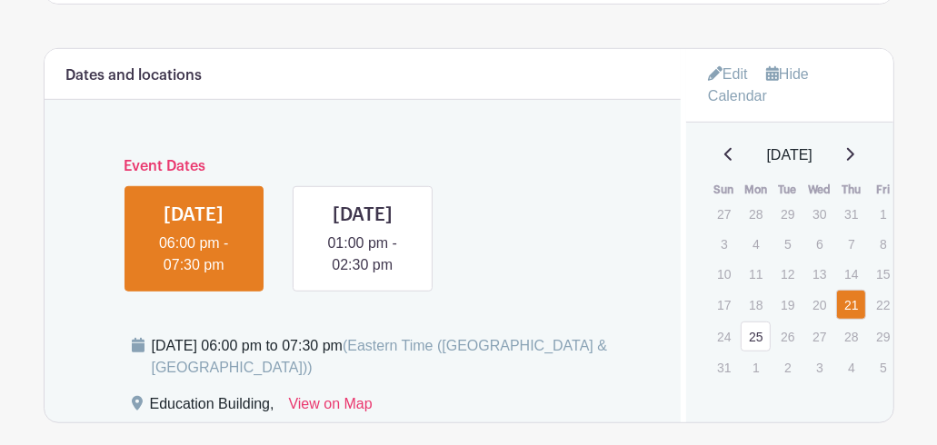
click at [487, 207] on div "Event Dates [DATE] 06:00 pm - 07:30 pm [DATE] 01:00 pm - 02:30 pm" at bounding box center [362, 218] width 593 height 148
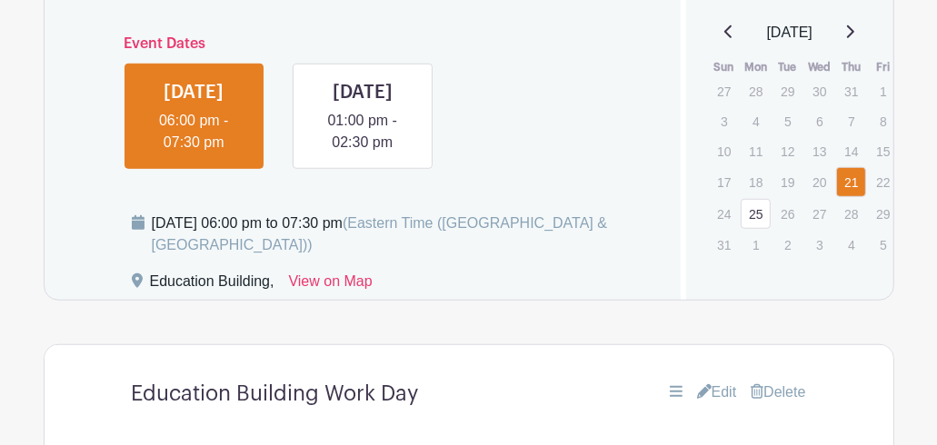
scroll to position [858, 0]
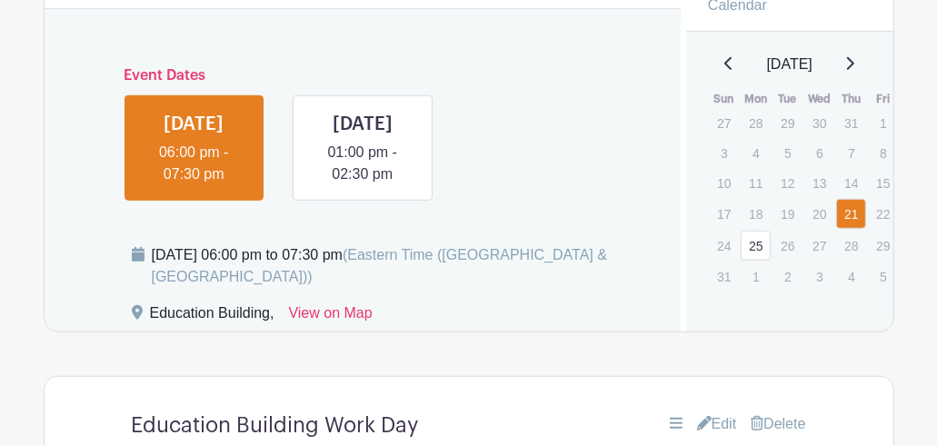
click at [520, 332] on div "Education Building, View on Map" at bounding box center [396, 317] width 528 height 29
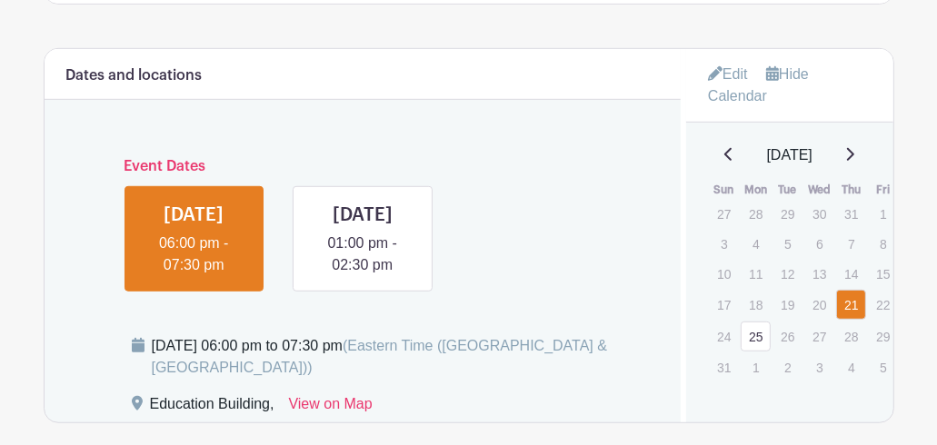
scroll to position [767, 0]
click at [586, 237] on div "Event Dates [DATE] 06:00 pm - 07:30 pm [DATE] 01:00 pm - 02:30 pm" at bounding box center [362, 218] width 593 height 148
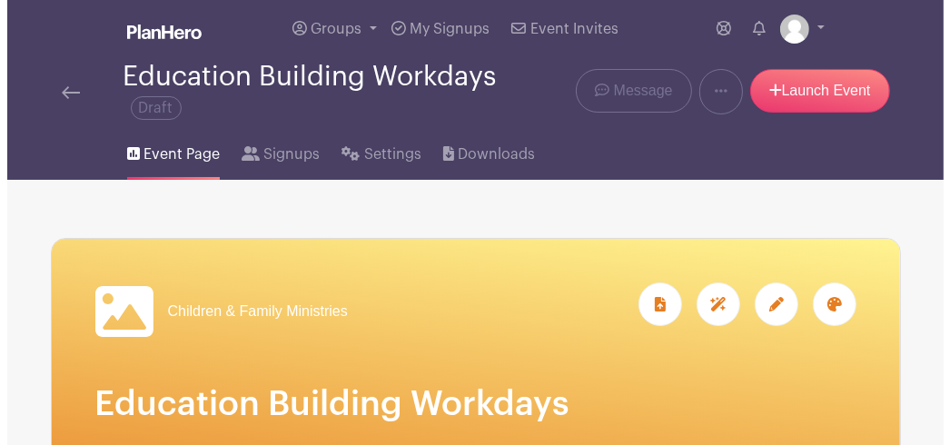
scroll to position [40, 0]
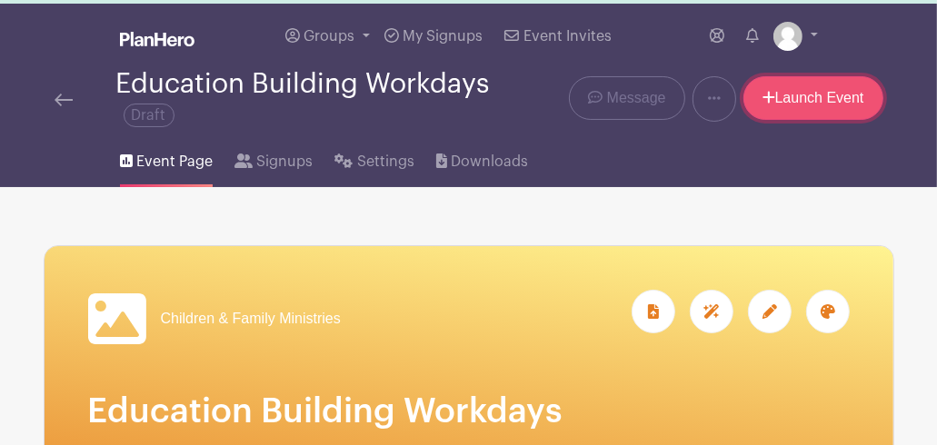
click at [792, 99] on link "Launch Event" at bounding box center [813, 98] width 140 height 44
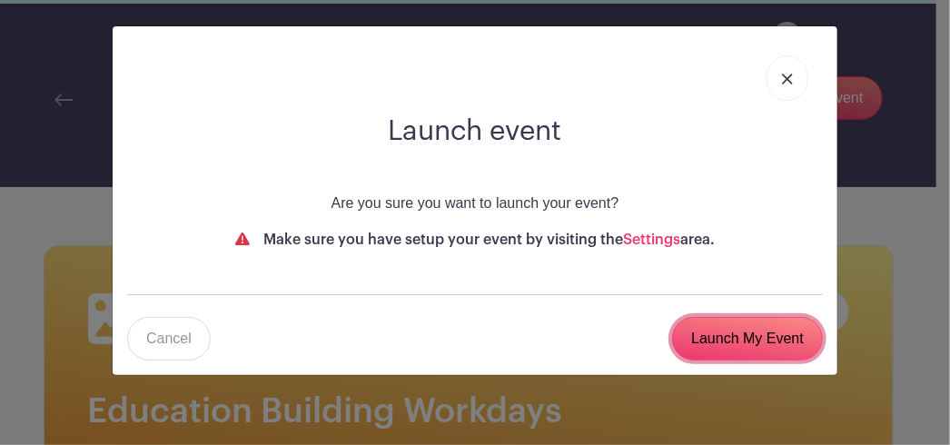
drag, startPoint x: 734, startPoint y: 342, endPoint x: 581, endPoint y: 318, distance: 154.4
click at [734, 340] on input "Launch My Event" at bounding box center [747, 339] width 151 height 44
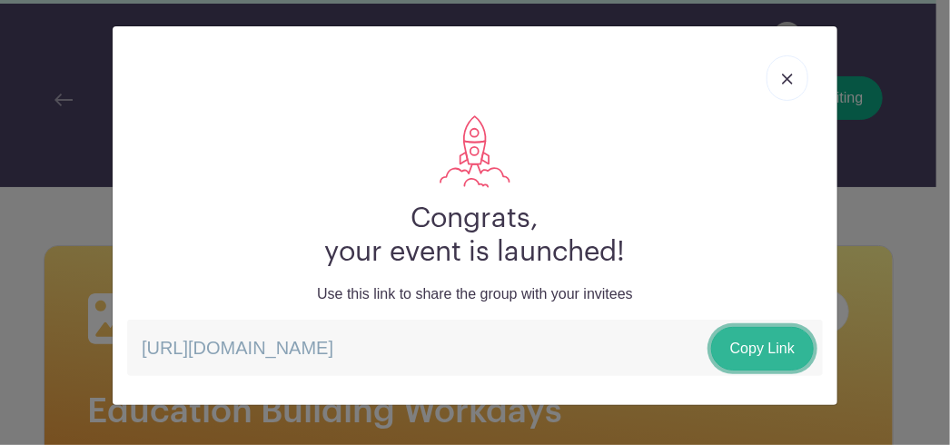
click at [735, 346] on link "Copy Link" at bounding box center [762, 349] width 103 height 44
